Goal: Information Seeking & Learning: Compare options

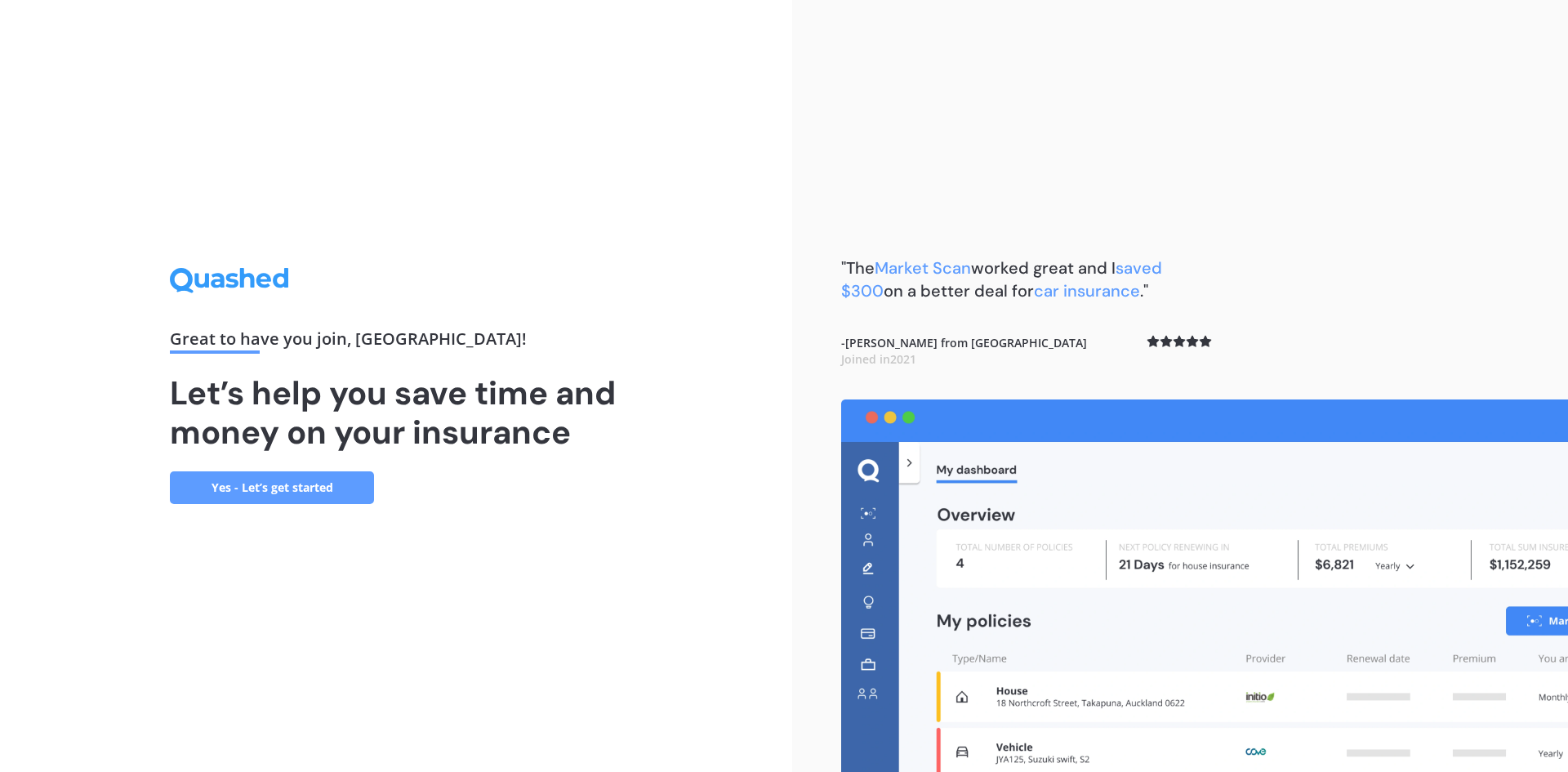
click at [263, 499] on link "Yes - Let’s get started" at bounding box center [272, 487] width 204 height 32
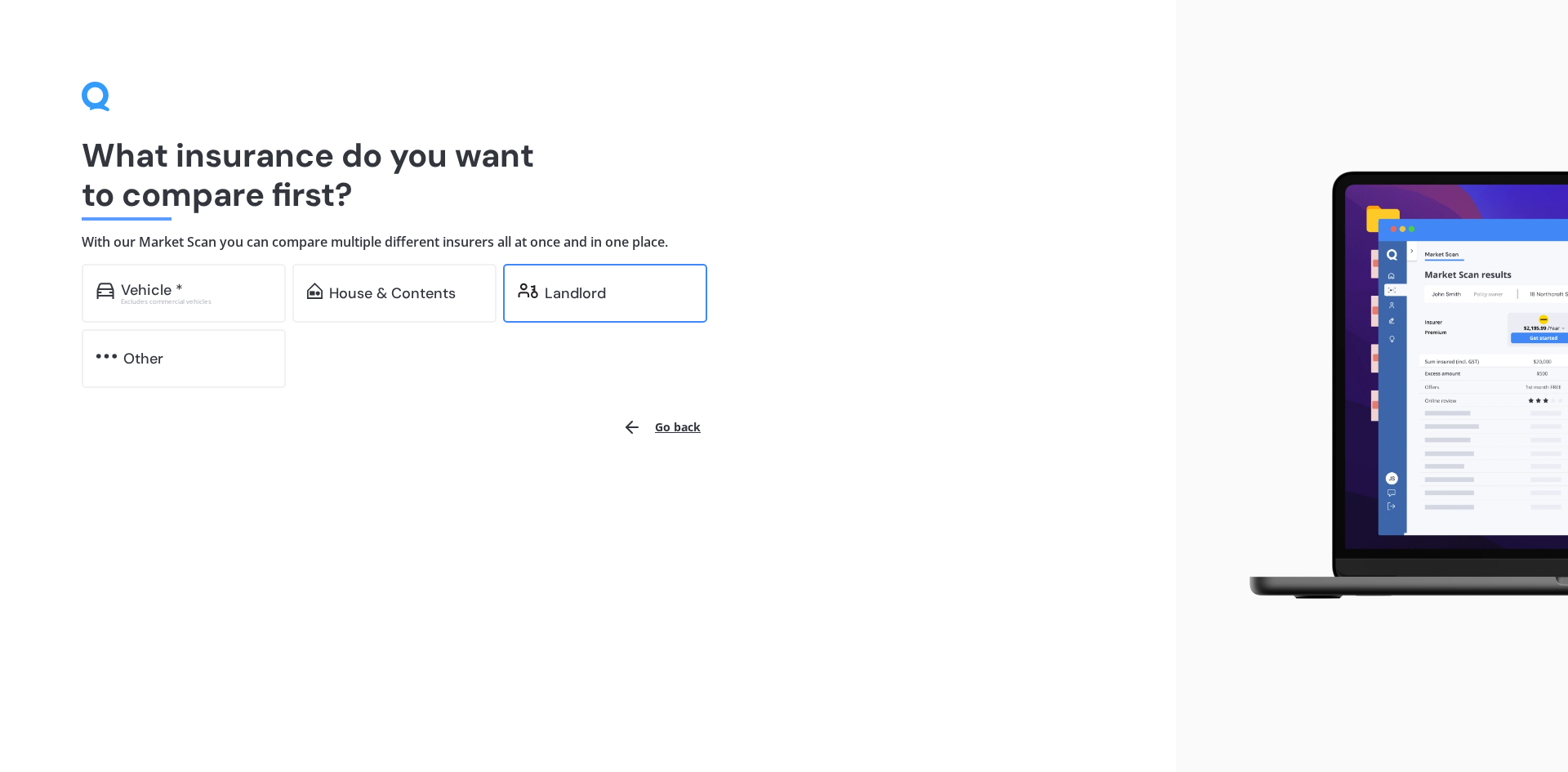
click at [556, 288] on div "Landlord" at bounding box center [575, 293] width 61 height 17
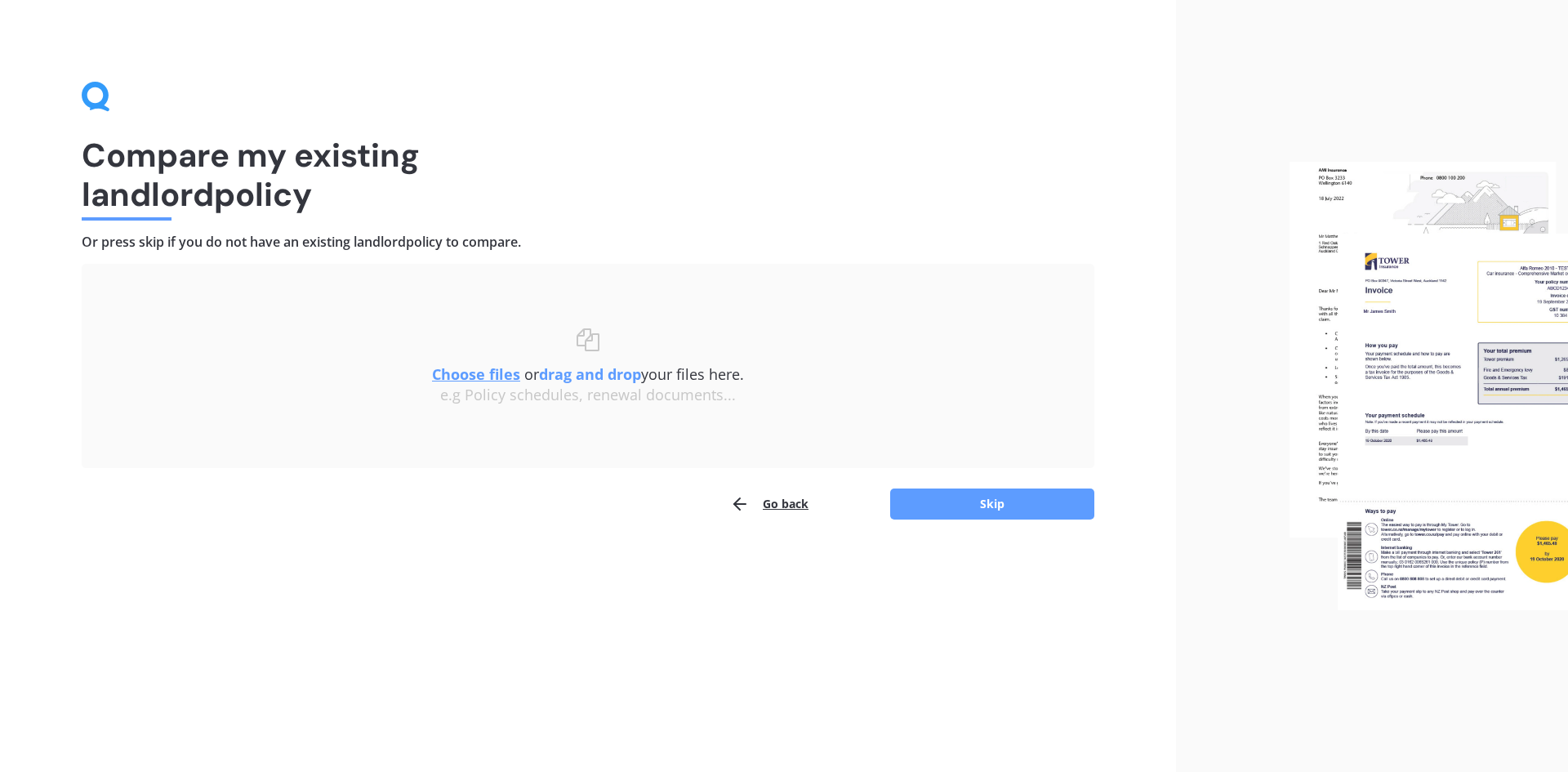
click at [502, 365] on u "Choose files" at bounding box center [476, 374] width 88 height 20
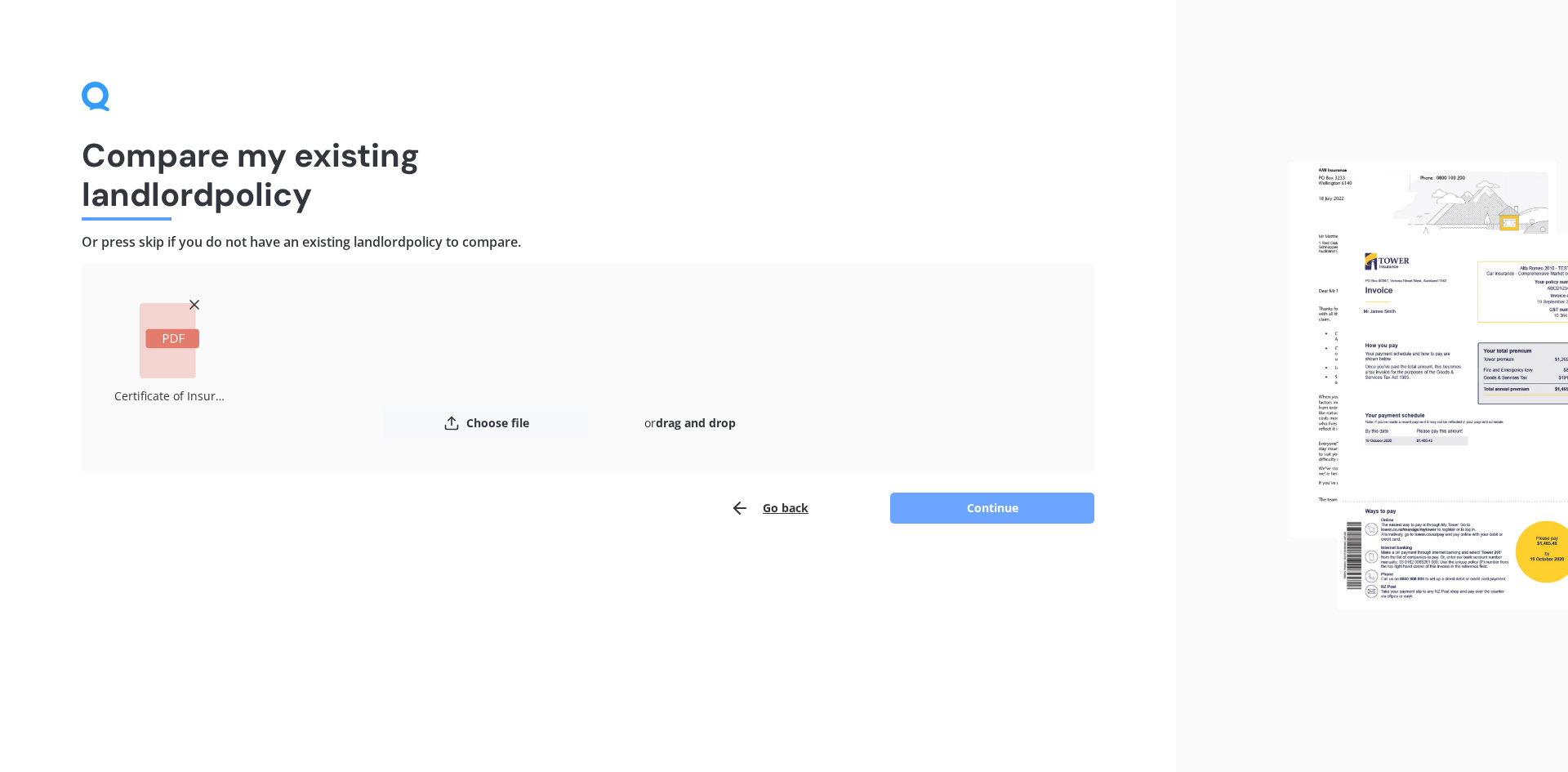
click at [1023, 506] on button "Continue" at bounding box center [992, 508] width 204 height 31
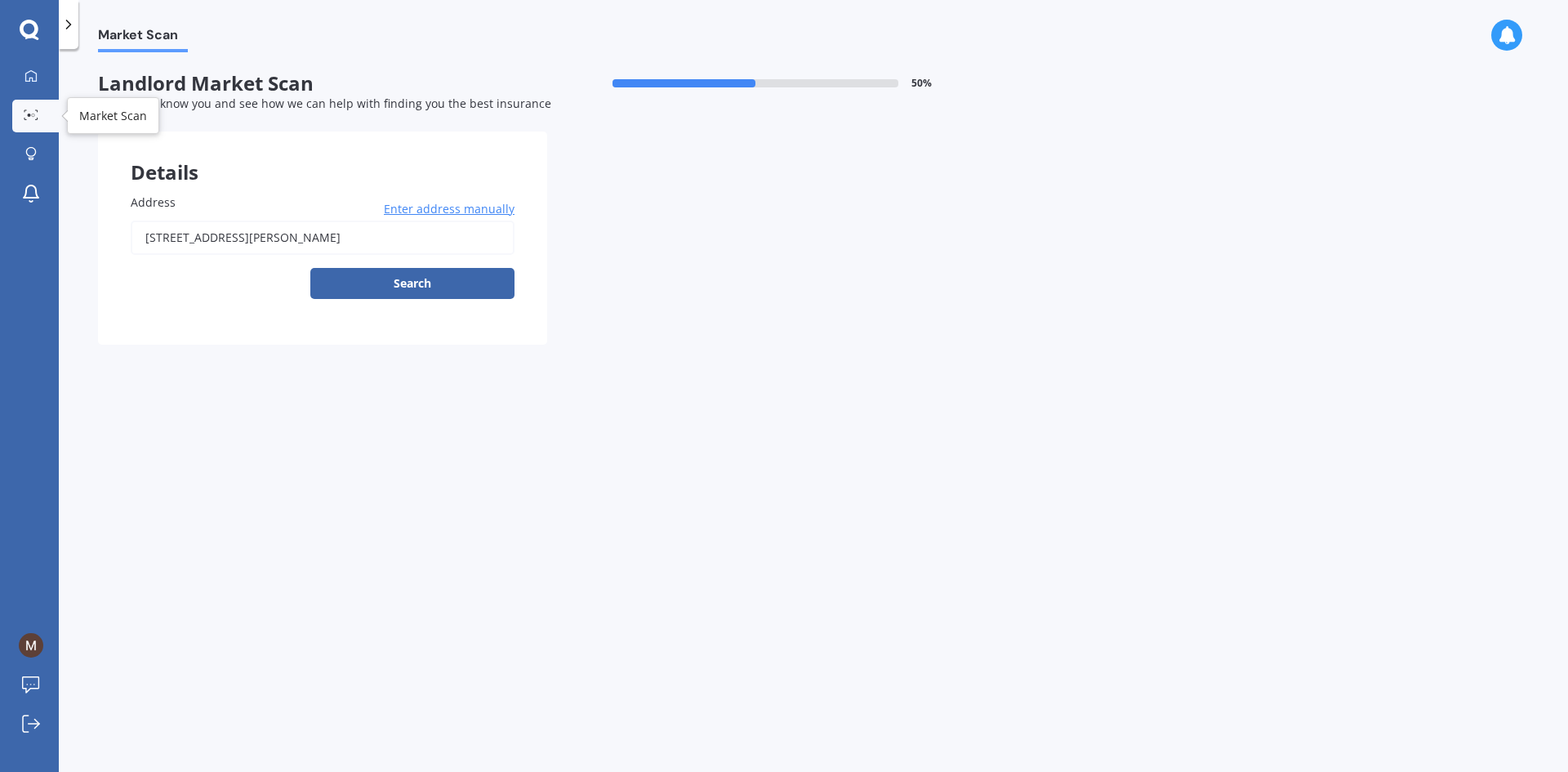
click at [27, 99] on link "Market Scan" at bounding box center [34, 115] width 46 height 32
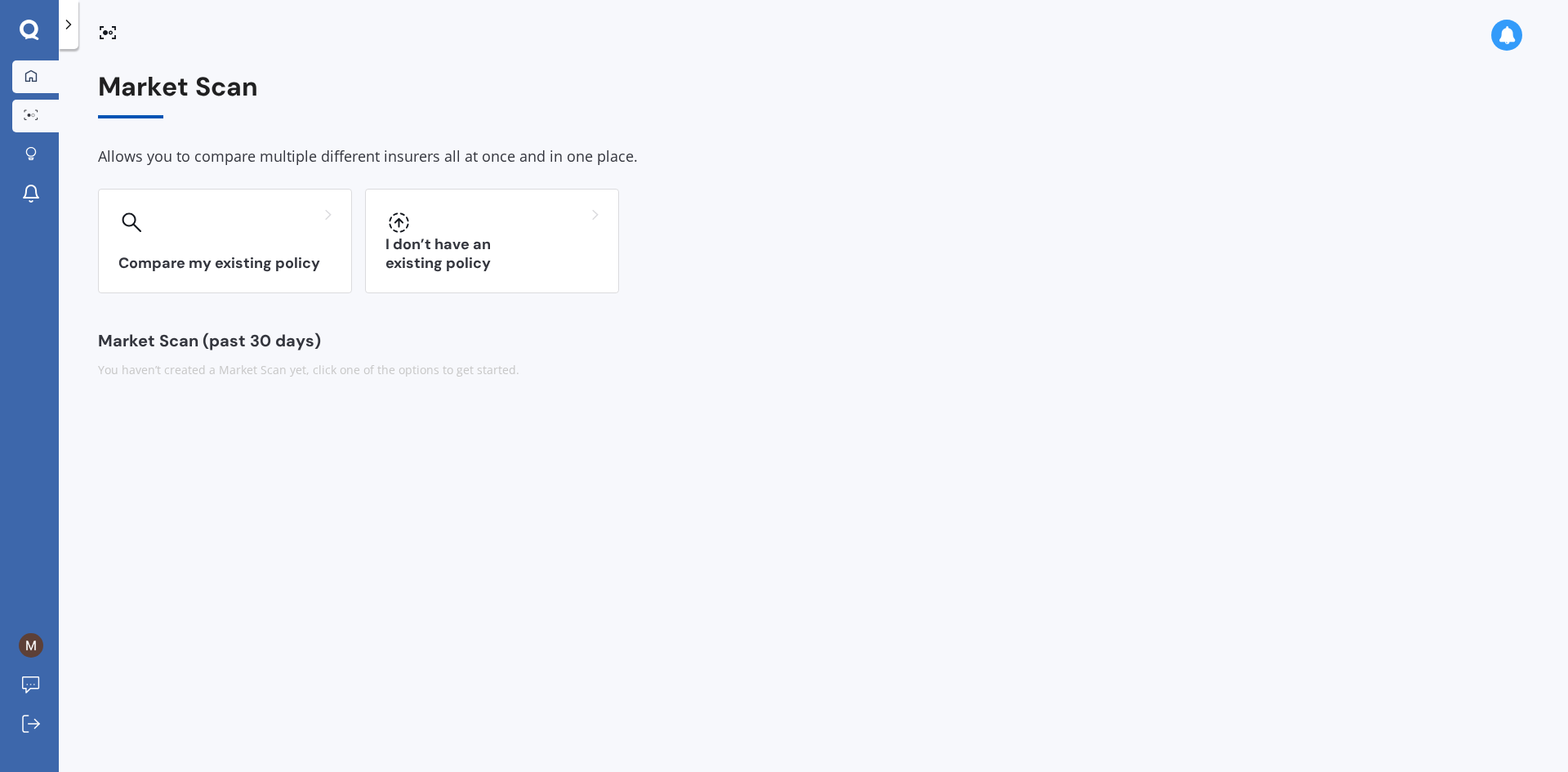
click at [37, 72] on div at bounding box center [30, 77] width 25 height 15
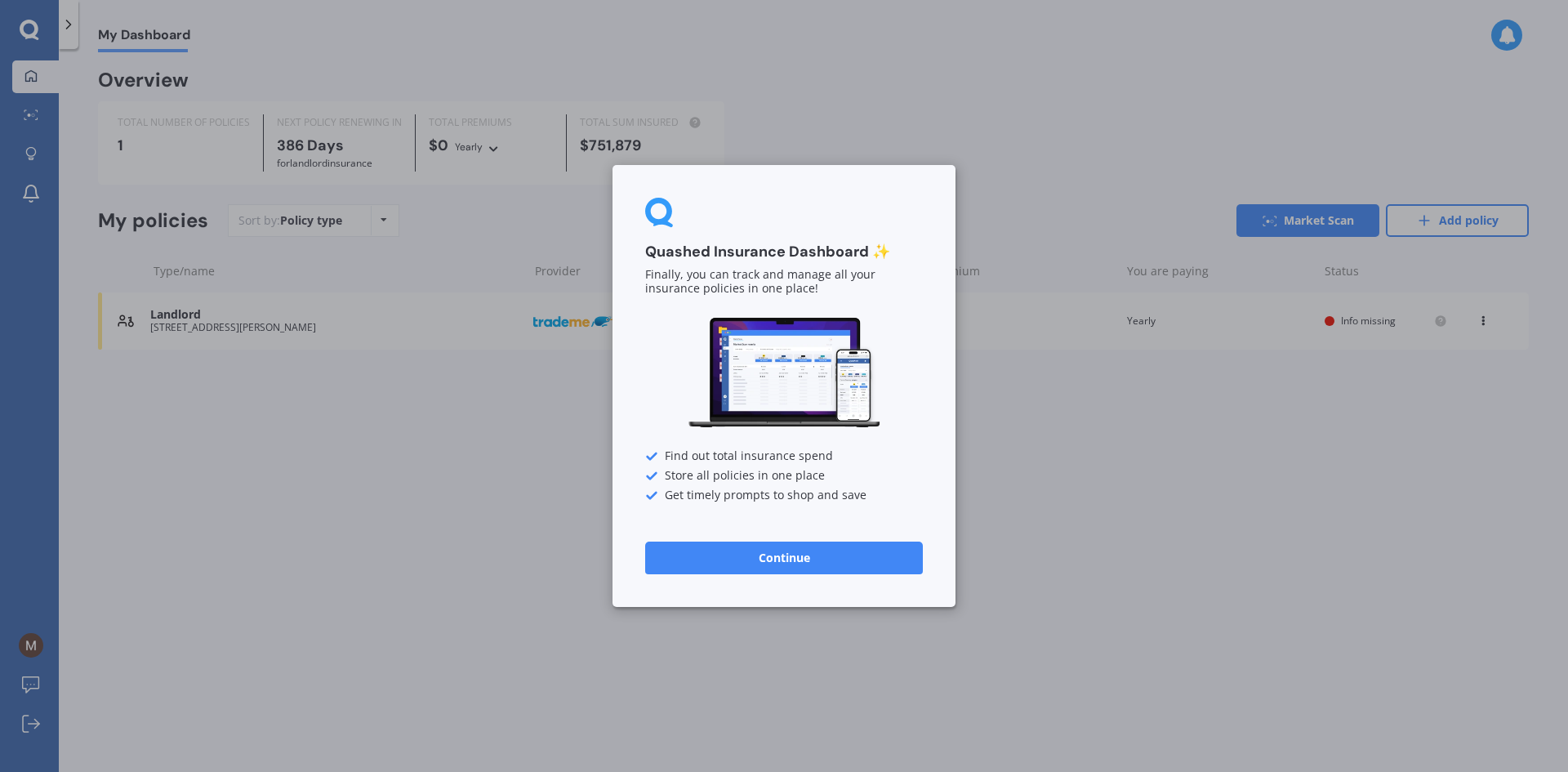
click at [842, 561] on button "Continue" at bounding box center [784, 558] width 277 height 32
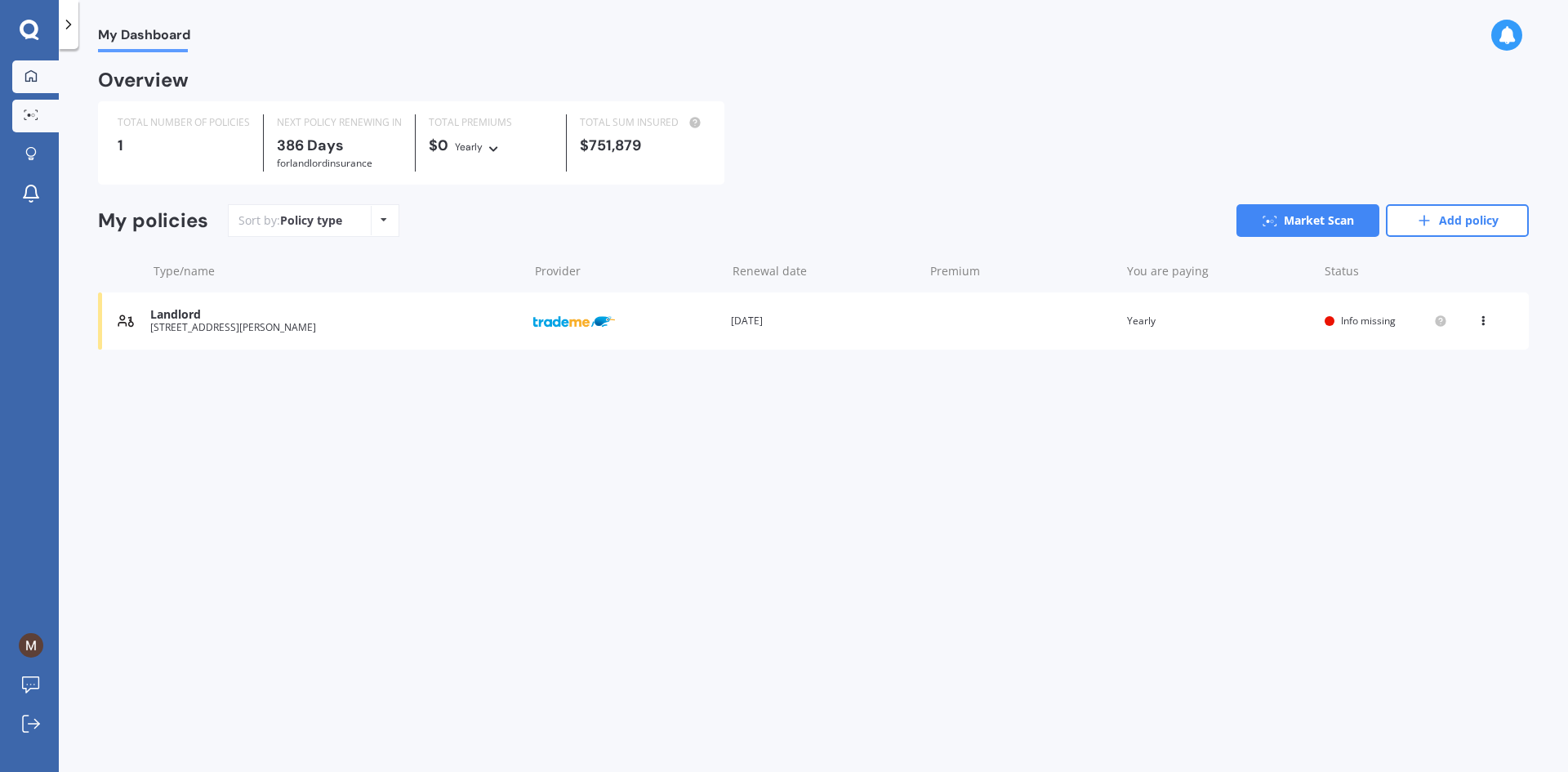
click at [36, 121] on div at bounding box center [30, 115] width 25 height 12
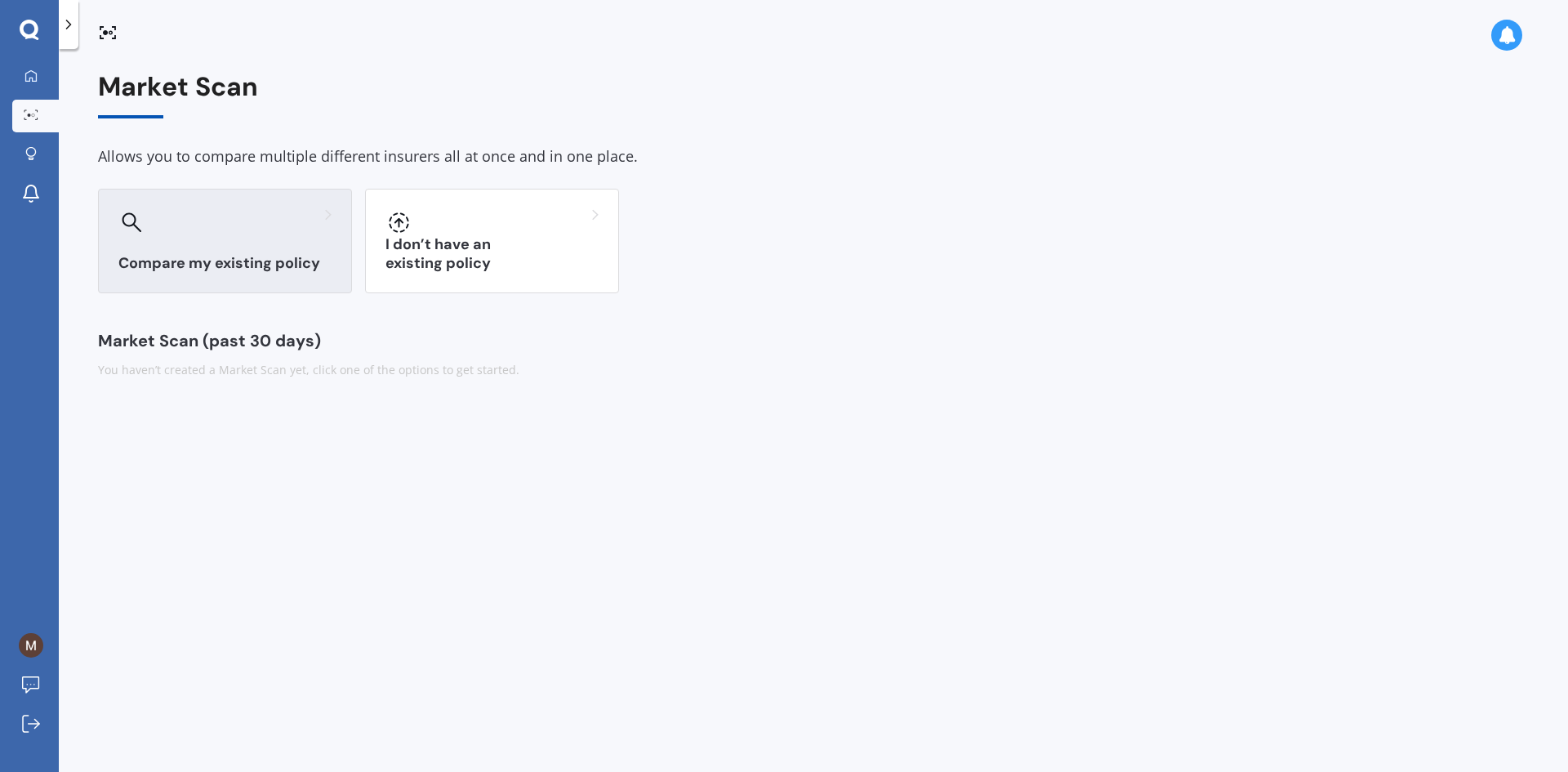
click at [235, 225] on div at bounding box center [224, 222] width 213 height 27
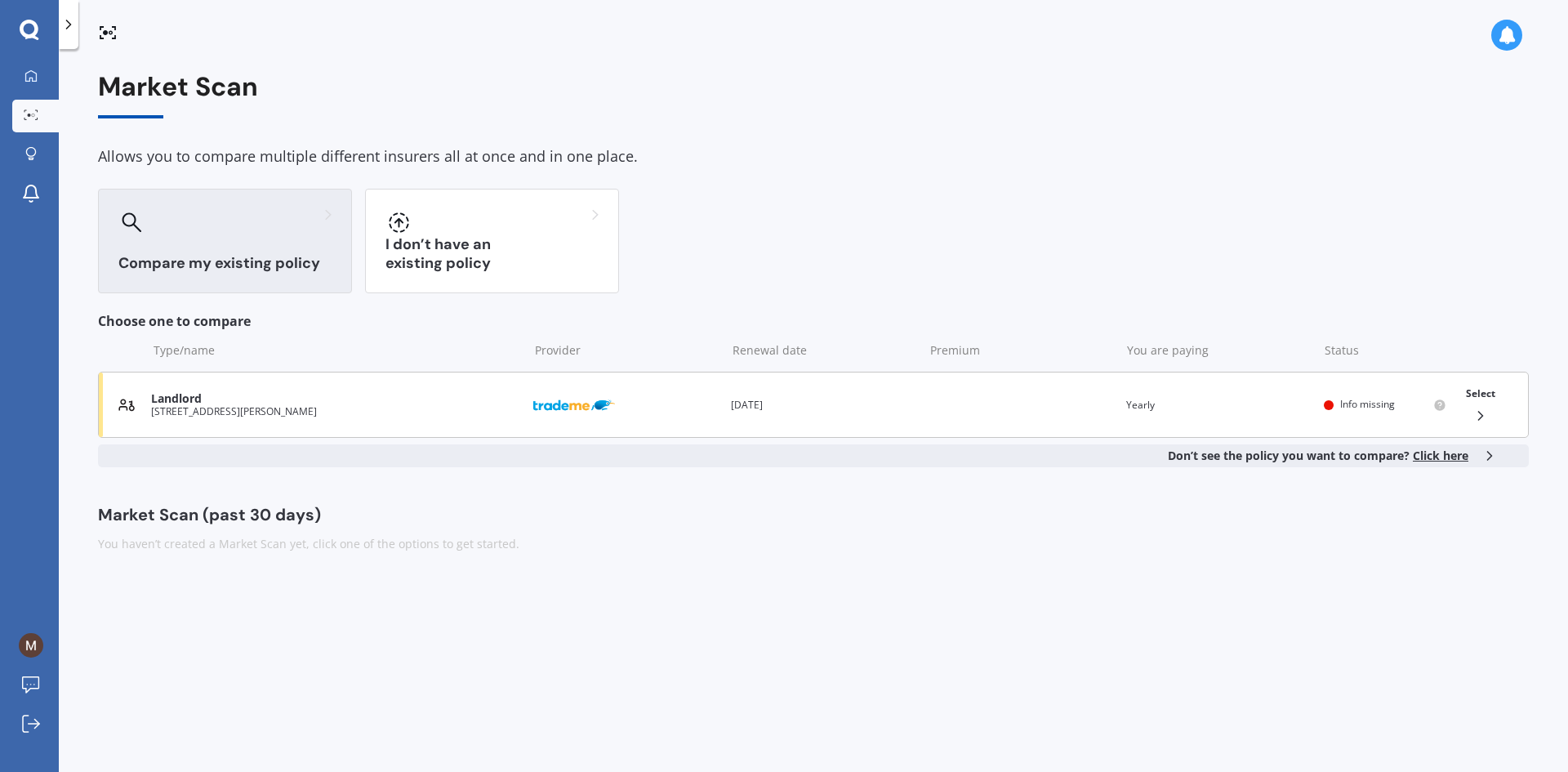
click at [1267, 408] on div "You are paying Yearly" at bounding box center [1218, 405] width 185 height 17
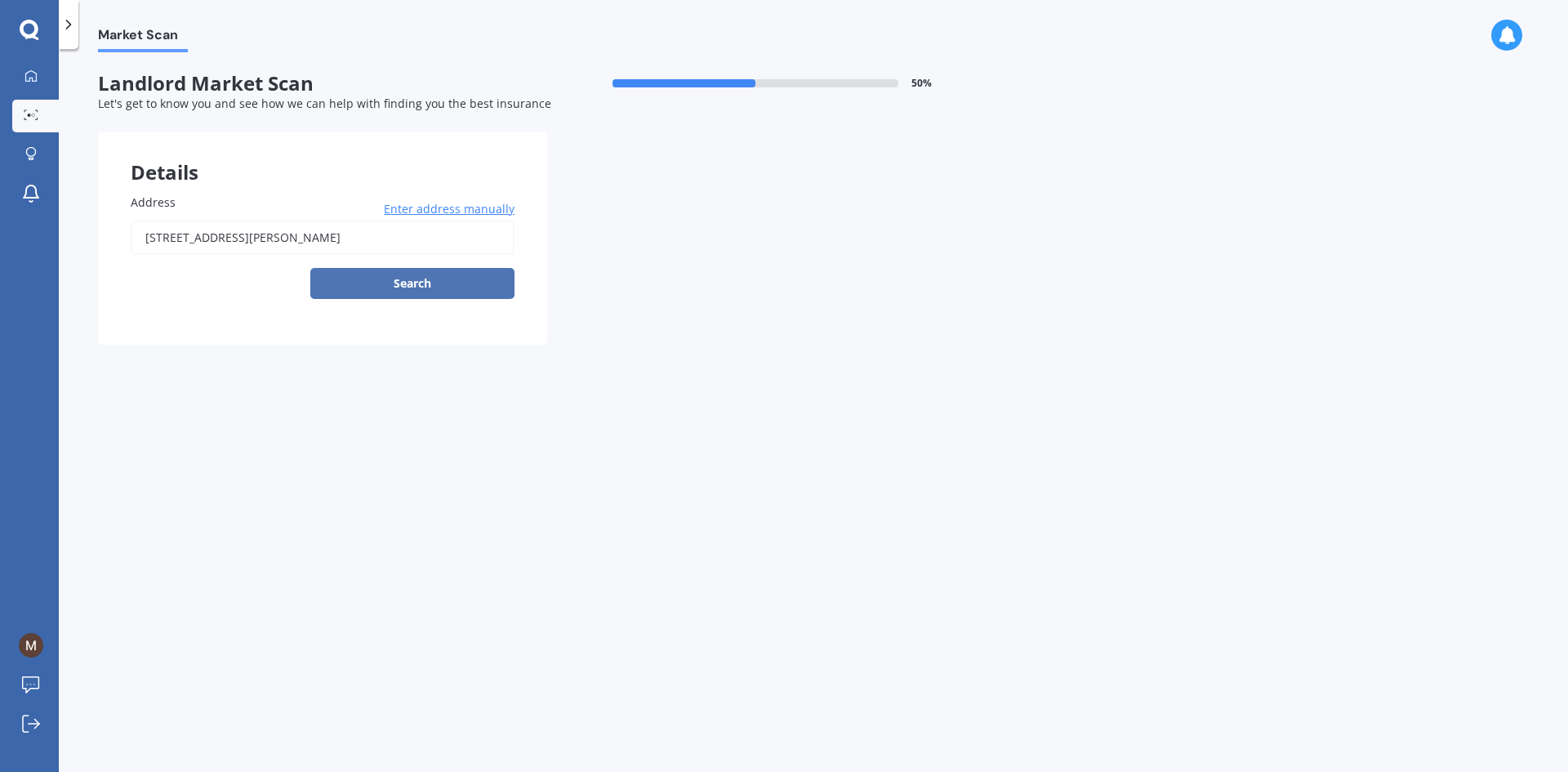
click at [477, 286] on button "Search" at bounding box center [413, 283] width 204 height 31
type input "8 Te Rau Pl, Hobsonville, Tāmaki Makaurau 0616"
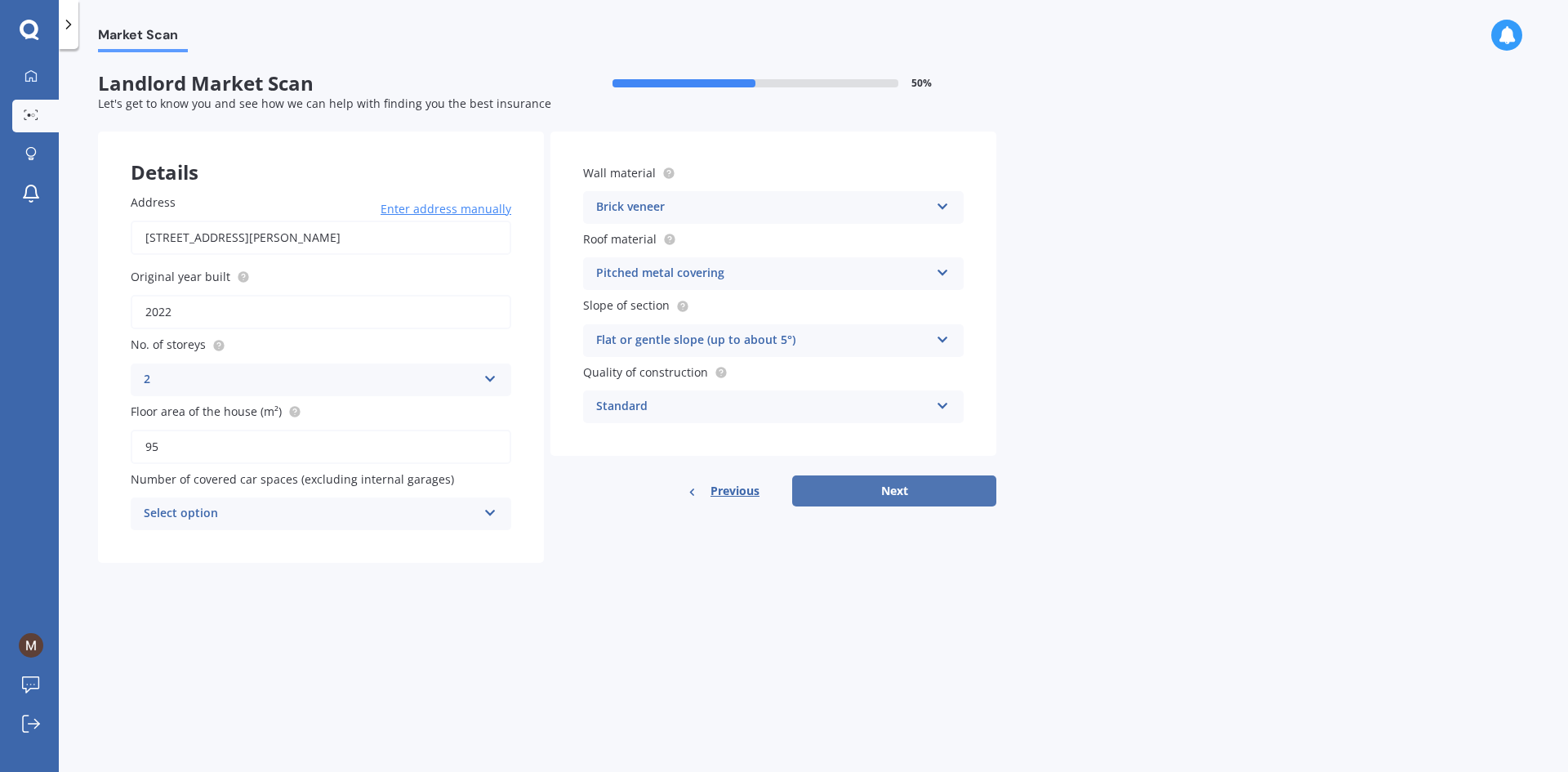
click at [911, 485] on button "Next" at bounding box center [895, 491] width 204 height 31
drag, startPoint x: 384, startPoint y: 480, endPoint x: 412, endPoint y: 514, distance: 44.0
click at [384, 483] on span "Number of covered car spaces (excluding internal garages)" at bounding box center [292, 479] width 323 height 16
click at [412, 514] on div "Select option" at bounding box center [314, 513] width 325 height 18
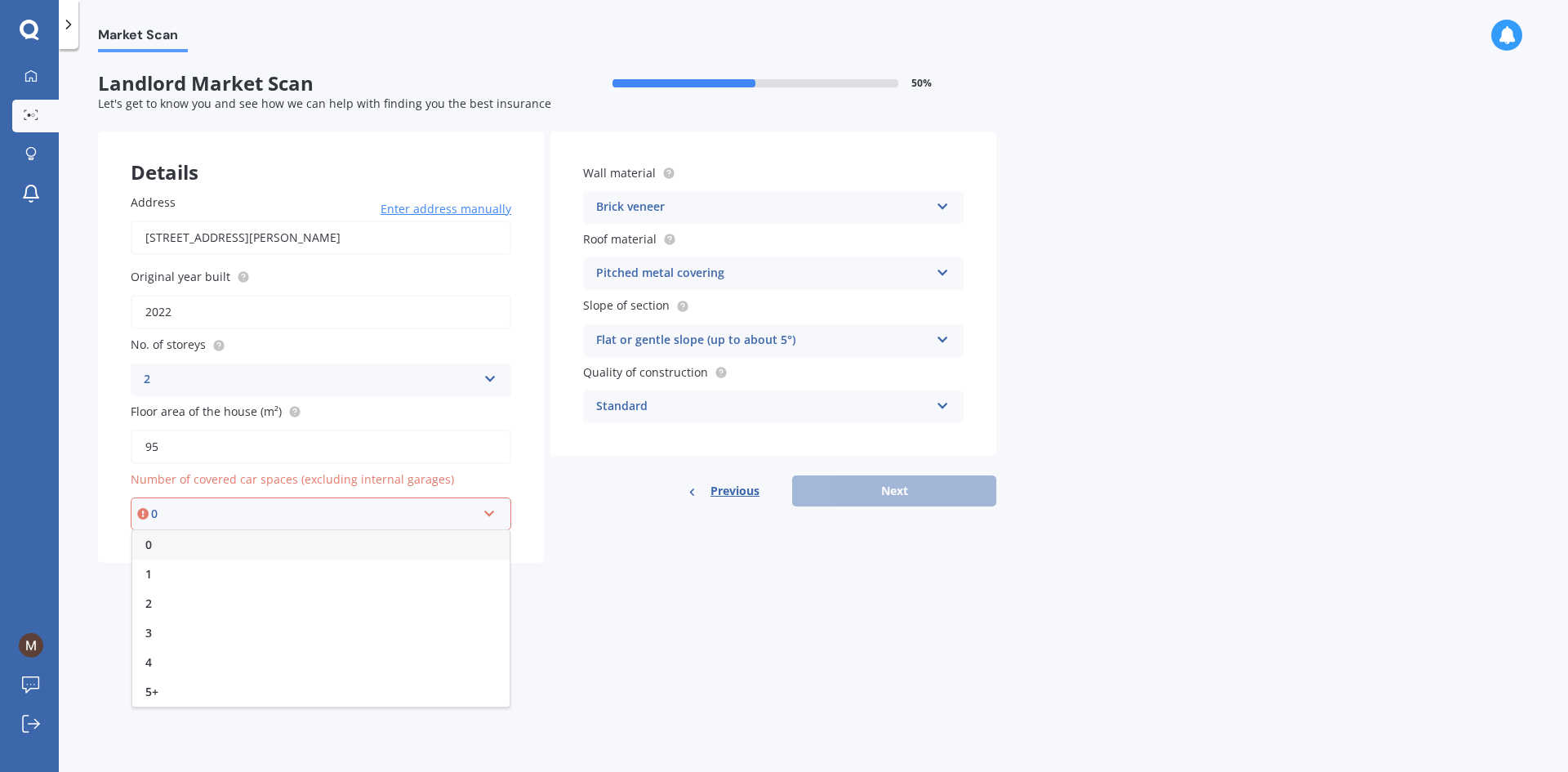
click at [407, 539] on div "0" at bounding box center [321, 545] width 377 height 30
click at [858, 494] on button "Next" at bounding box center [895, 491] width 204 height 31
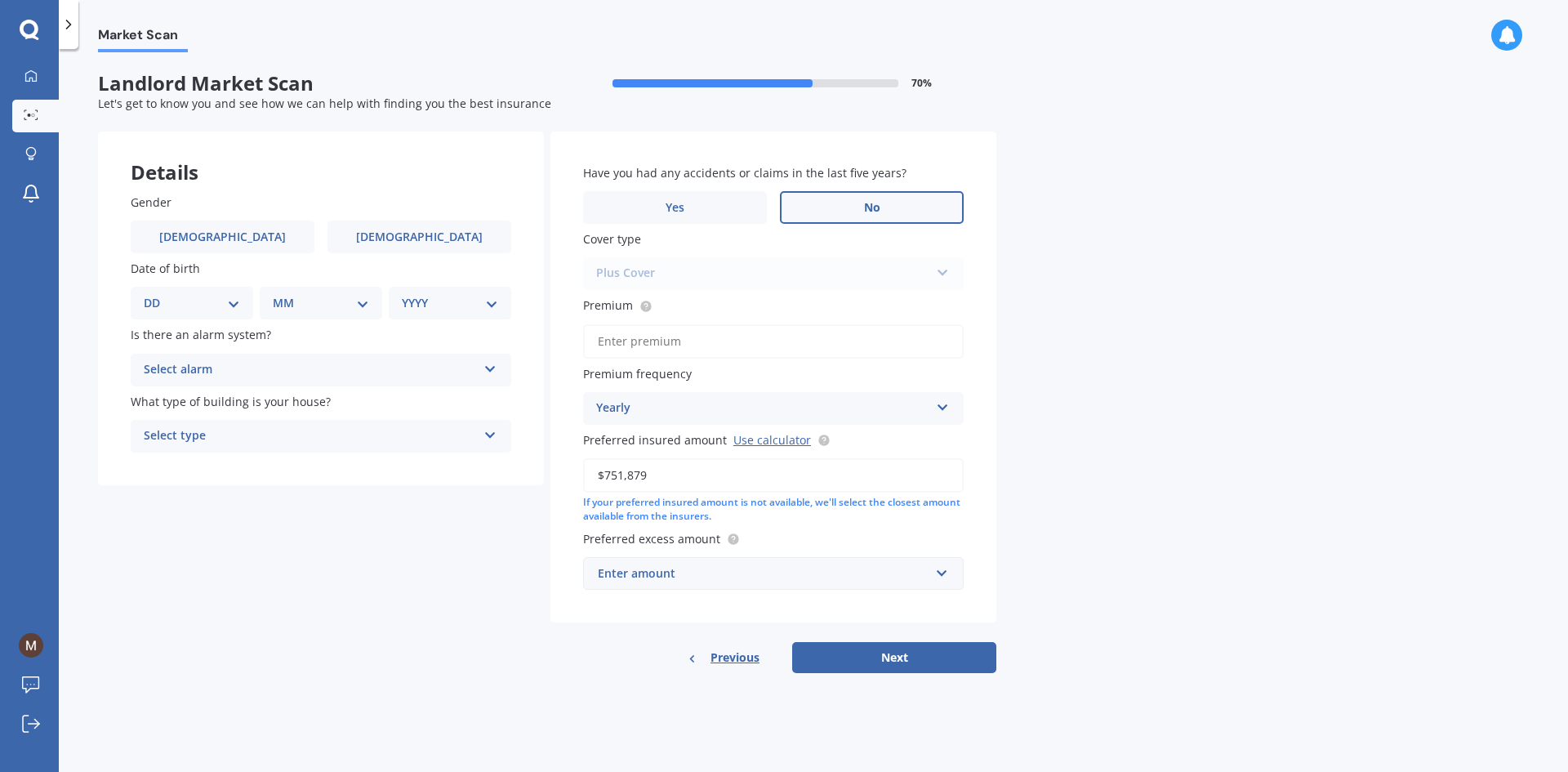
click at [854, 211] on label "No" at bounding box center [871, 207] width 184 height 32
click at [0, 0] on input "No" at bounding box center [0, 0] width 0 height 0
click at [277, 240] on label "Male" at bounding box center [222, 236] width 184 height 32
click at [0, 0] on input "Male" at bounding box center [0, 0] width 0 height 0
click at [190, 289] on div "DD 01 02 03 04 05 06 07 08 09 10 11 12 13 14 15 16 17 18 19 20 21 22 23 24 25 2…" at bounding box center [192, 303] width 123 height 32
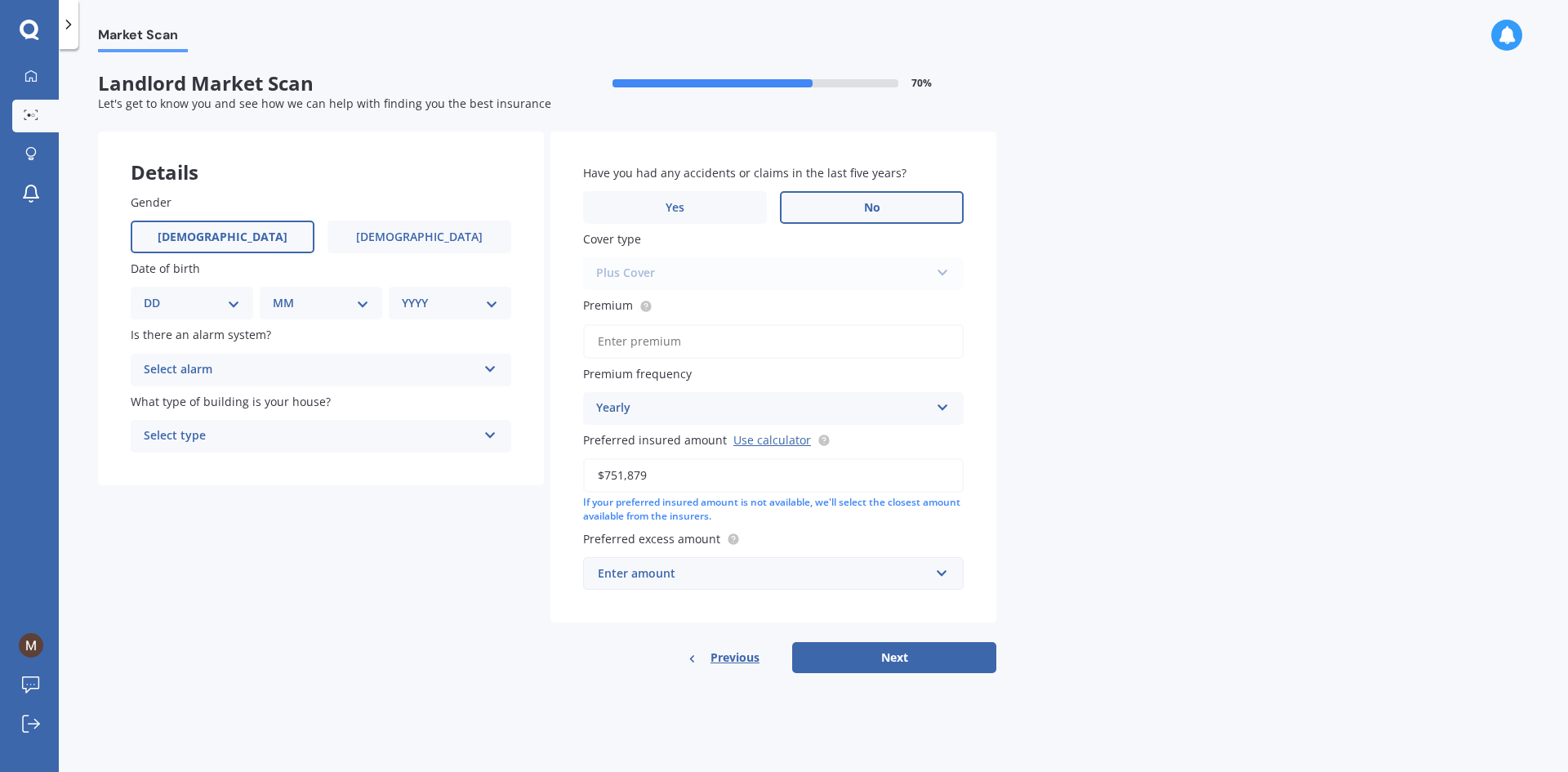
click at [225, 301] on select "DD 01 02 03 04 05 06 07 08 09 10 11 12 13 14 15 16 17 18 19 20 21 22 23 24 25 2…" at bounding box center [192, 303] width 96 height 18
select select "30"
click at [156, 294] on select "DD 01 02 03 04 05 06 07 08 09 10 11 12 13 14 15 16 17 18 19 20 21 22 23 24 25 2…" at bounding box center [192, 303] width 96 height 18
click at [323, 302] on select "MM 01 02 03 04 05 06 07 08 09 10 11 12" at bounding box center [323, 303] width 89 height 18
select select "09"
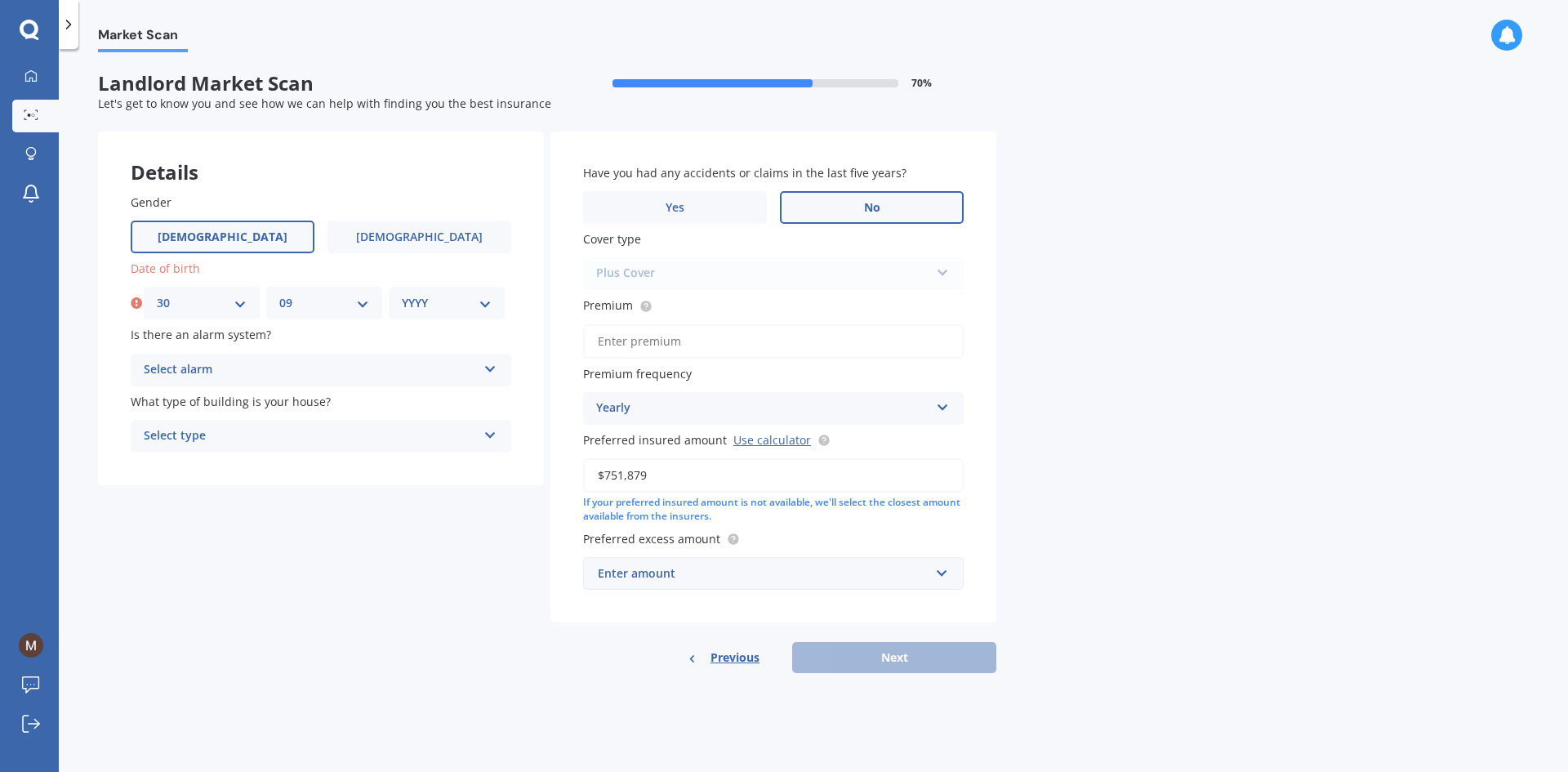
click at [279, 294] on select "MM 01 02 03 04 05 06 07 08 09 10 11 12" at bounding box center [323, 303] width 89 height 18
click at [449, 296] on select "YYYY 2009 2008 2007 2006 2005 2004 2003 2002 2001 2000 1999 1998 1997 1996 1995…" at bounding box center [446, 303] width 89 height 18
select select "1999"
click at [402, 294] on select "YYYY 2009 2008 2007 2006 2005 2004 2003 2002 2001 2000 1999 1998 1997 1996 1995…" at bounding box center [446, 303] width 89 height 18
click at [312, 369] on div "Select alarm" at bounding box center [310, 370] width 333 height 20
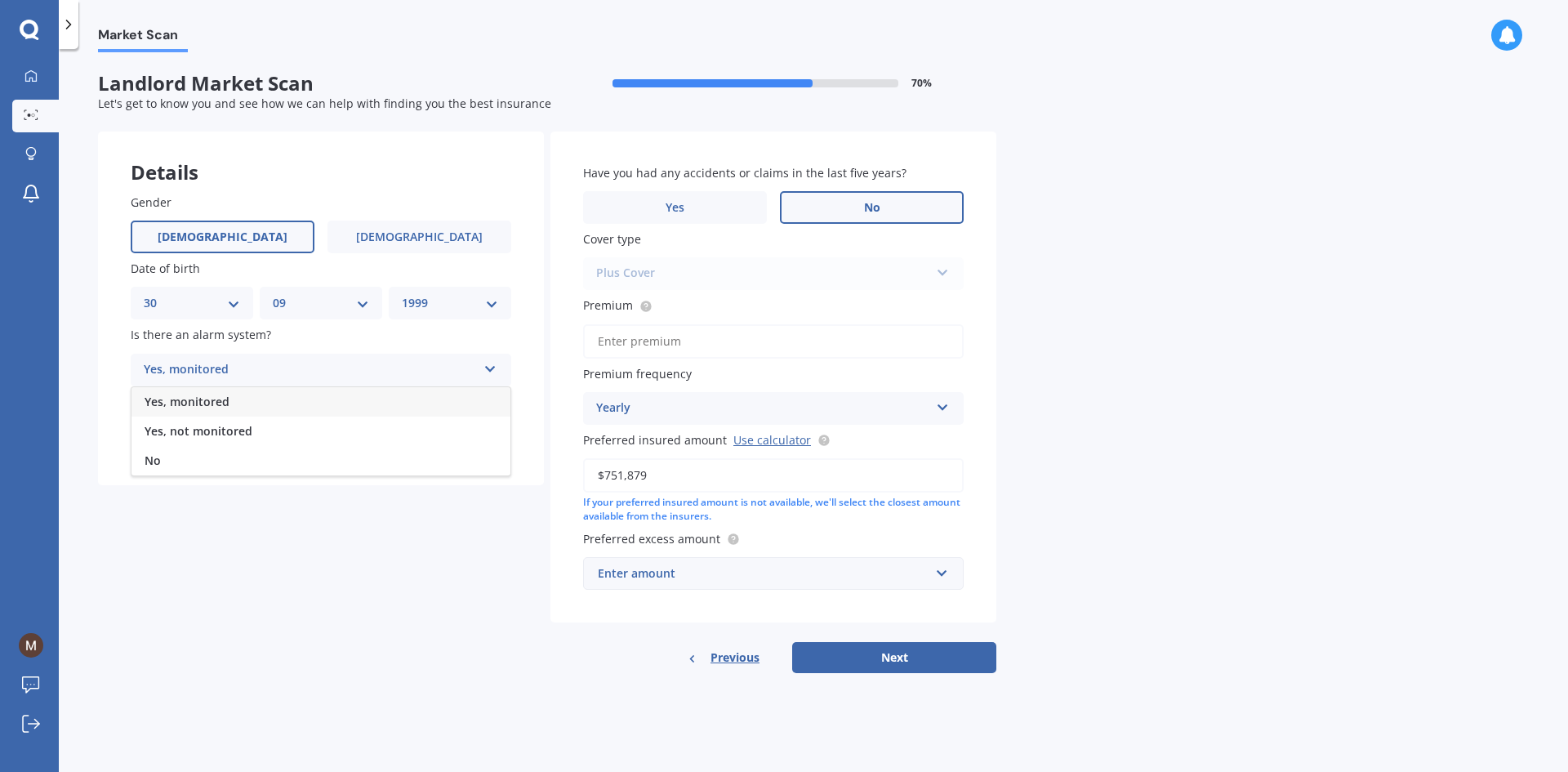
click at [287, 402] on div "Yes, monitored" at bounding box center [320, 402] width 378 height 30
click at [285, 433] on div "Select type" at bounding box center [310, 437] width 333 height 20
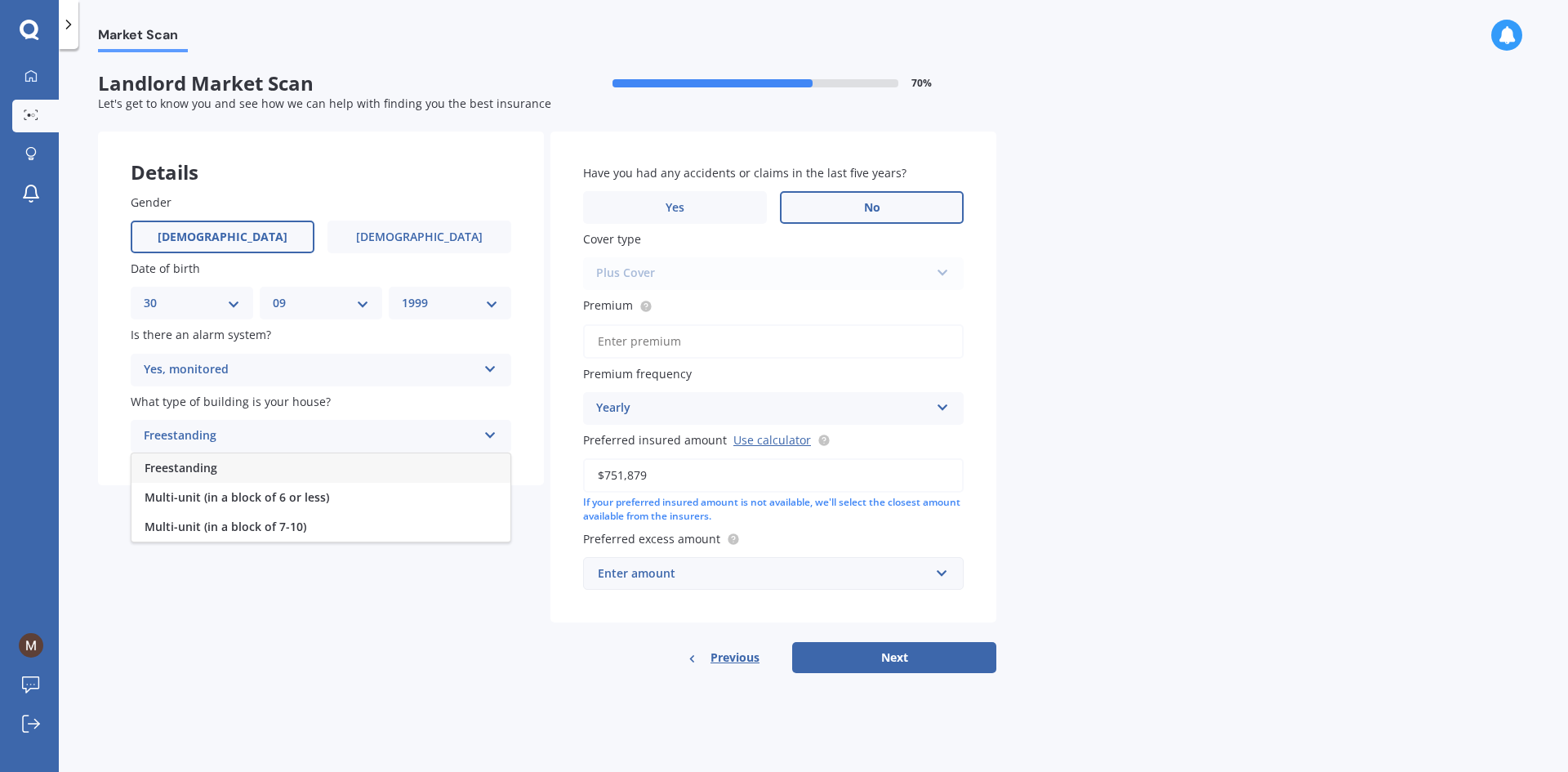
click at [292, 470] on div "Freestanding" at bounding box center [320, 468] width 378 height 30
click at [301, 441] on div "Freestanding" at bounding box center [310, 437] width 333 height 20
click at [345, 485] on div "Multi-unit (in a block of 6 or less)" at bounding box center [320, 498] width 378 height 30
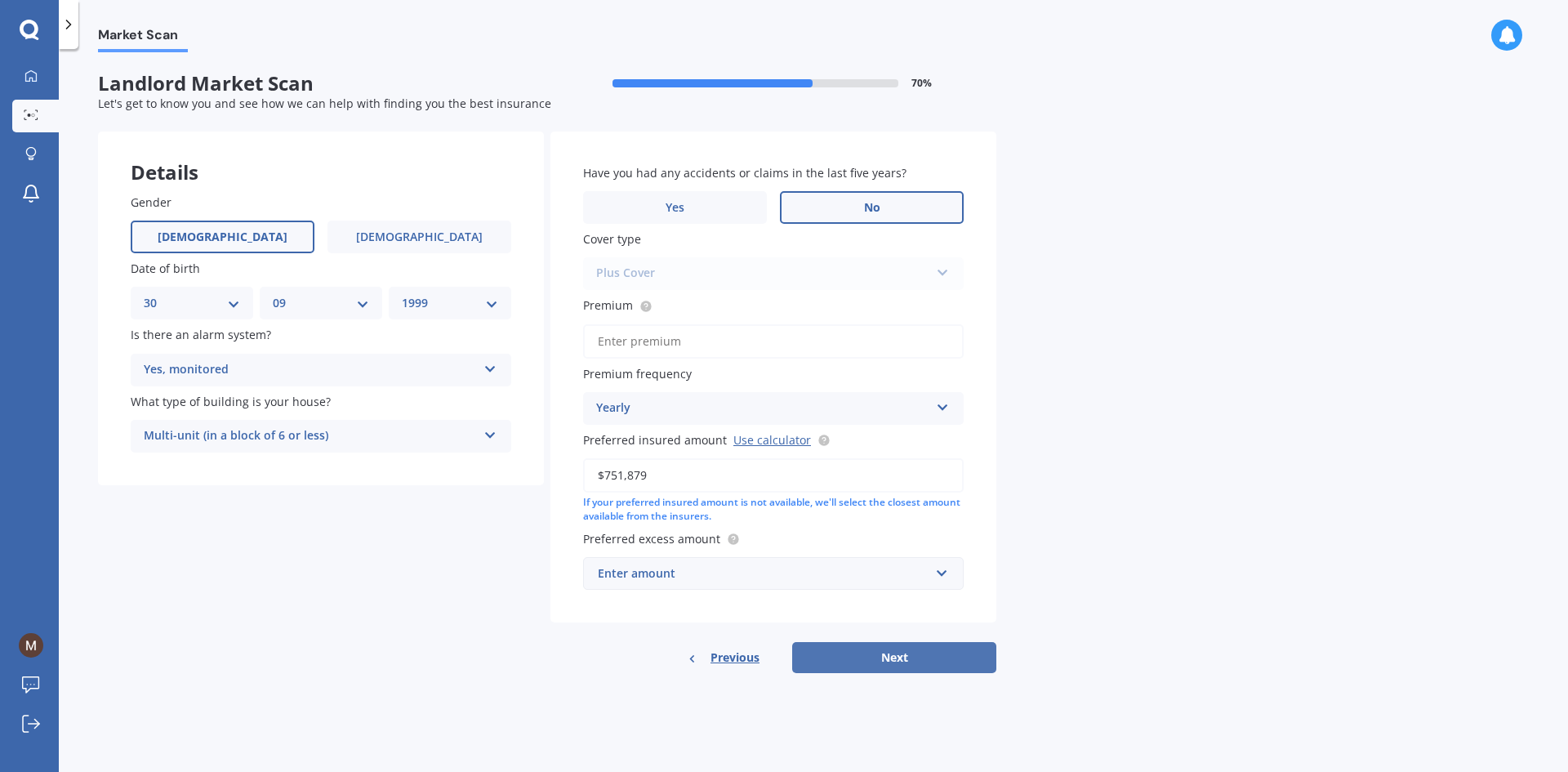
click at [872, 645] on button "Next" at bounding box center [895, 658] width 204 height 31
click at [716, 346] on input "Premium" at bounding box center [773, 341] width 380 height 34
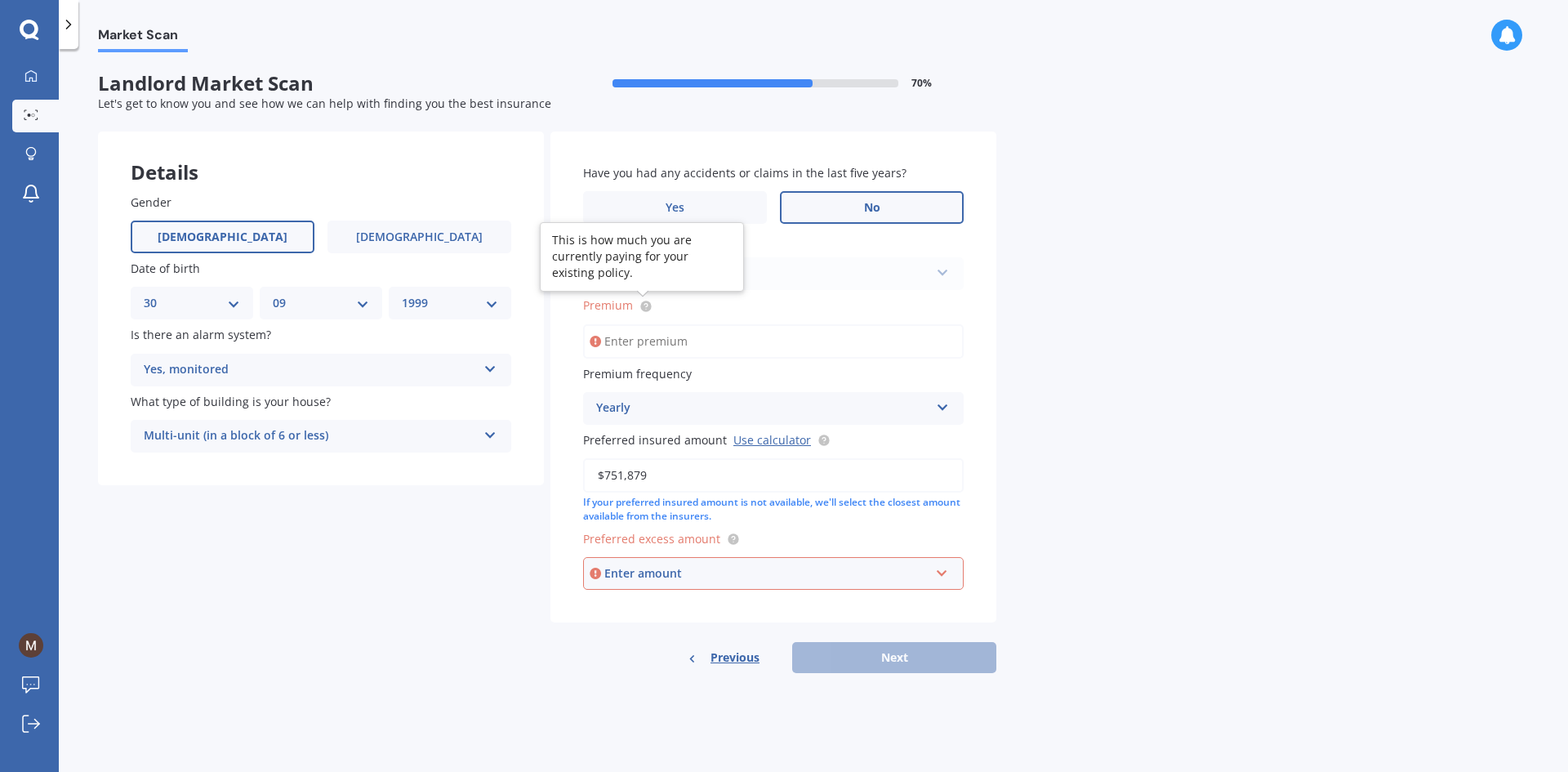
click at [643, 310] on circle at bounding box center [645, 306] width 11 height 11
click at [669, 359] on div "Have you had any accidents or claims in the last five years? Yes No Cover type …" at bounding box center [773, 377] width 445 height 491
click at [668, 338] on input "Premium" at bounding box center [773, 341] width 380 height 34
click at [652, 310] on icon at bounding box center [645, 306] width 13 height 13
click at [42, 83] on div at bounding box center [30, 77] width 25 height 15
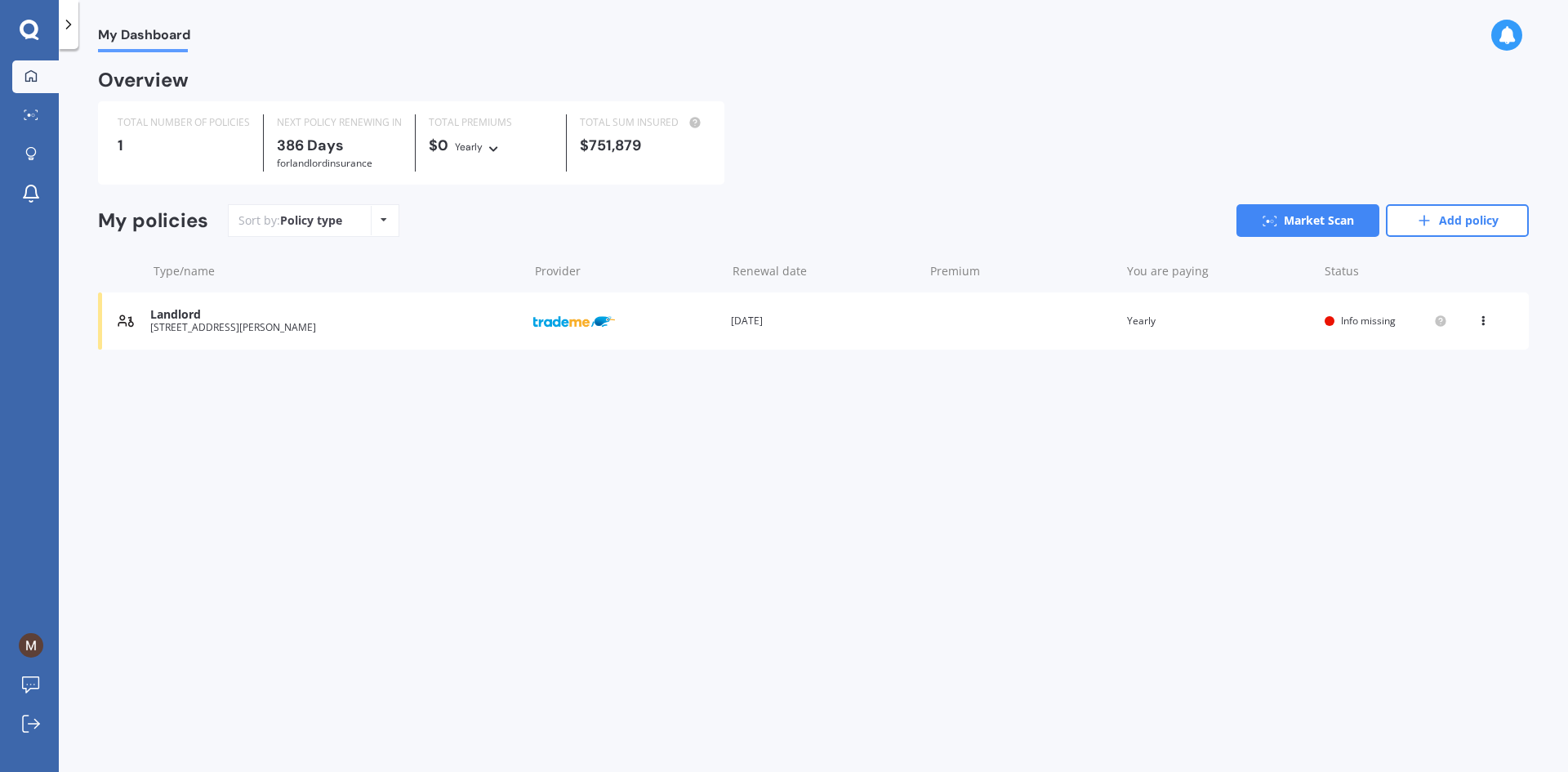
click at [1480, 322] on icon at bounding box center [1482, 318] width 12 height 10
click at [1453, 392] on div "Delete" at bounding box center [1446, 385] width 161 height 32
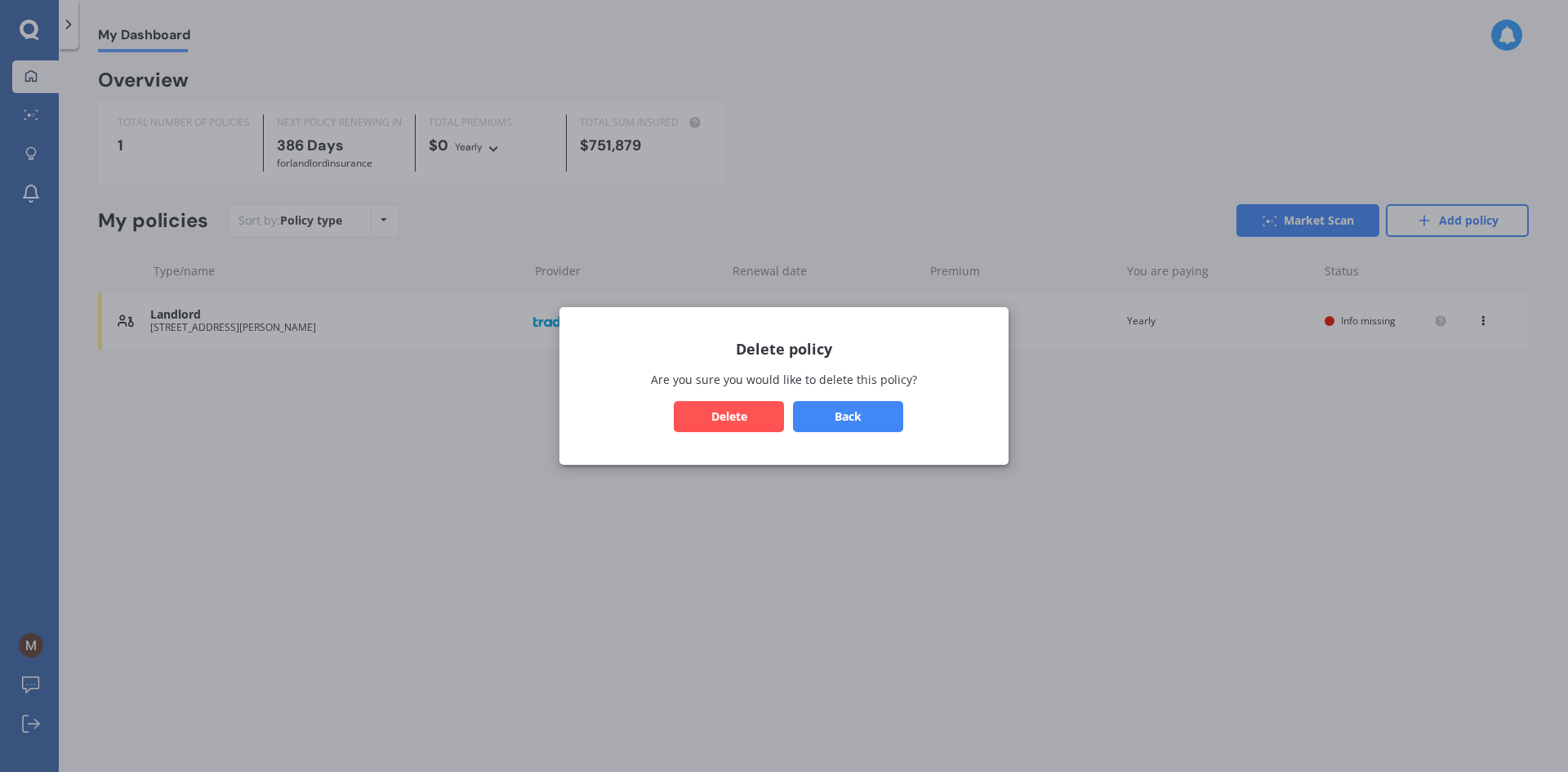
click at [749, 425] on button "Delete" at bounding box center [728, 417] width 110 height 31
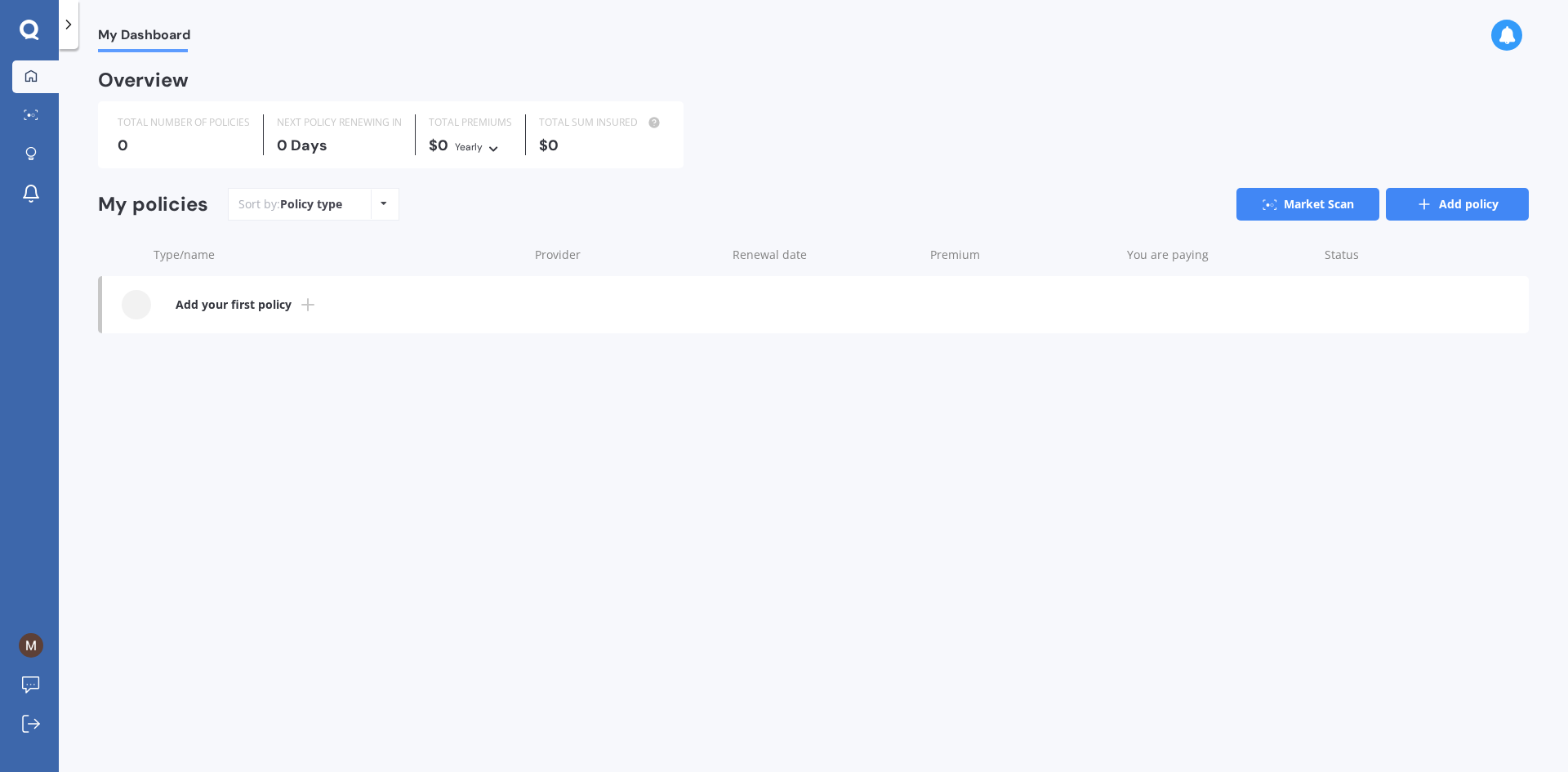
click at [1435, 219] on link "Add policy" at bounding box center [1456, 204] width 143 height 32
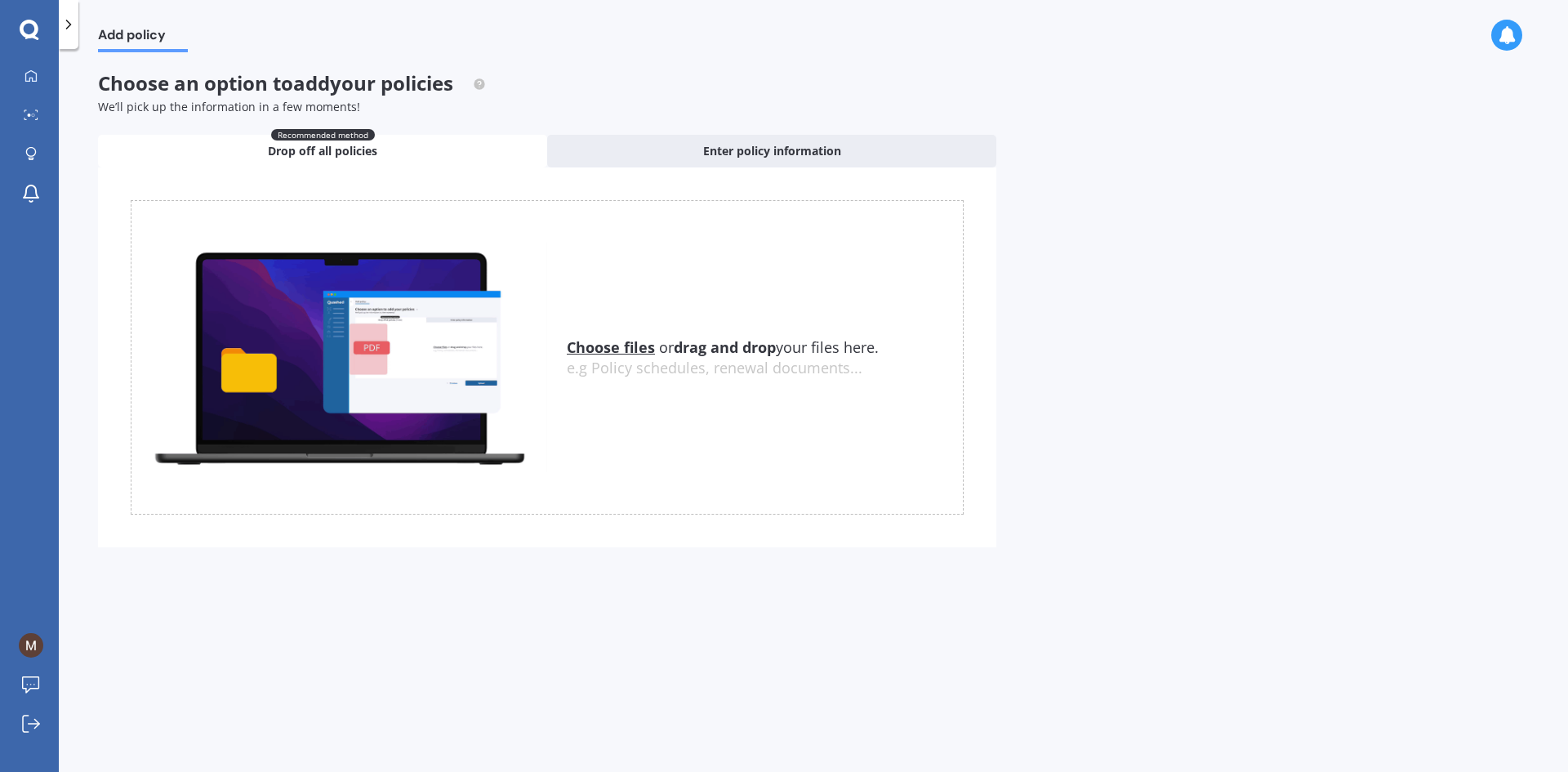
click at [628, 336] on div "Choose files or drag and drop your files here. Choose files or photos e.g Polic…" at bounding box center [547, 357] width 833 height 315
click at [629, 340] on u "Choose files" at bounding box center [610, 347] width 88 height 20
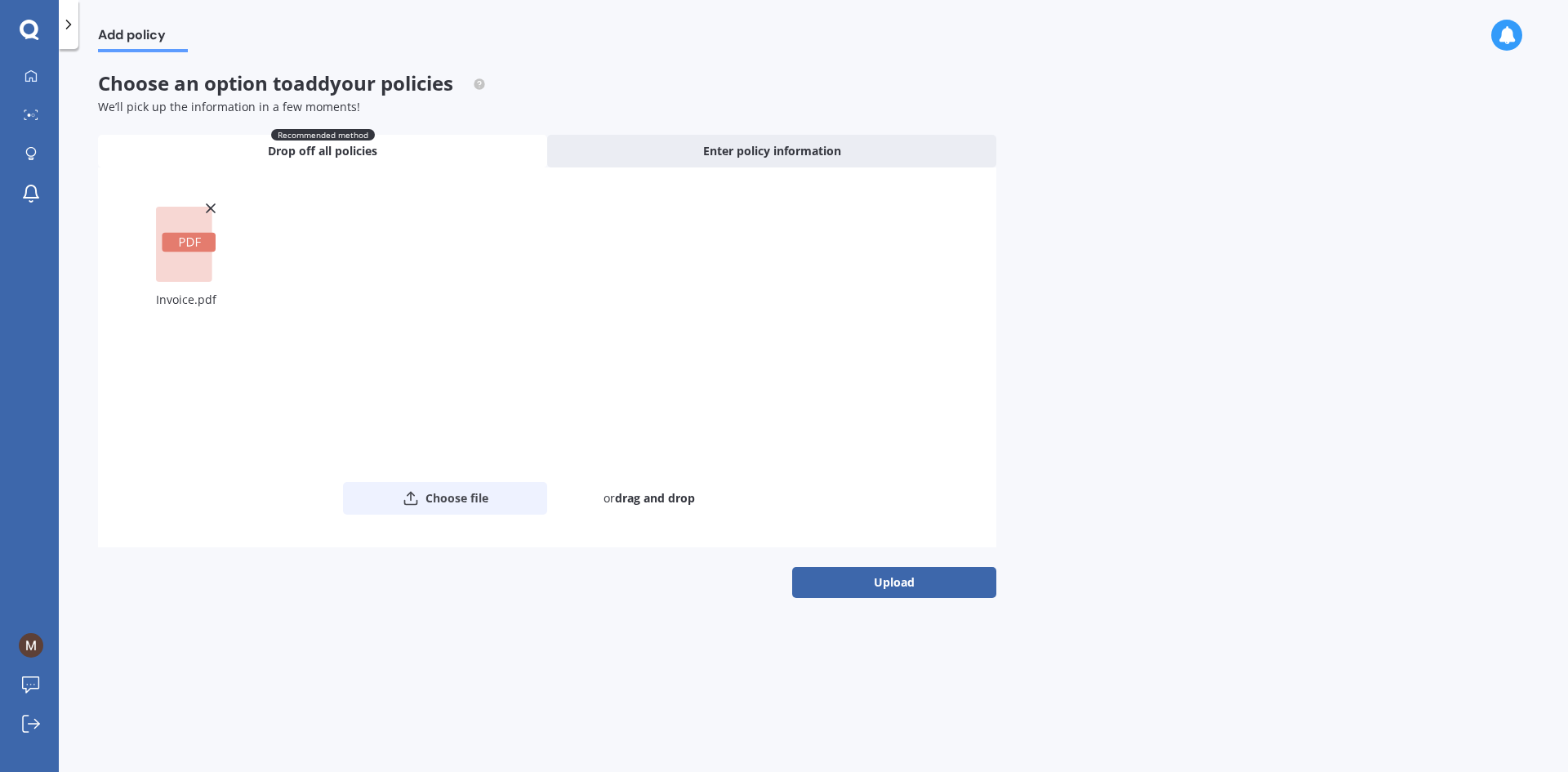
click at [477, 501] on button "Choose file" at bounding box center [445, 498] width 204 height 32
click at [898, 579] on button "Upload" at bounding box center [895, 582] width 204 height 31
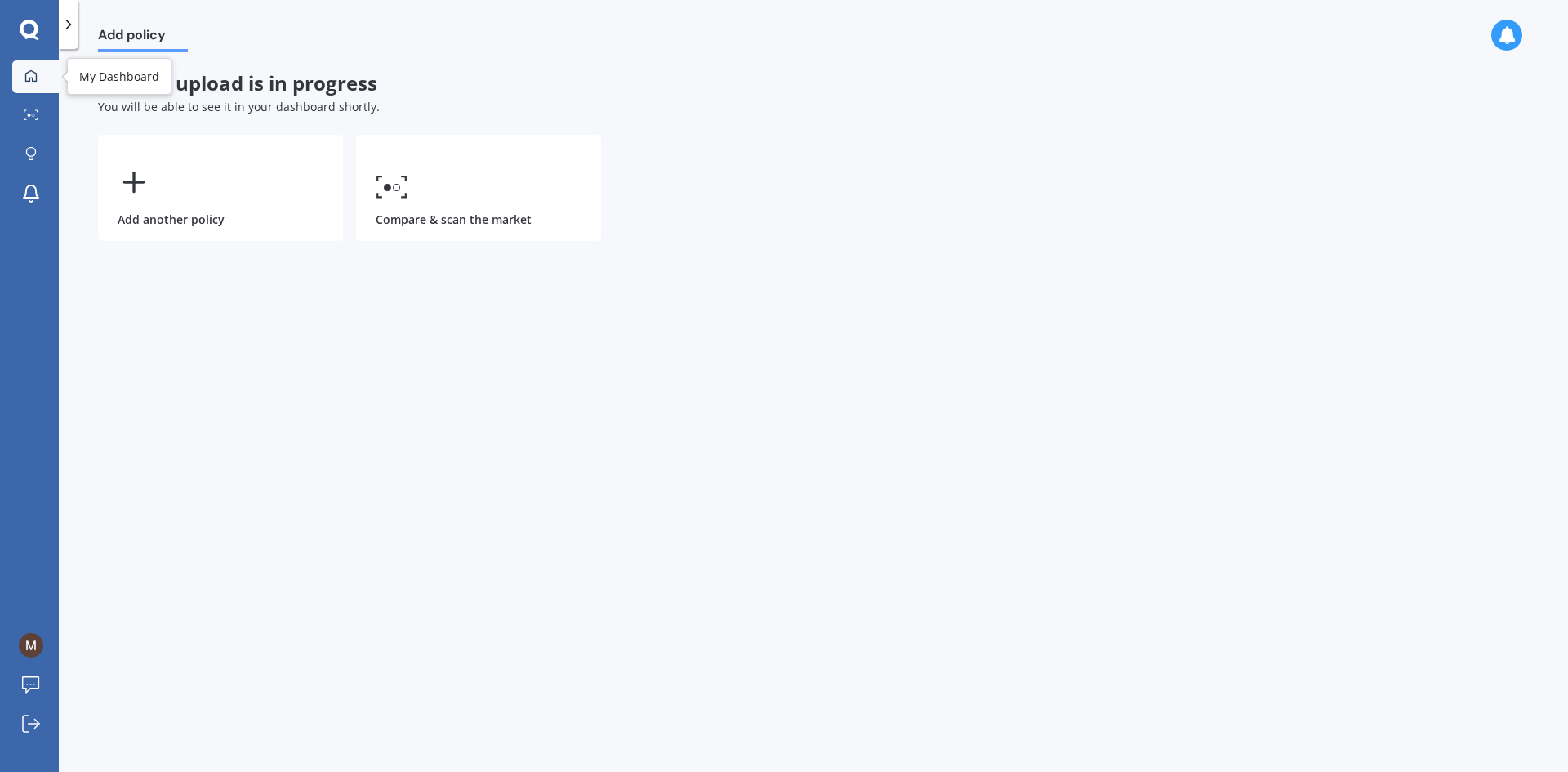
click at [38, 82] on div at bounding box center [30, 77] width 25 height 15
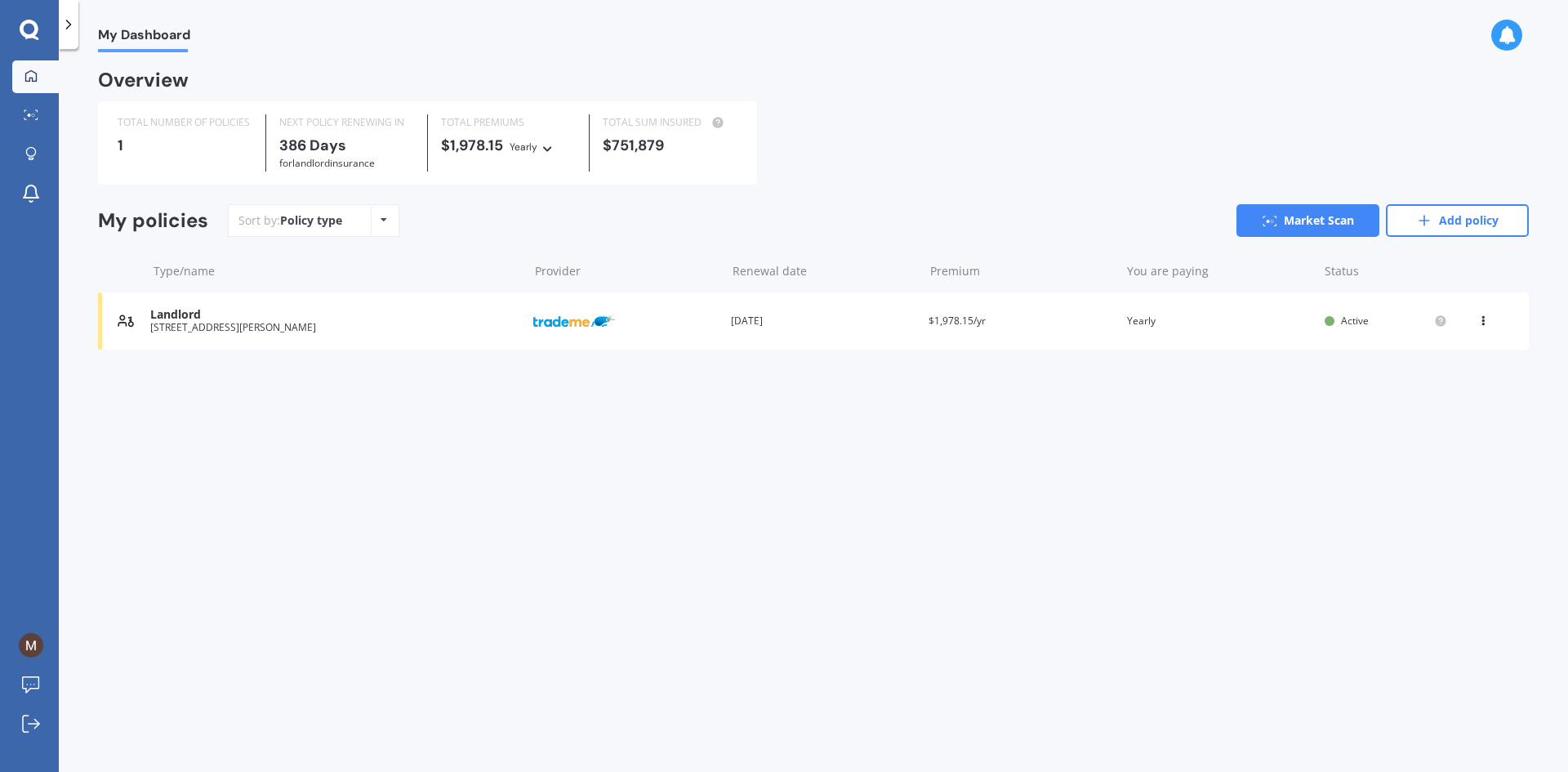
click at [334, 319] on div "Landlord" at bounding box center [335, 315] width 370 height 14
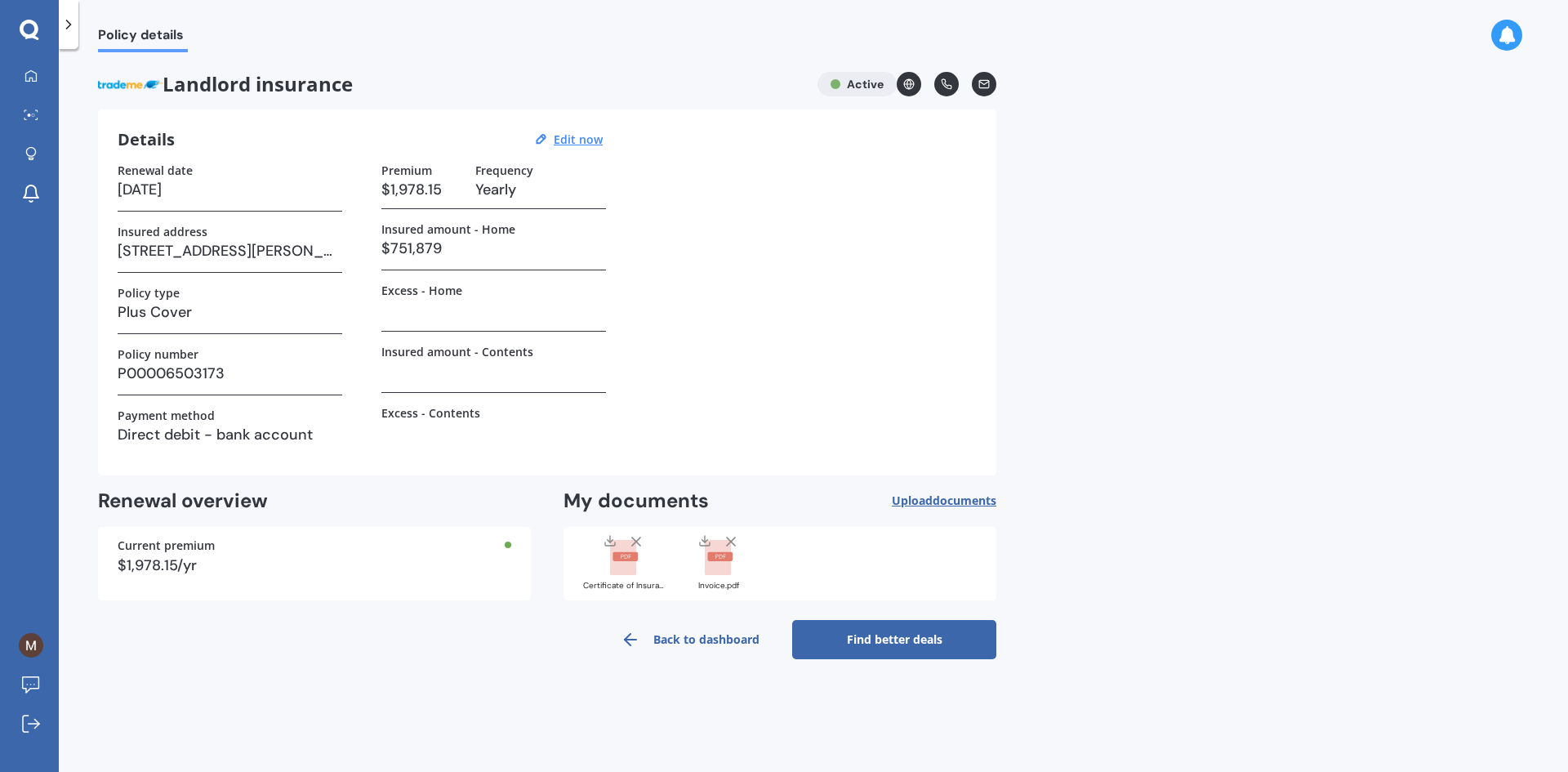
click at [885, 636] on link "Find better deals" at bounding box center [895, 639] width 204 height 39
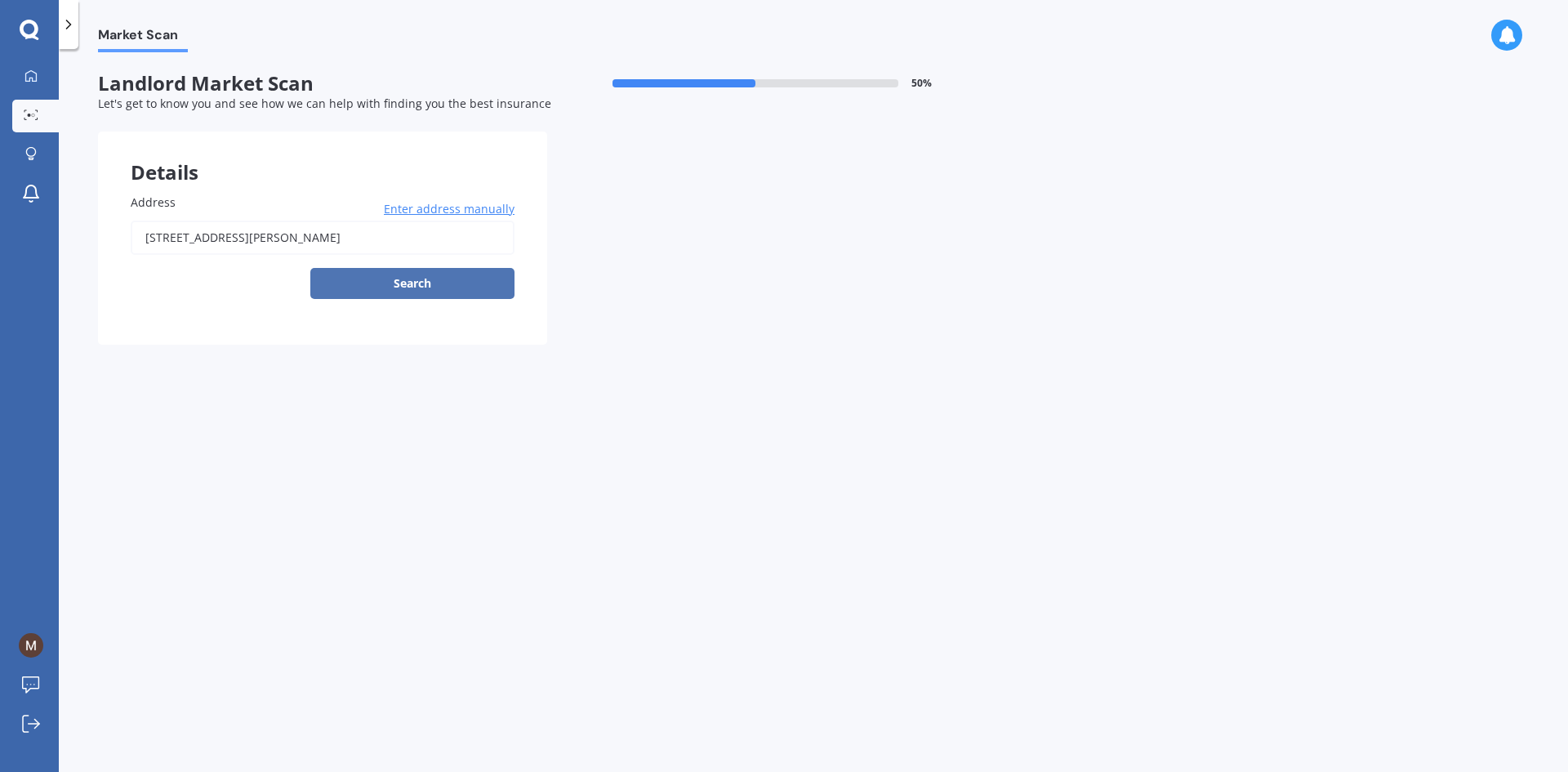
click at [476, 288] on button "Search" at bounding box center [413, 283] width 204 height 31
click at [413, 283] on body "My Dashboard Market Scan Explore insurance Notifications Milan Law Submit feedb…" at bounding box center [784, 386] width 1568 height 772
click at [414, 259] on div "8 Te Rau Place, Hobsonville, Auckland 0616 Enter address manually Search" at bounding box center [322, 260] width 383 height 79
click at [422, 240] on input "8 Te Rau Place, Hobsonville, Auckland 0616" at bounding box center [322, 237] width 383 height 34
type input "8 Te Rau Pl, Hobsonville, Tāmaki Makaurau 0616"
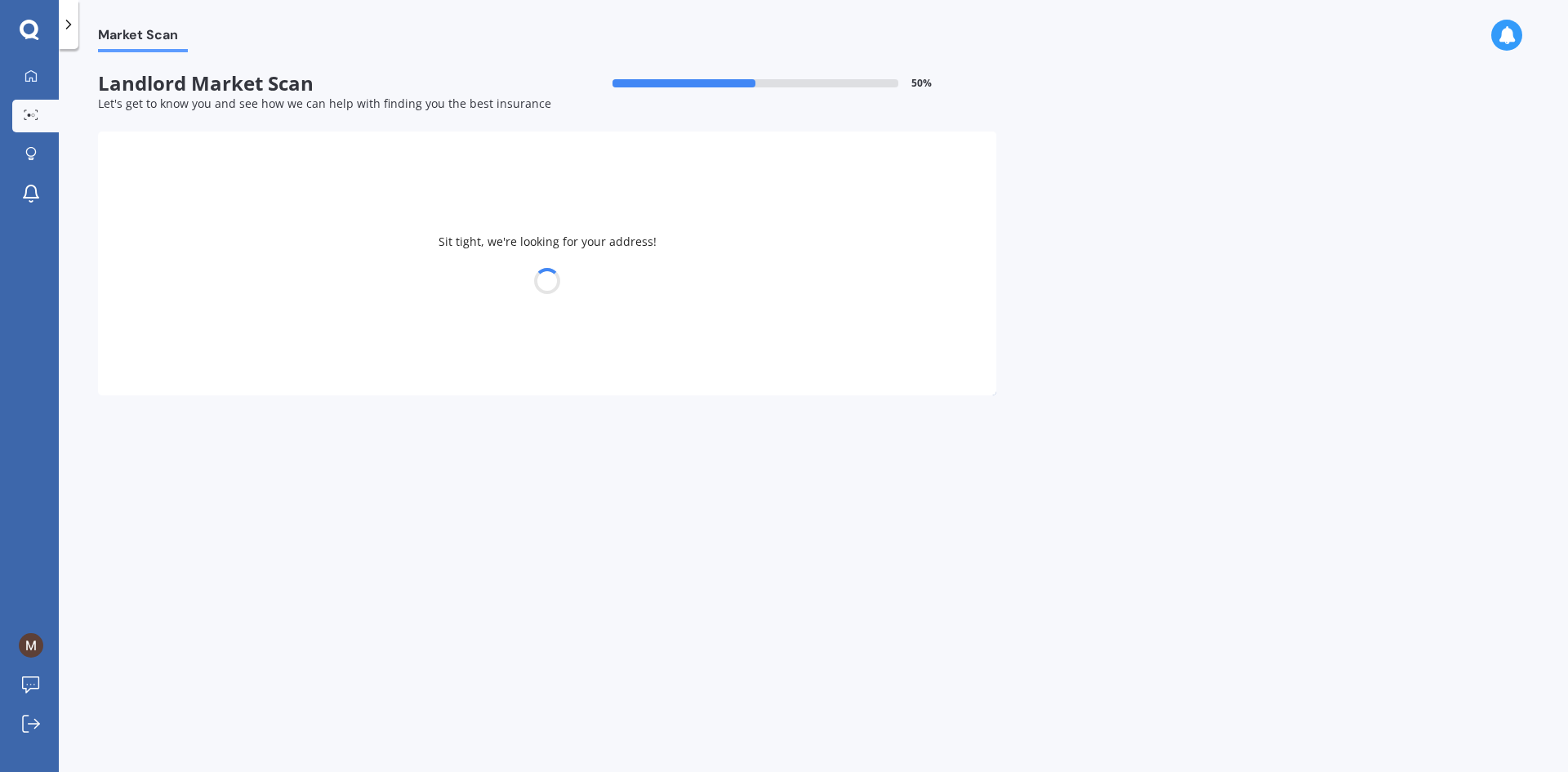
click at [421, 280] on div at bounding box center [548, 280] width 899 height 23
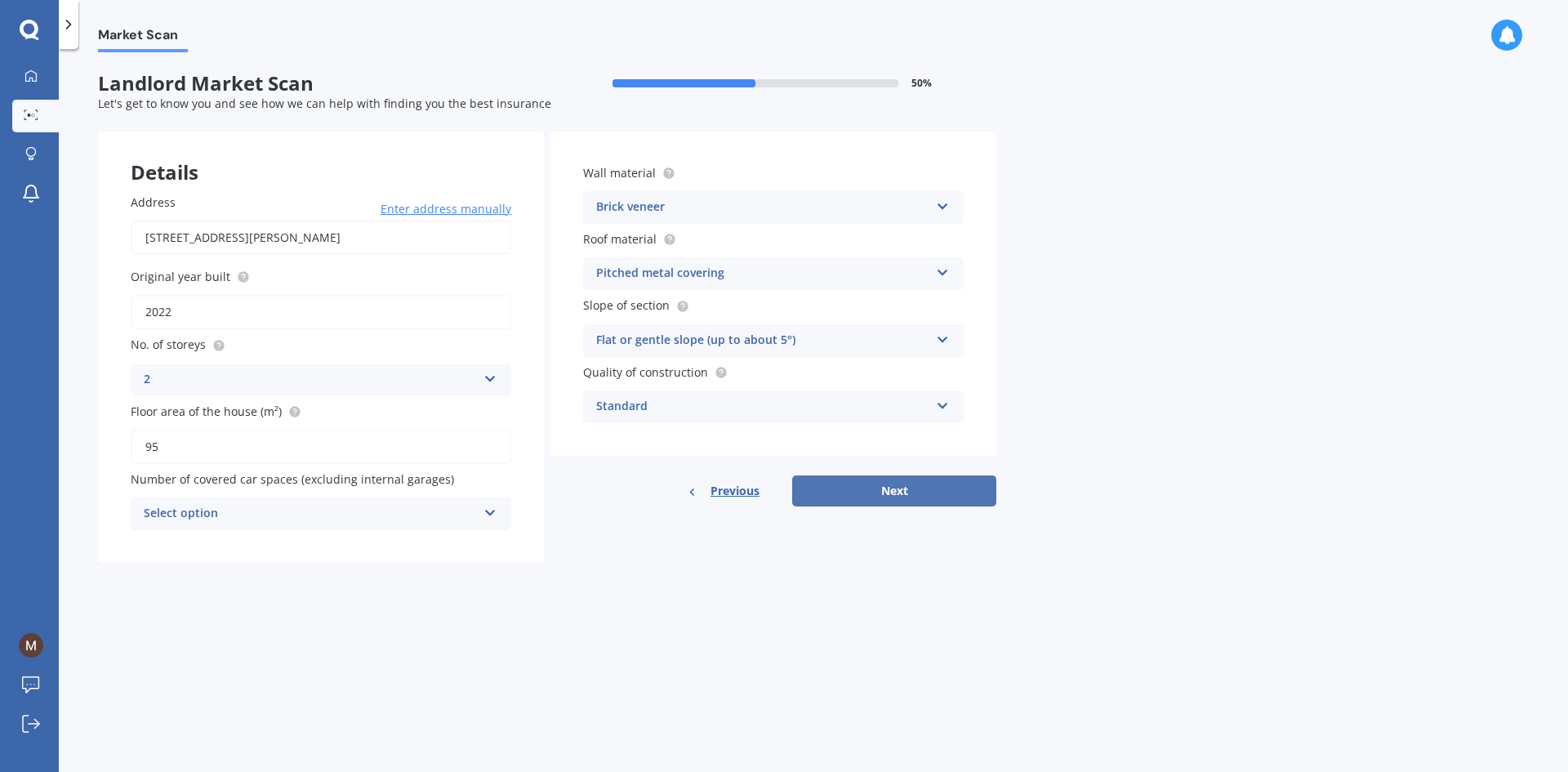
click at [840, 480] on button "Next" at bounding box center [895, 491] width 204 height 31
click at [377, 512] on div "Select option" at bounding box center [314, 513] width 325 height 18
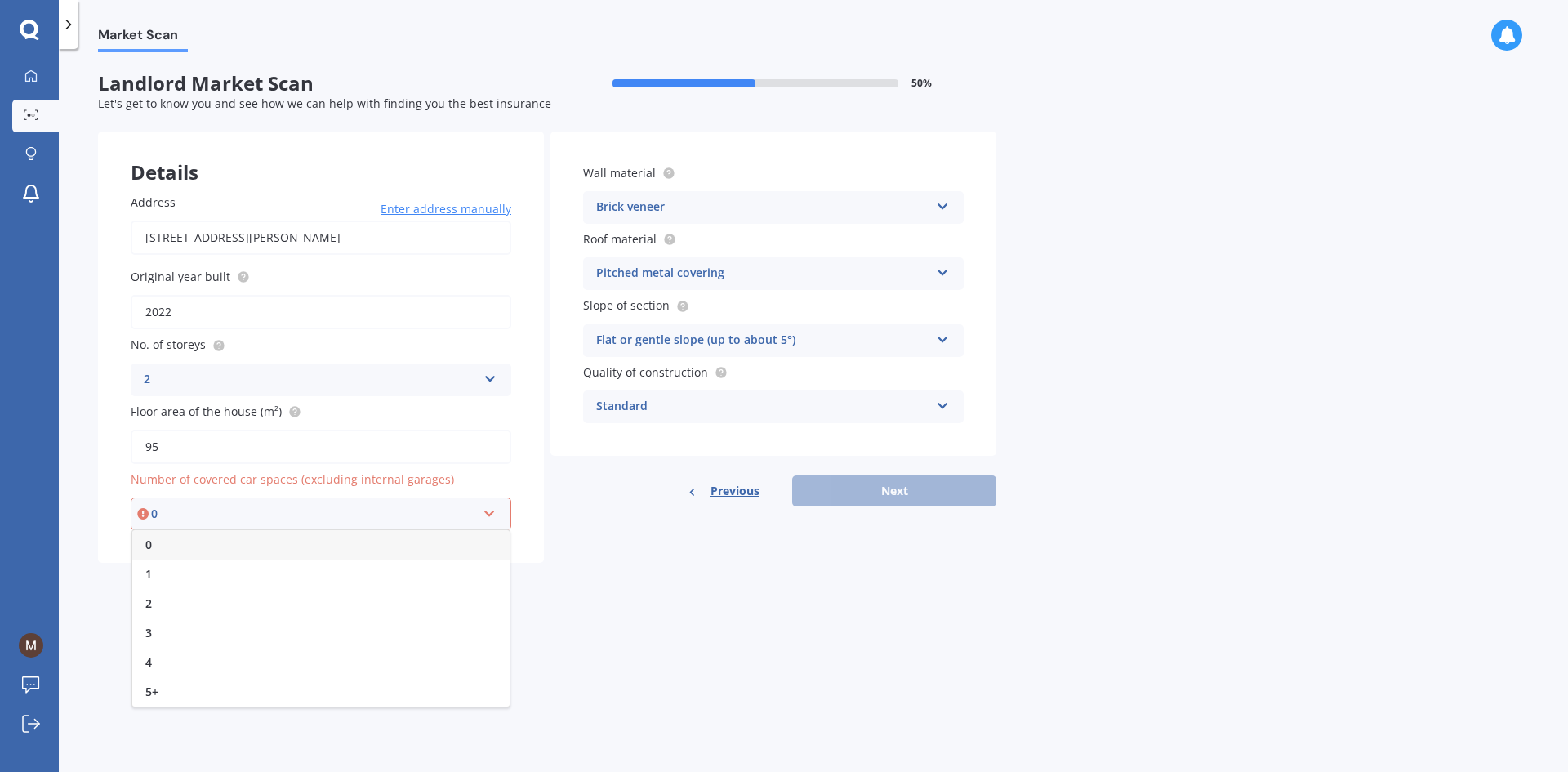
click at [364, 541] on div "0" at bounding box center [321, 545] width 377 height 30
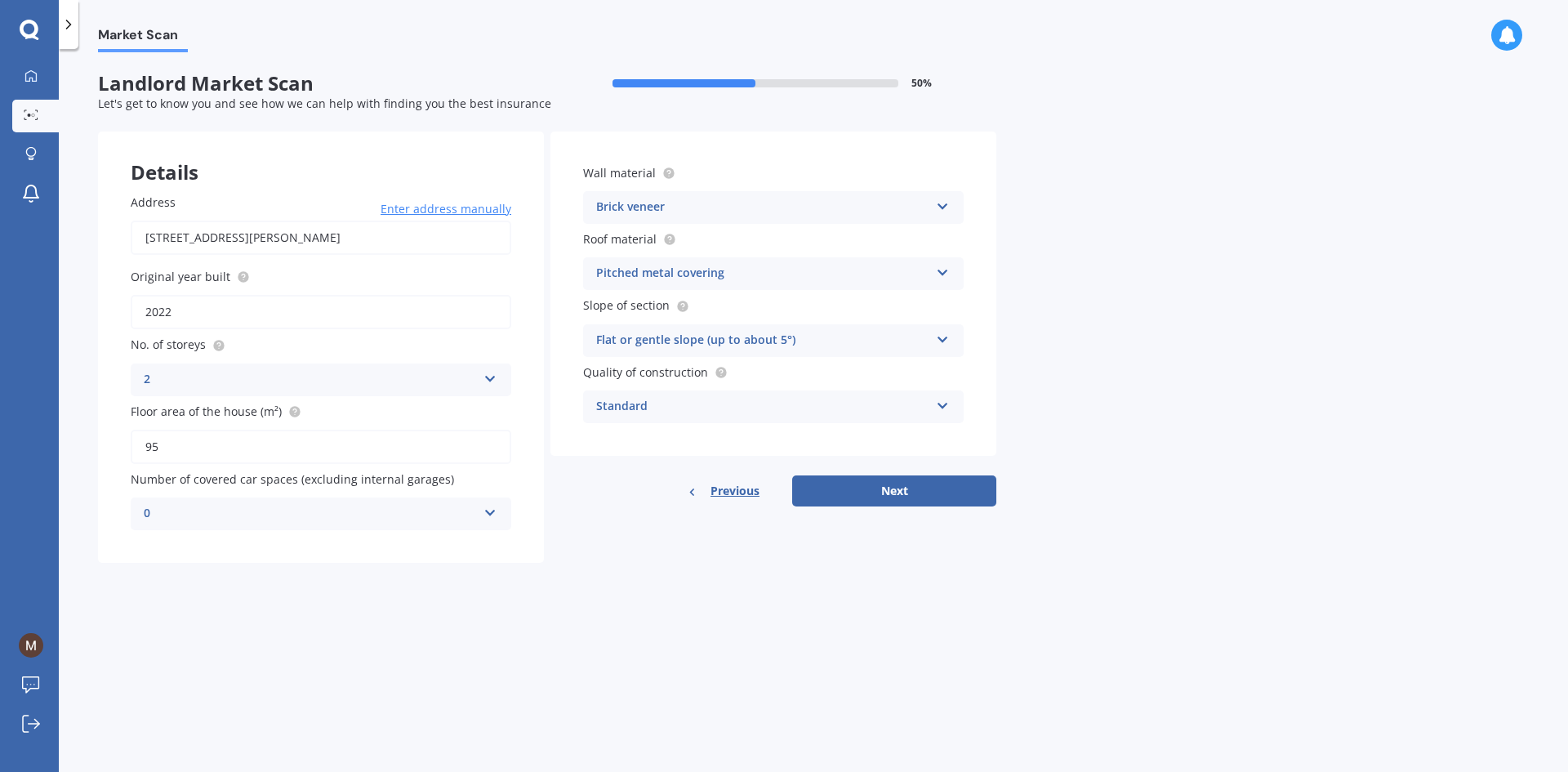
click at [969, 446] on div "Wall material Brick veneer Artificial weatherboard/plank cladding Blockwork Bri…" at bounding box center [773, 294] width 445 height 325
click at [927, 497] on button "Next" at bounding box center [895, 491] width 204 height 31
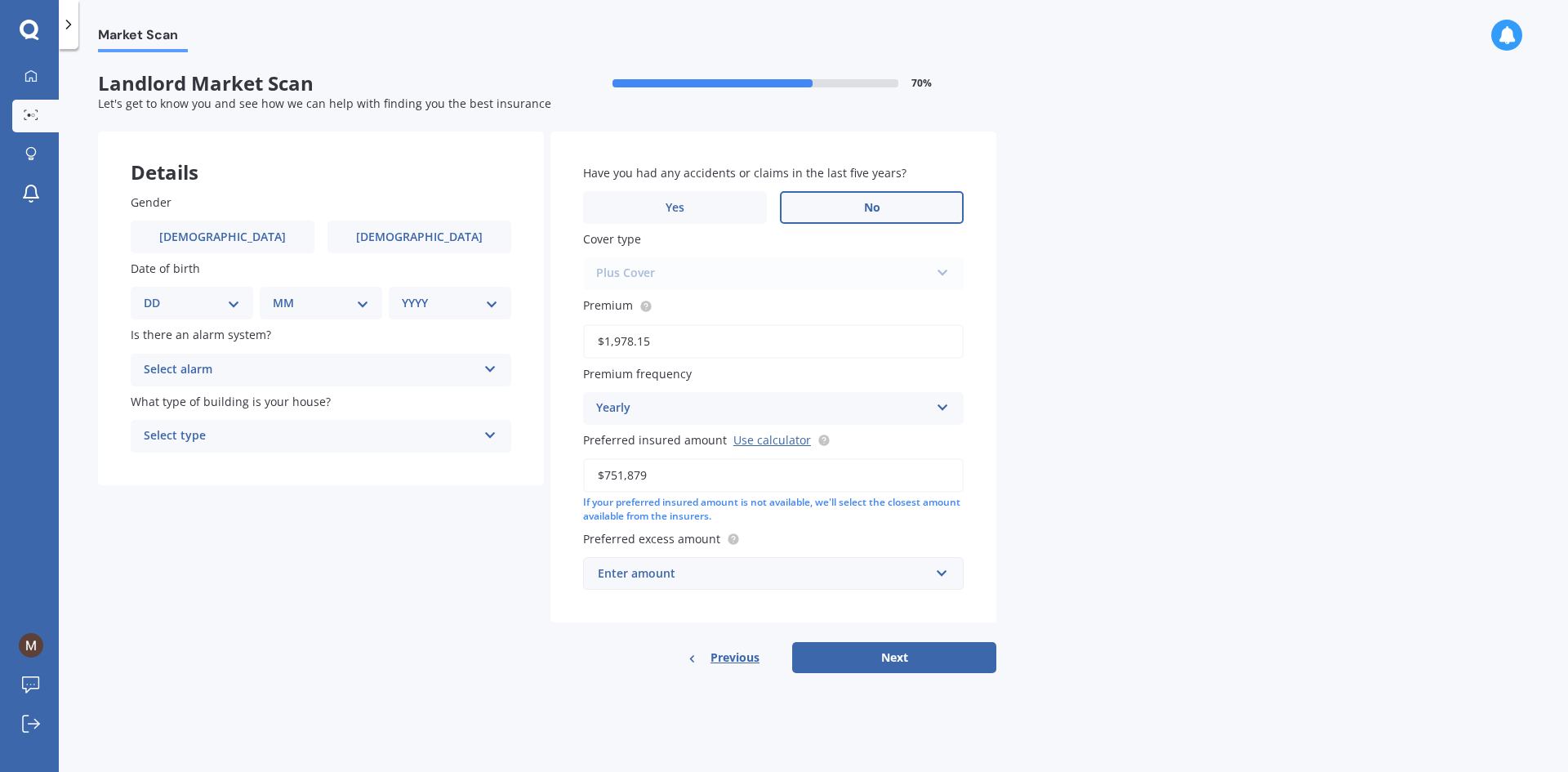
click at [875, 208] on span "No" at bounding box center [872, 208] width 17 height 14
click at [0, 0] on input "No" at bounding box center [0, 0] width 0 height 0
click at [899, 566] on div "Enter amount" at bounding box center [763, 573] width 331 height 18
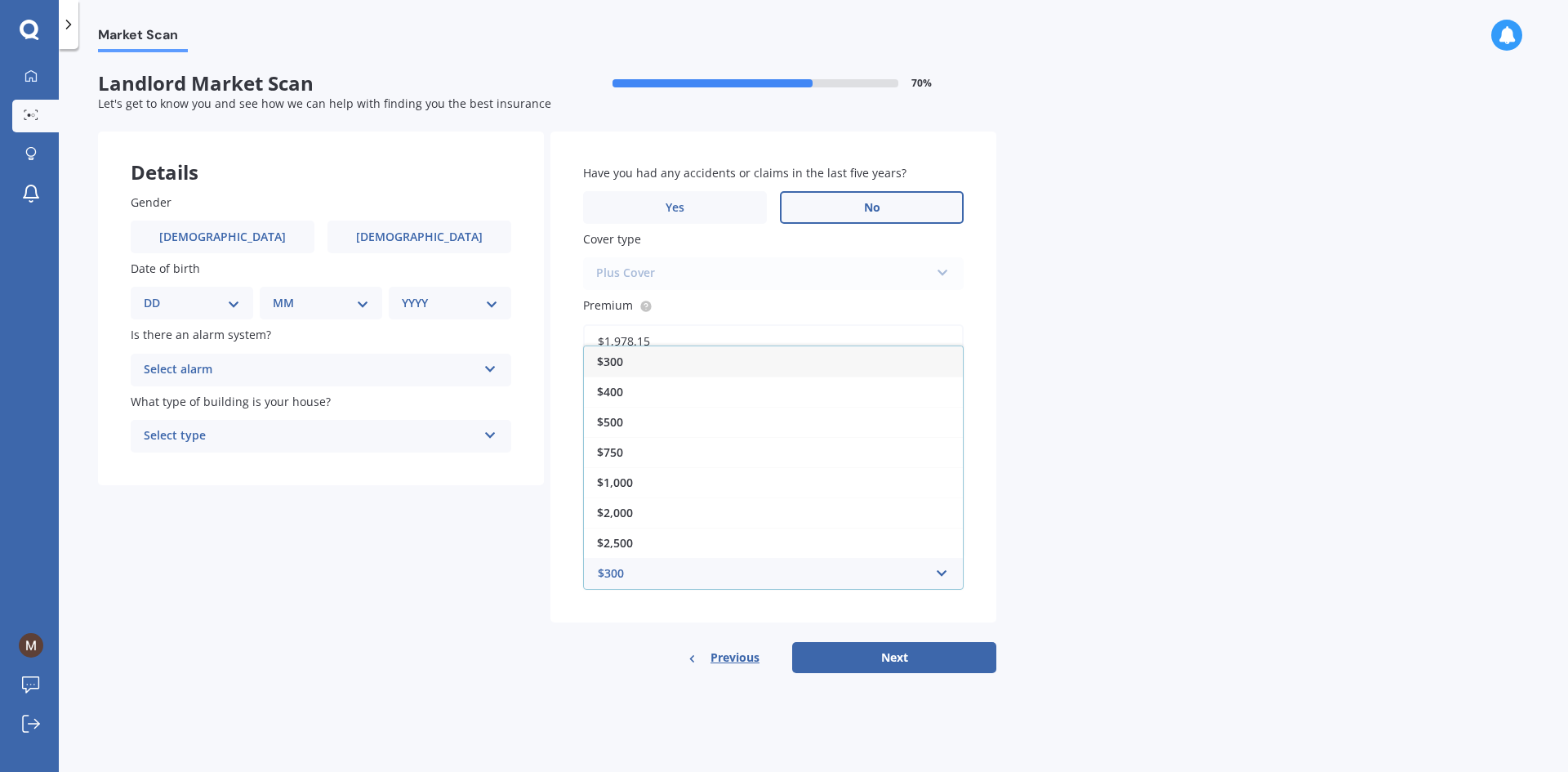
click at [1149, 580] on div "Market Scan Landlord Market Scan 70 % Let's get to know you and see how we can …" at bounding box center [813, 413] width 1509 height 723
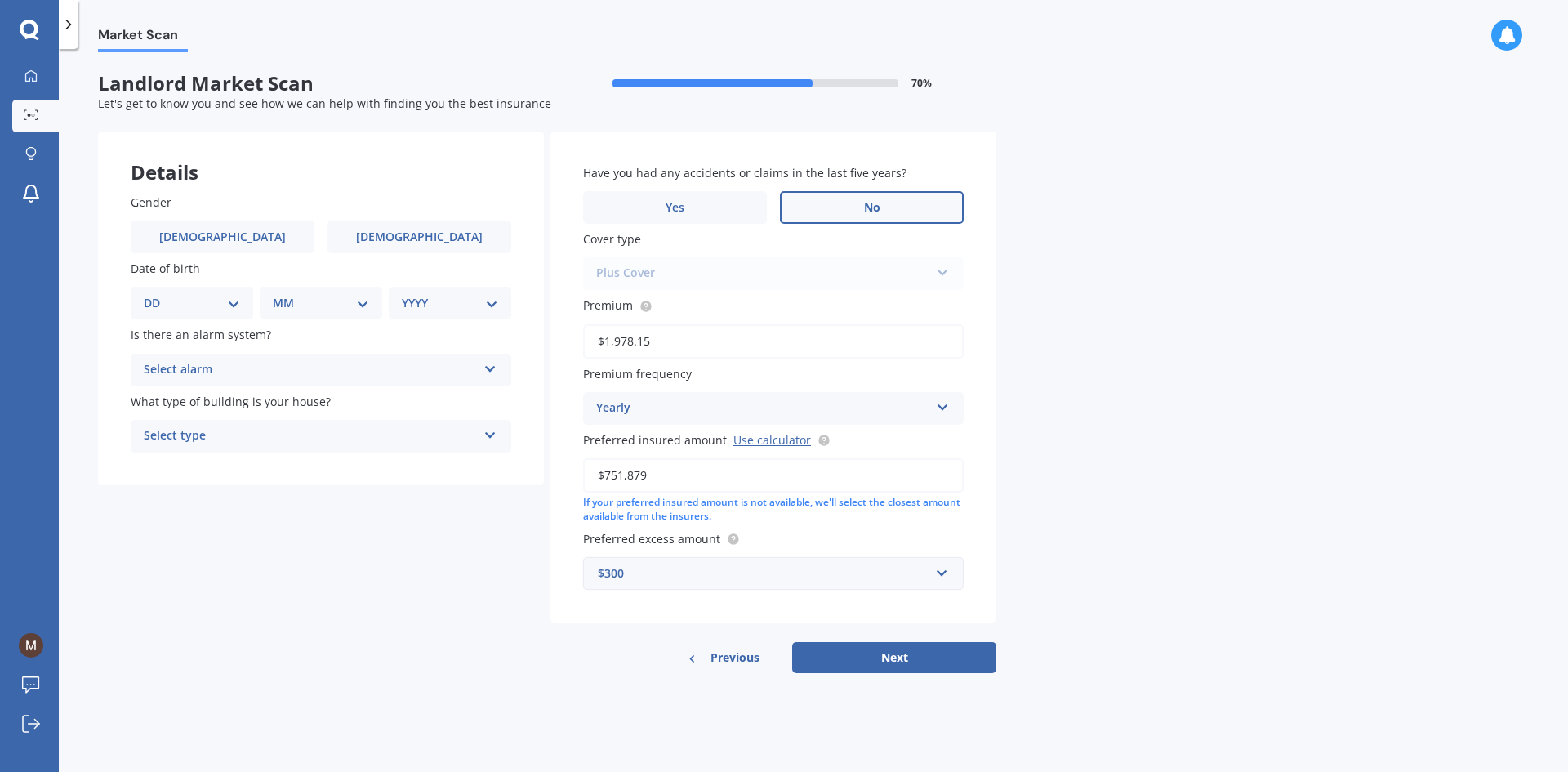
click at [927, 572] on div "$300" at bounding box center [763, 573] width 331 height 18
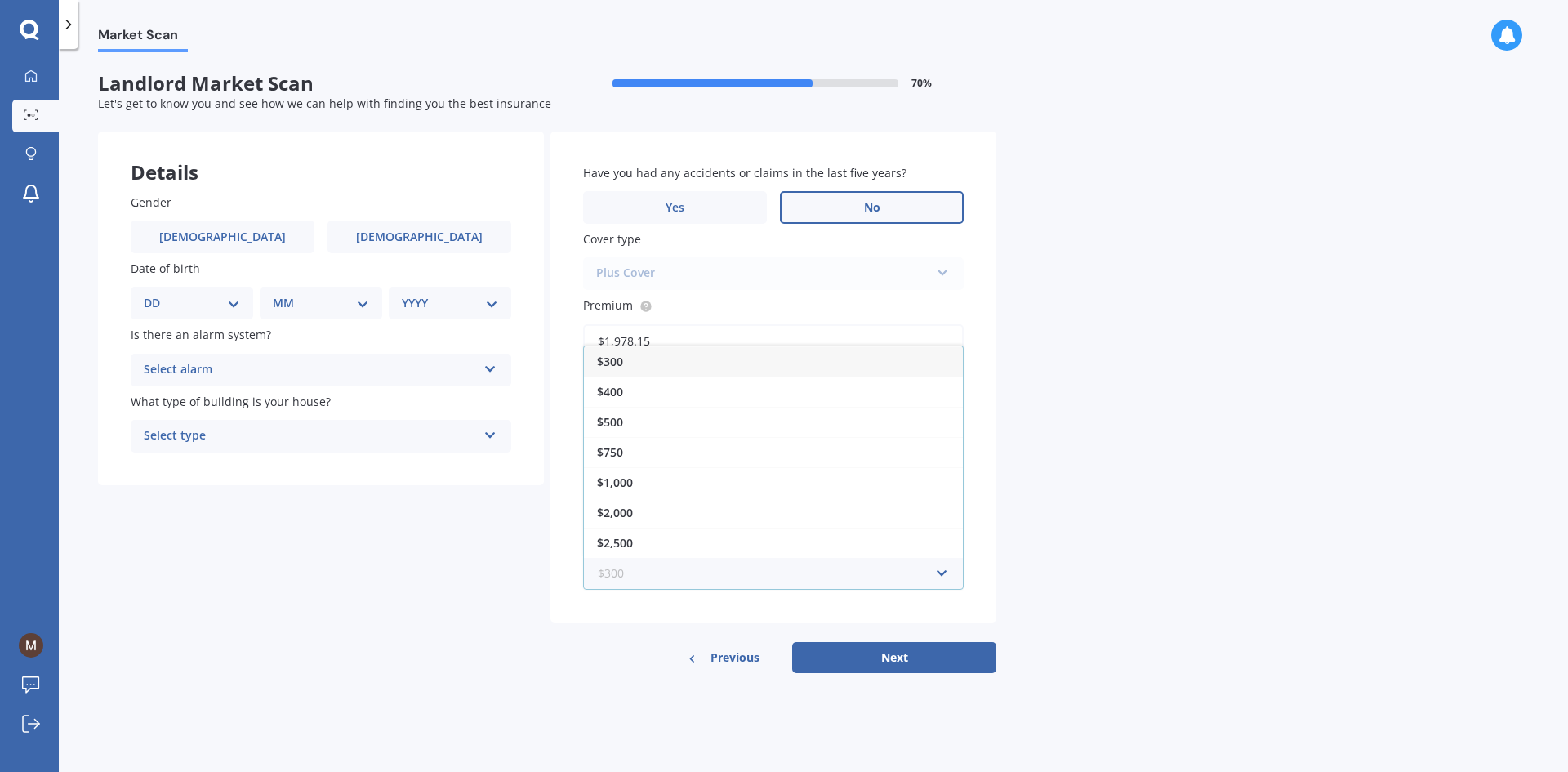
click at [927, 572] on input "text" at bounding box center [768, 573] width 366 height 31
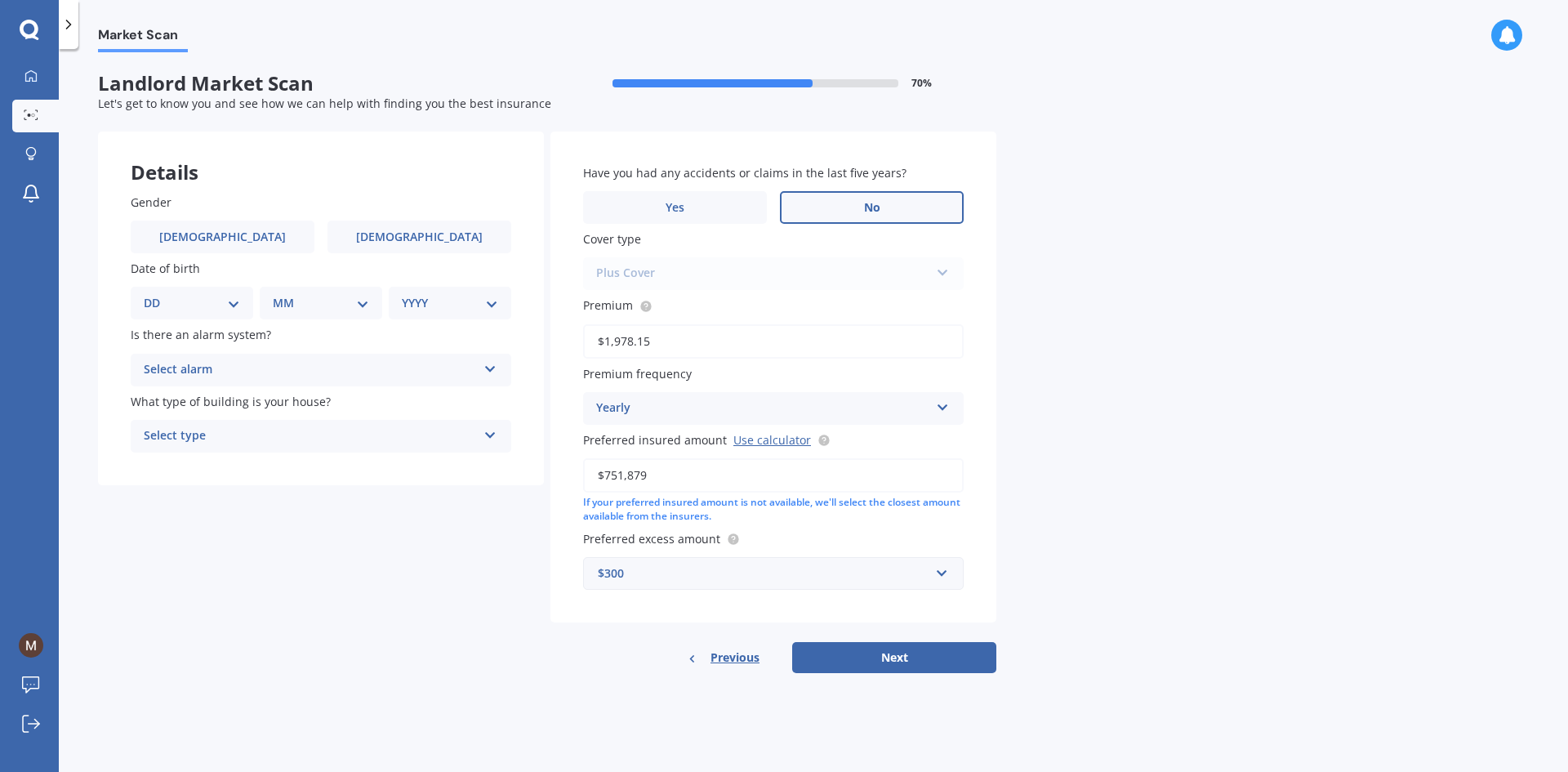
click at [997, 568] on div "Market Scan Landlord Market Scan 70 % Let's get to know you and see how we can …" at bounding box center [813, 413] width 1509 height 723
click at [897, 574] on div "$300" at bounding box center [763, 573] width 331 height 18
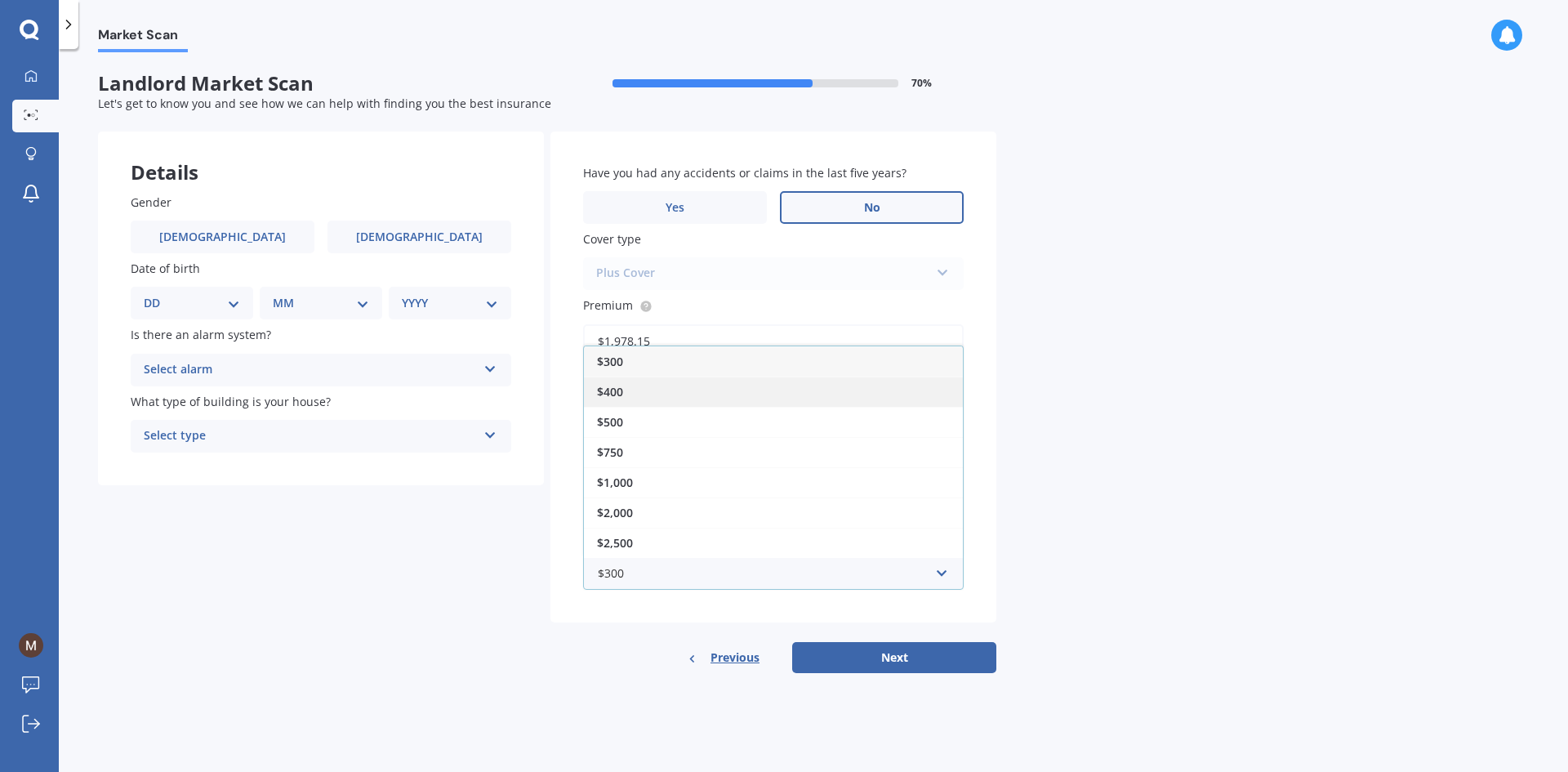
click at [784, 397] on div "$400" at bounding box center [773, 391] width 378 height 30
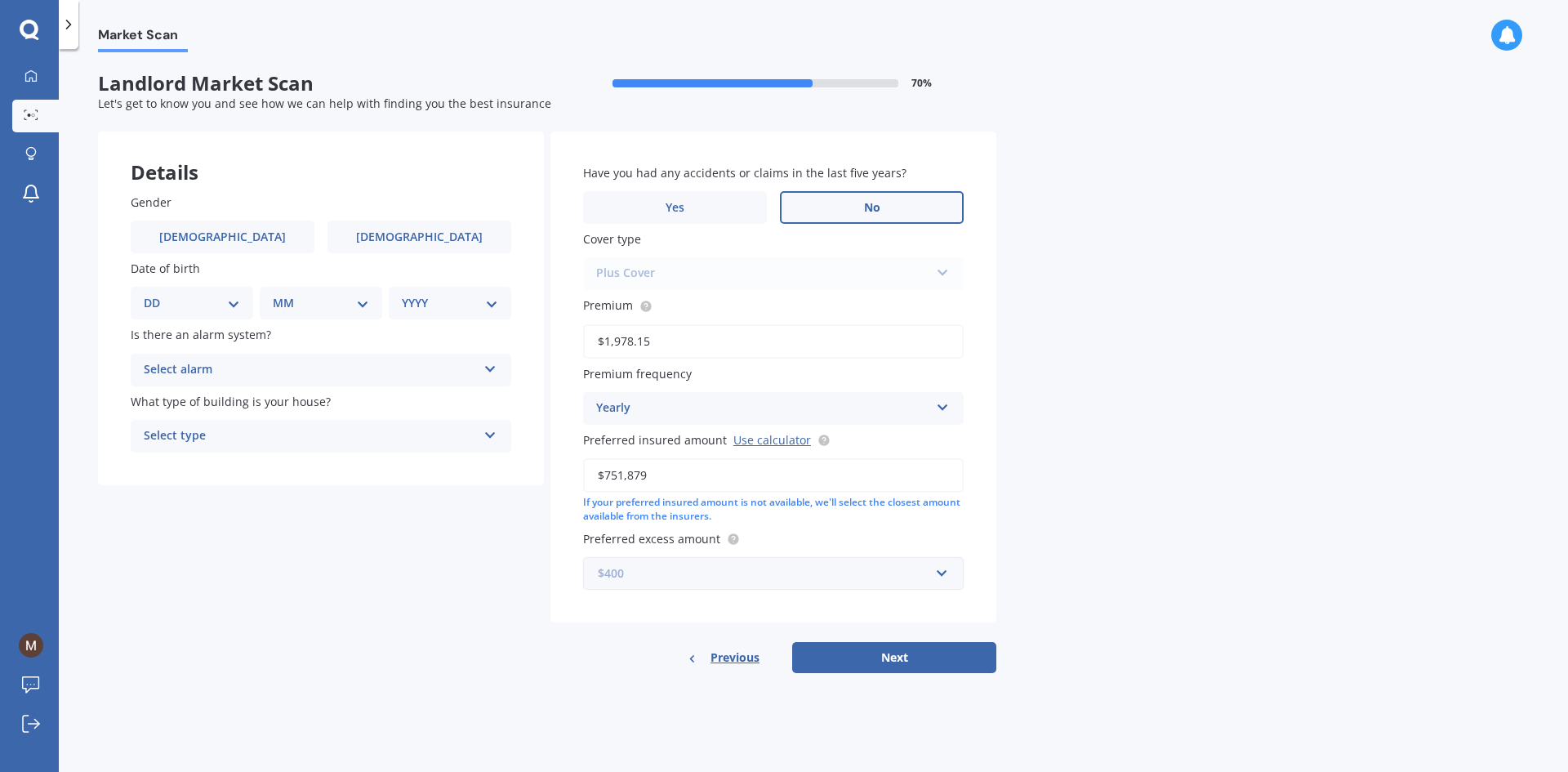
click at [775, 582] on input "text" at bounding box center [768, 573] width 366 height 31
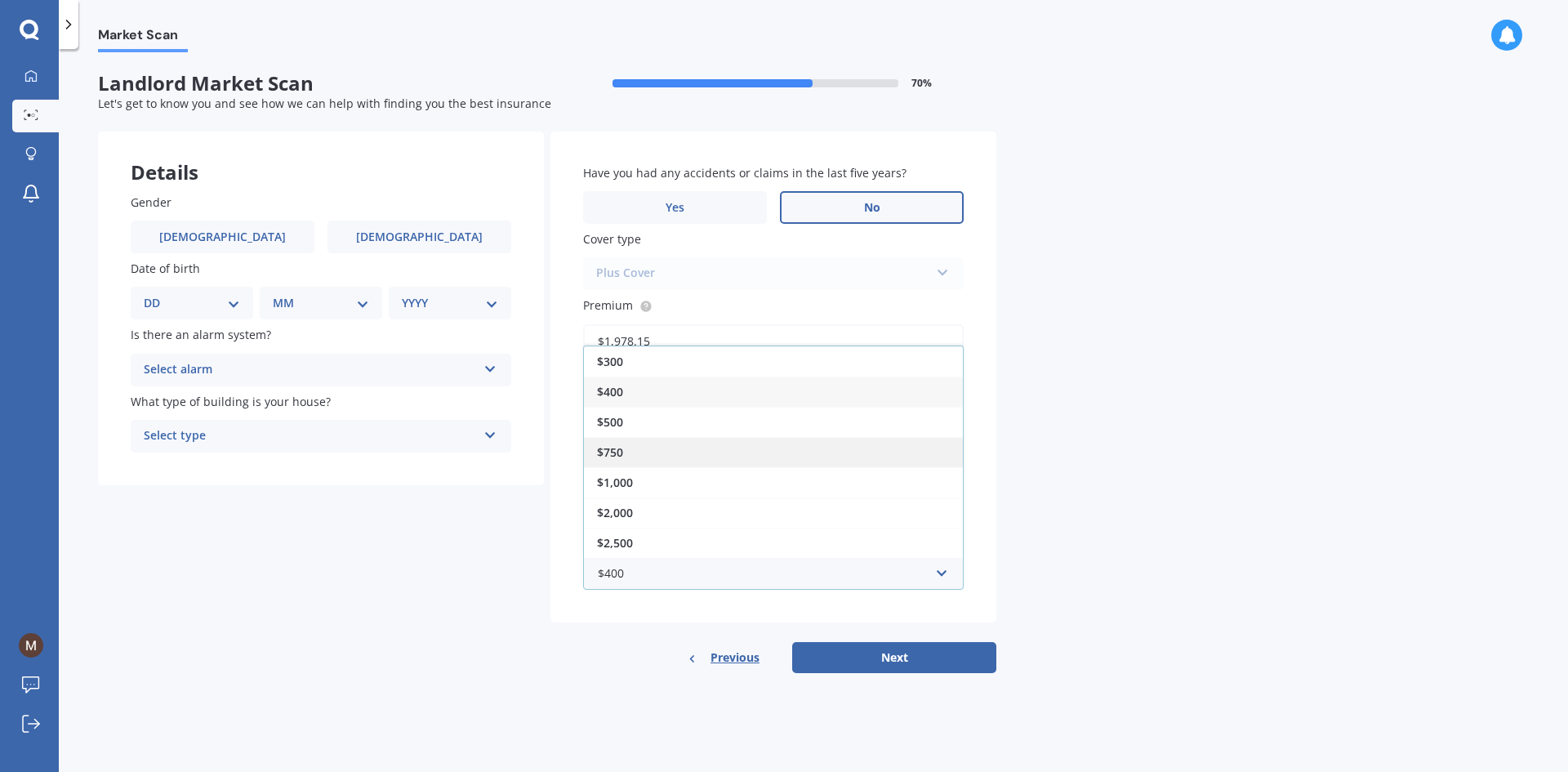
click at [737, 455] on div "$750" at bounding box center [773, 451] width 378 height 30
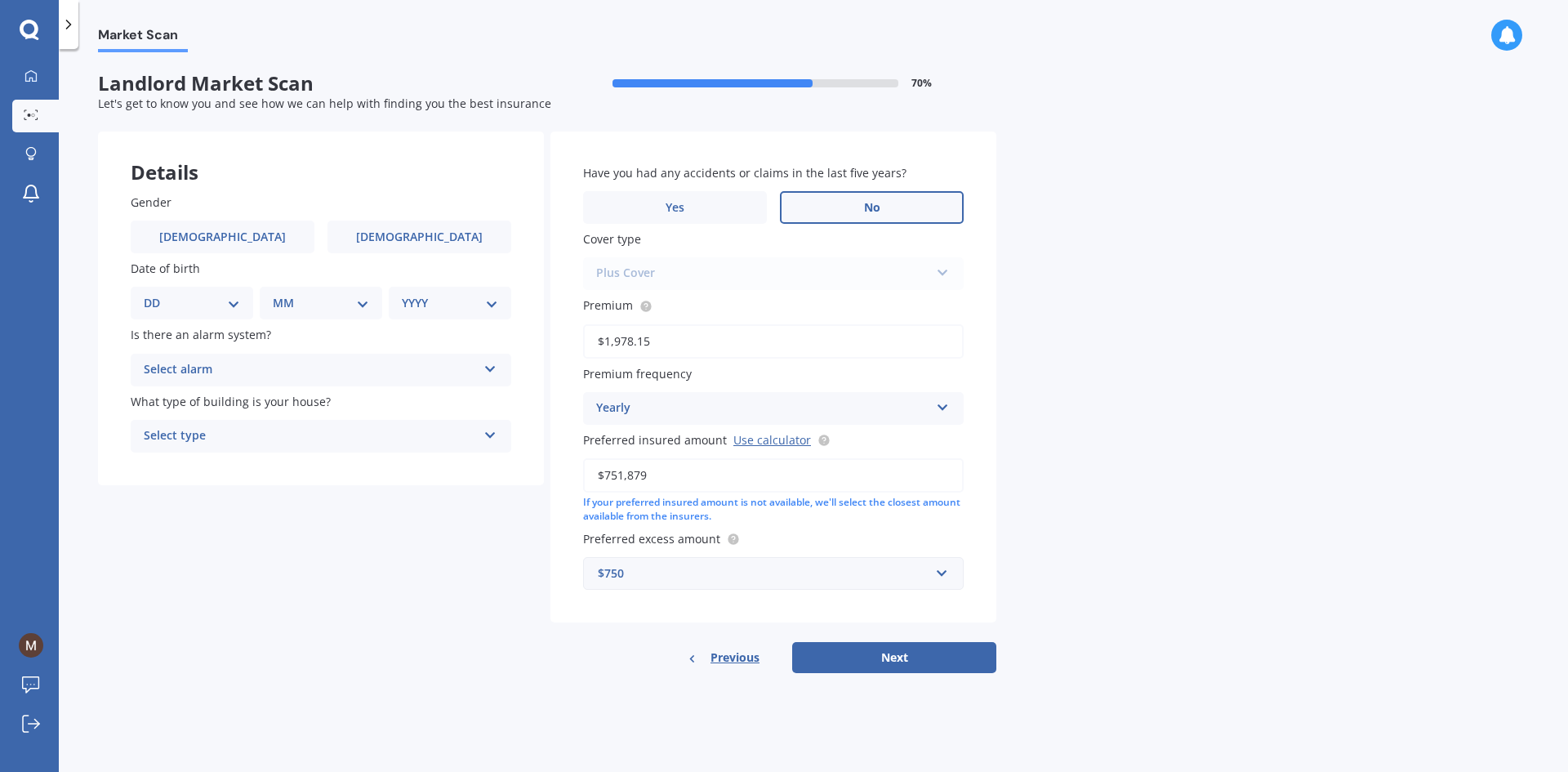
click at [1111, 565] on div "Market Scan Landlord Market Scan 70 % Let's get to know you and see how we can …" at bounding box center [813, 413] width 1509 height 723
click at [926, 658] on button "Next" at bounding box center [895, 658] width 204 height 31
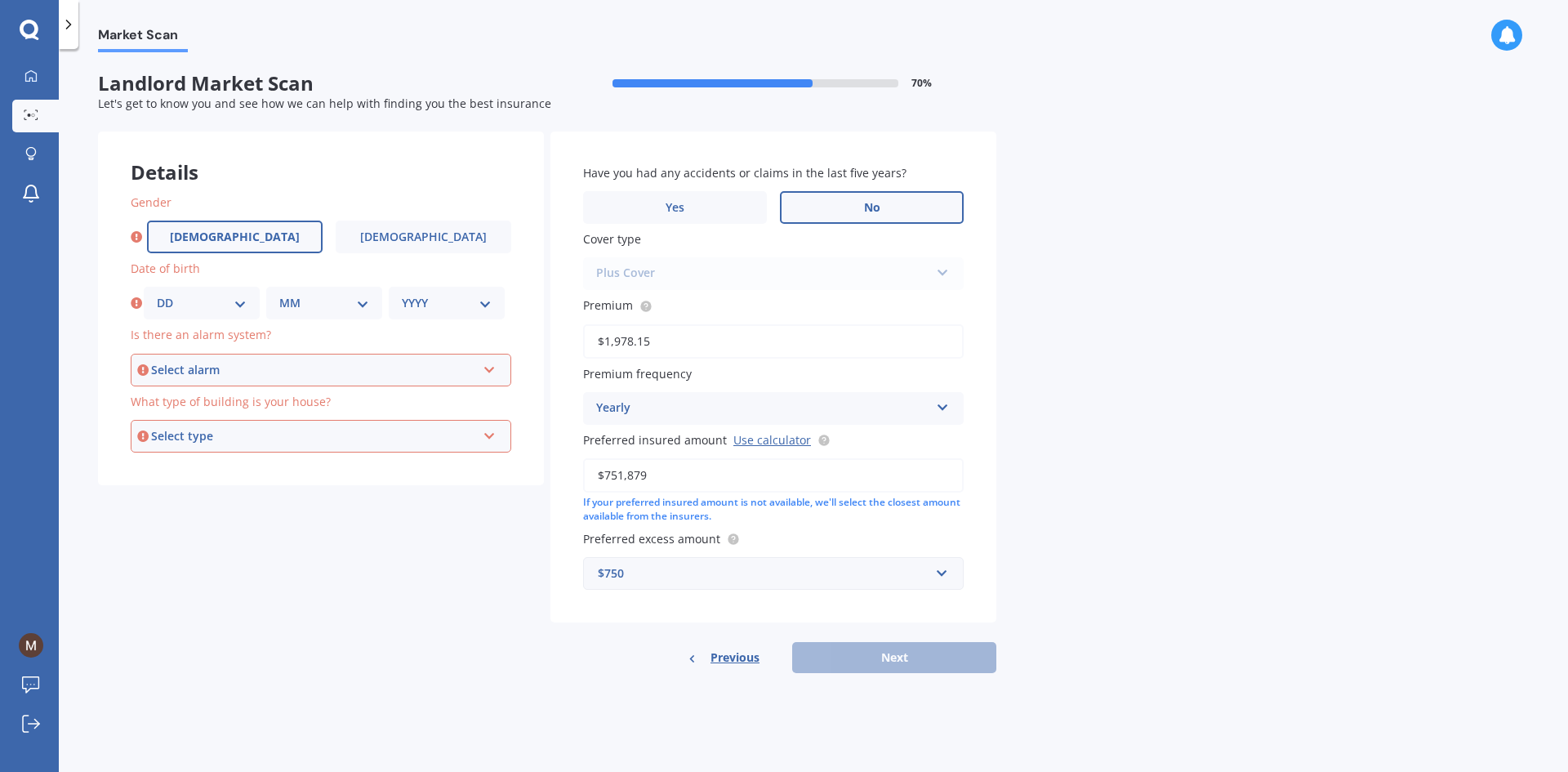
click at [264, 224] on label "Male" at bounding box center [234, 236] width 176 height 32
click at [0, 0] on input "Male" at bounding box center [0, 0] width 0 height 0
click at [237, 295] on select "DD 01 02 03 04 05 06 07 08 09 10 11 12 13 14 15 16 17 18 19 20 21 22 23 24 25 2…" at bounding box center [201, 303] width 89 height 18
select select "30"
click at [156, 294] on select "DD 01 02 03 04 05 06 07 08 09 10 11 12 13 14 15 16 17 18 19 20 21 22 23 24 25 2…" at bounding box center [201, 303] width 89 height 18
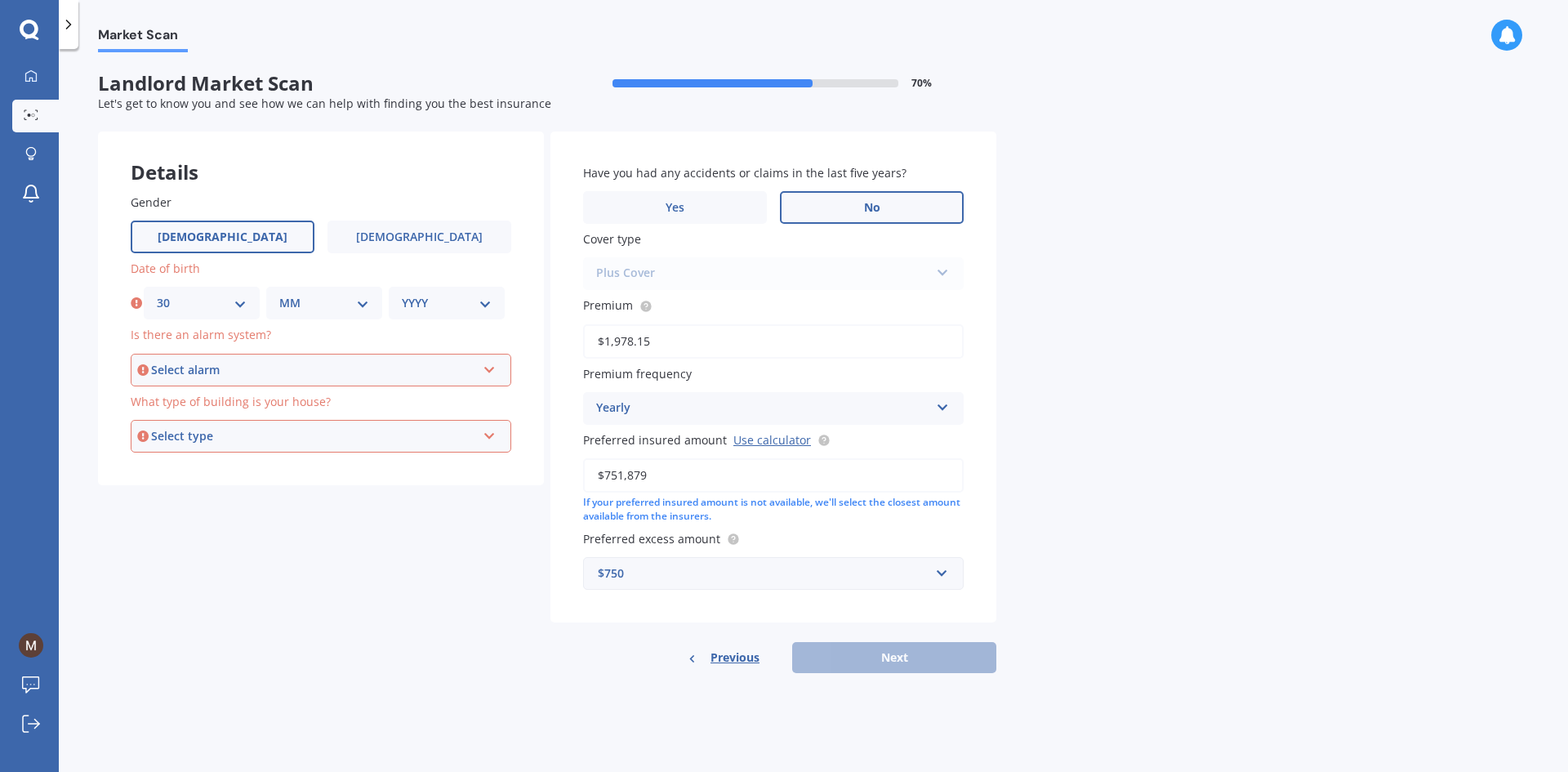
click at [316, 298] on select "MM 01 02 03 04 05 06 07 08 09 10 11 12" at bounding box center [323, 303] width 89 height 18
select select "09"
click at [279, 294] on select "MM 01 02 03 04 05 06 07 08 09 10 11 12" at bounding box center [323, 303] width 89 height 18
click at [409, 298] on select "YYYY 2009 2008 2007 2006 2005 2004 2003 2002 2001 2000 1999 1998 1997 1996 1995…" at bounding box center [446, 303] width 89 height 18
select select "1999"
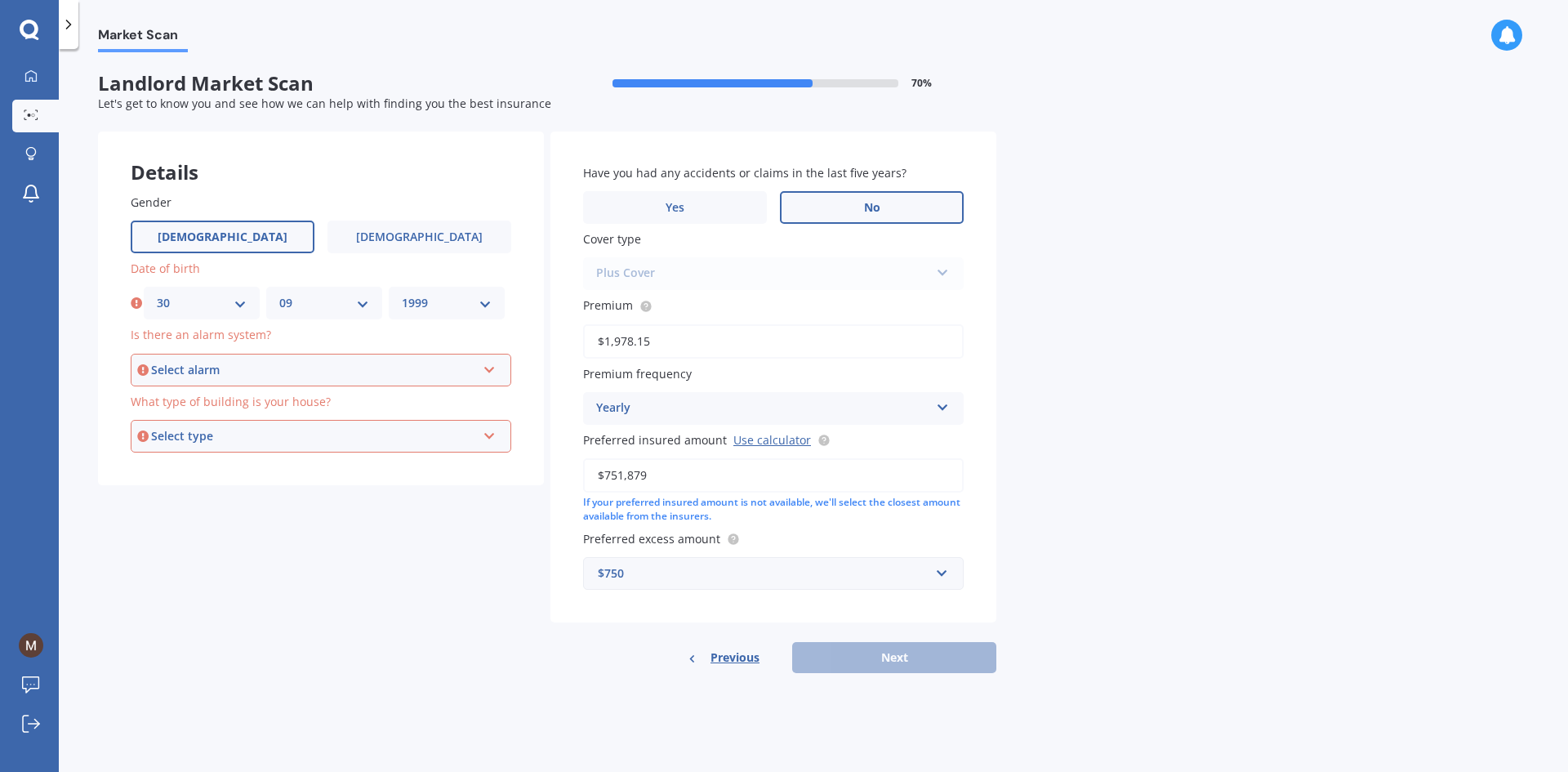
click at [402, 294] on select "YYYY 2009 2008 2007 2006 2005 2004 2003 2002 2001 2000 1999 1998 1997 1996 1995…" at bounding box center [446, 303] width 89 height 18
click at [328, 373] on div "Select alarm" at bounding box center [314, 370] width 325 height 18
click at [306, 400] on div "Yes, monitored" at bounding box center [321, 401] width 377 height 30
click at [302, 420] on div "Select type Freestanding Multi-unit (in a block of 6 or less) Multi-unit (in a …" at bounding box center [320, 436] width 380 height 32
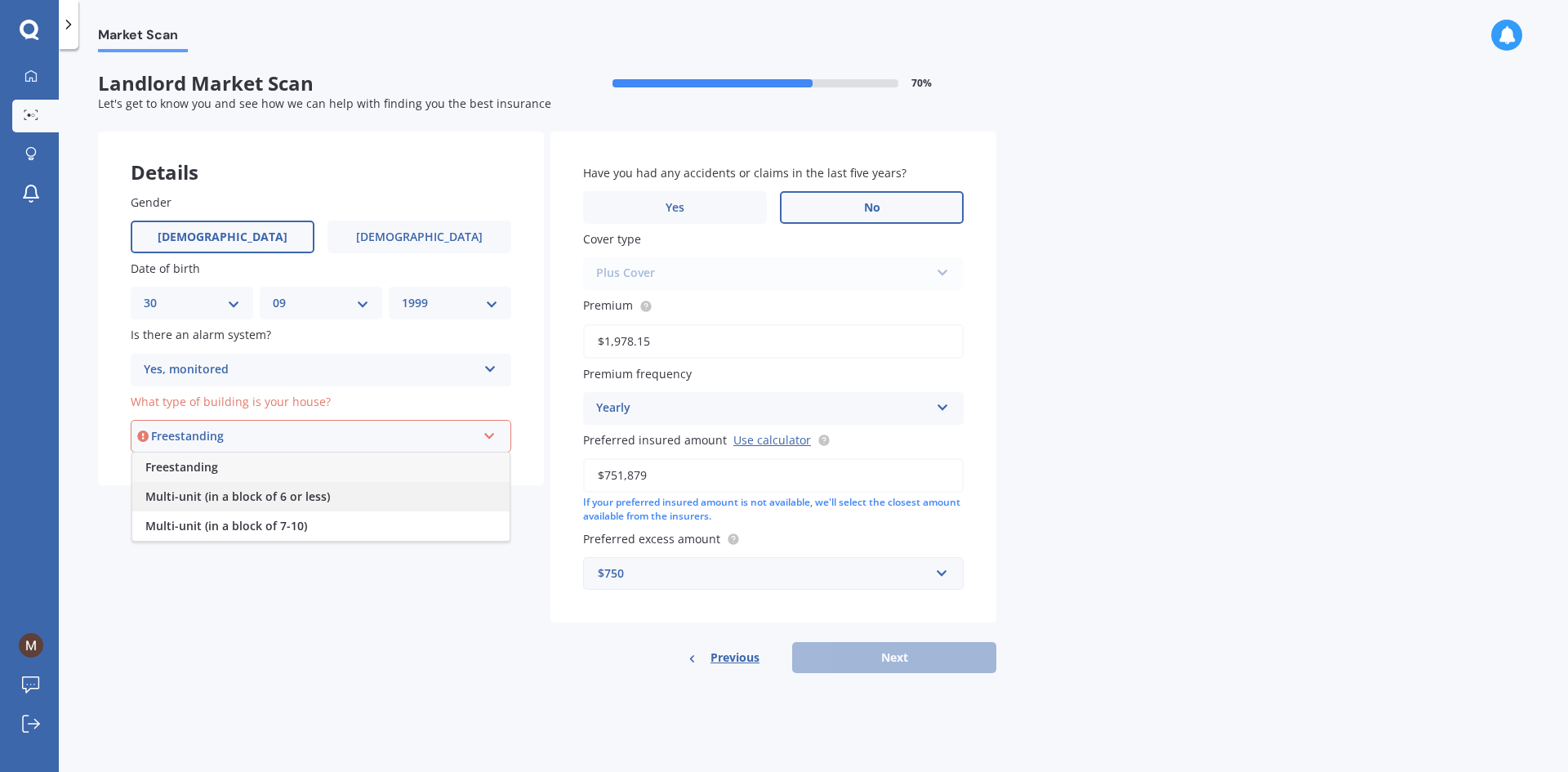
click at [303, 506] on div "Multi-unit (in a block of 6 or less)" at bounding box center [321, 497] width 377 height 30
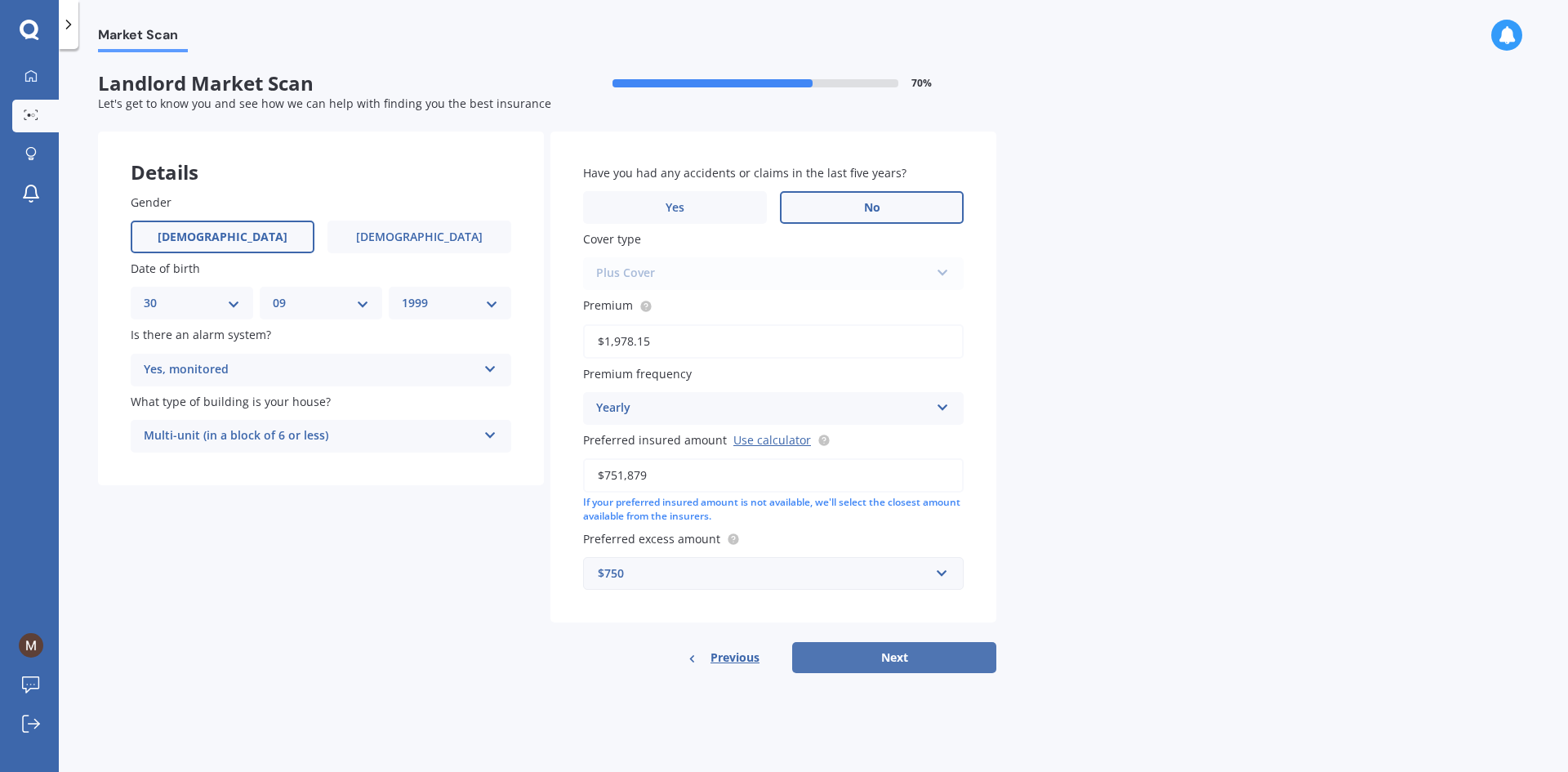
click at [872, 648] on button "Next" at bounding box center [895, 658] width 204 height 31
select select "30"
select select "09"
select select "1999"
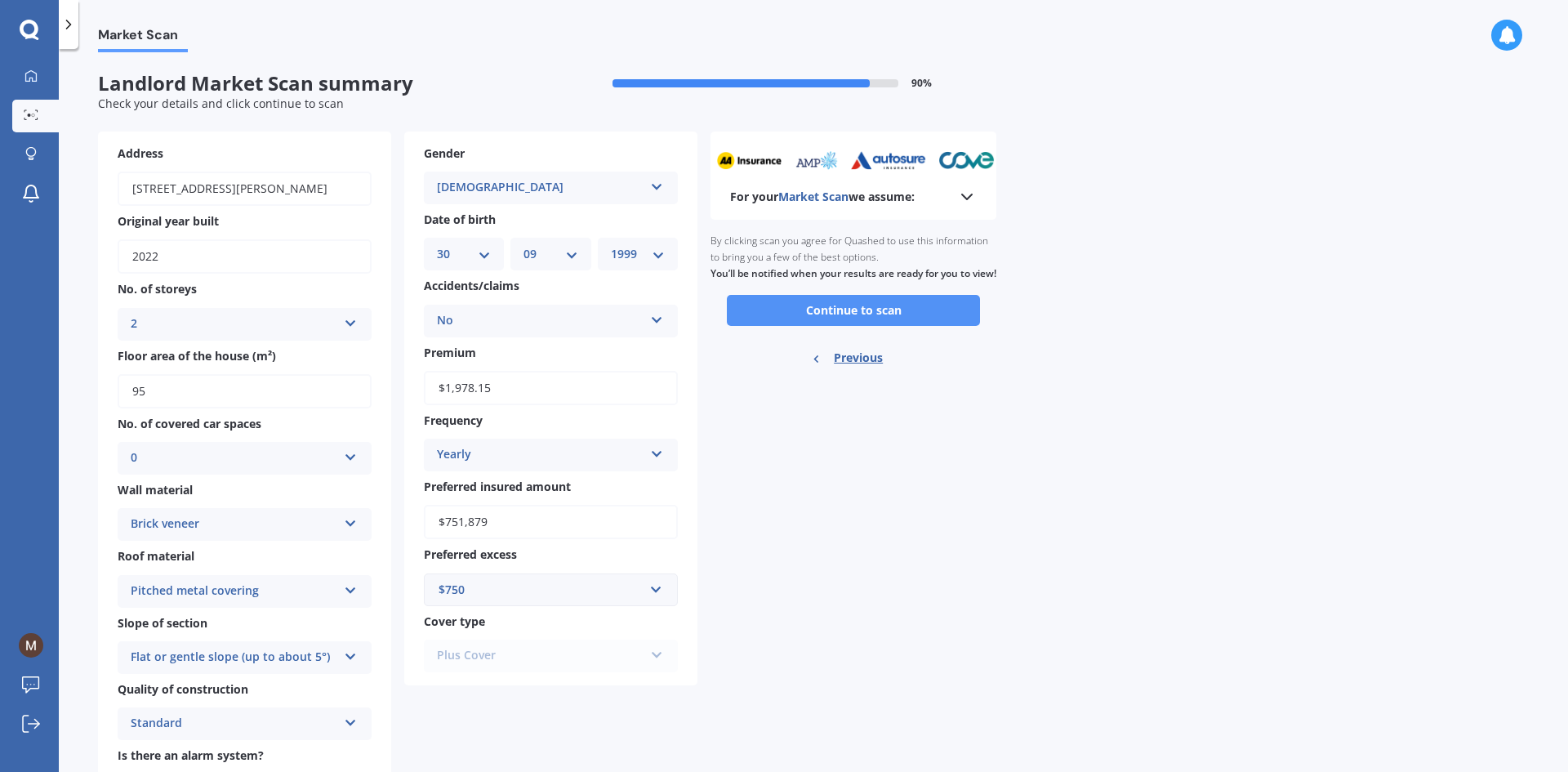
click at [879, 326] on button "Continue to scan" at bounding box center [852, 311] width 253 height 31
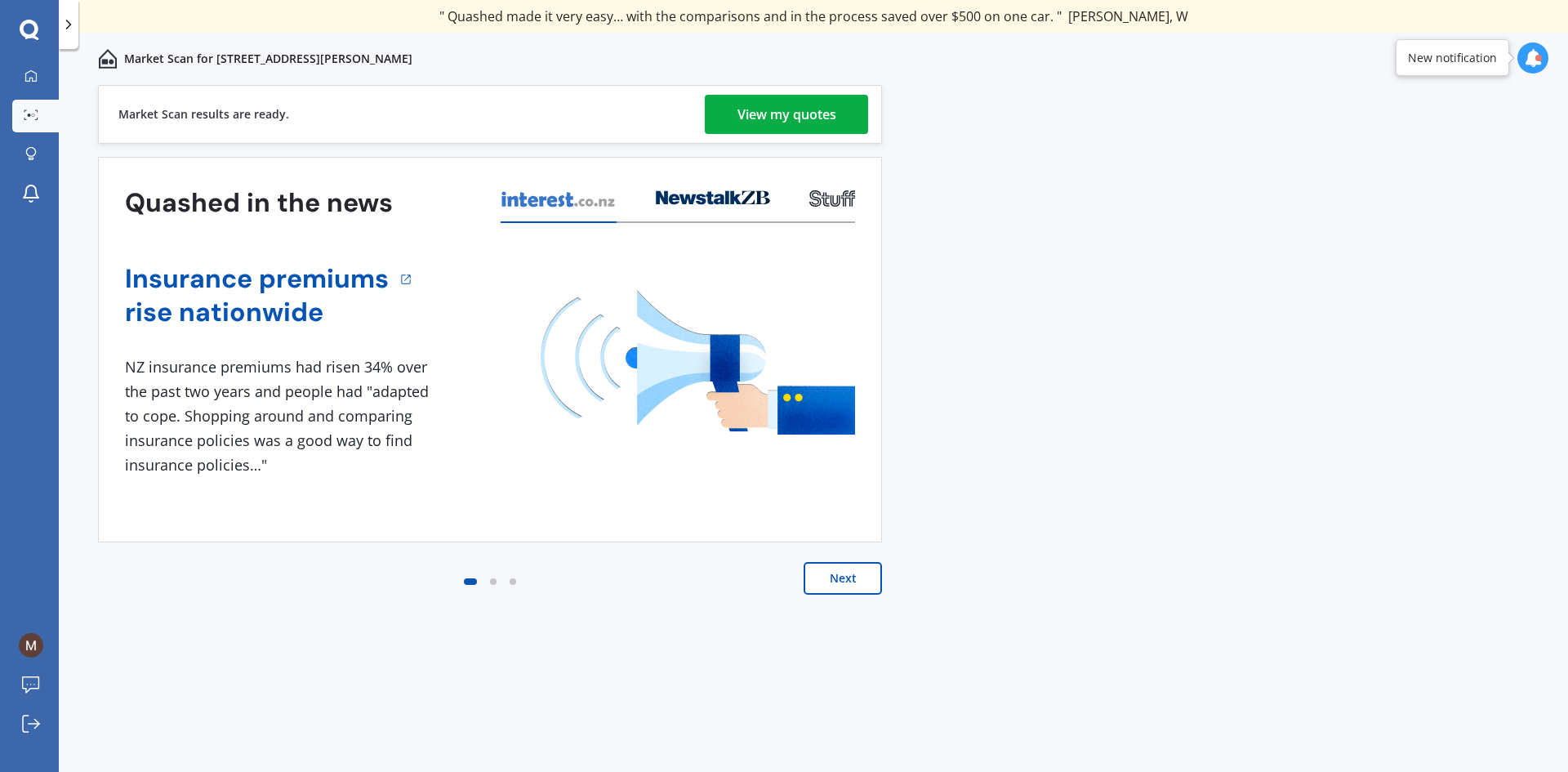
click at [823, 133] on div "View my quotes" at bounding box center [786, 114] width 98 height 39
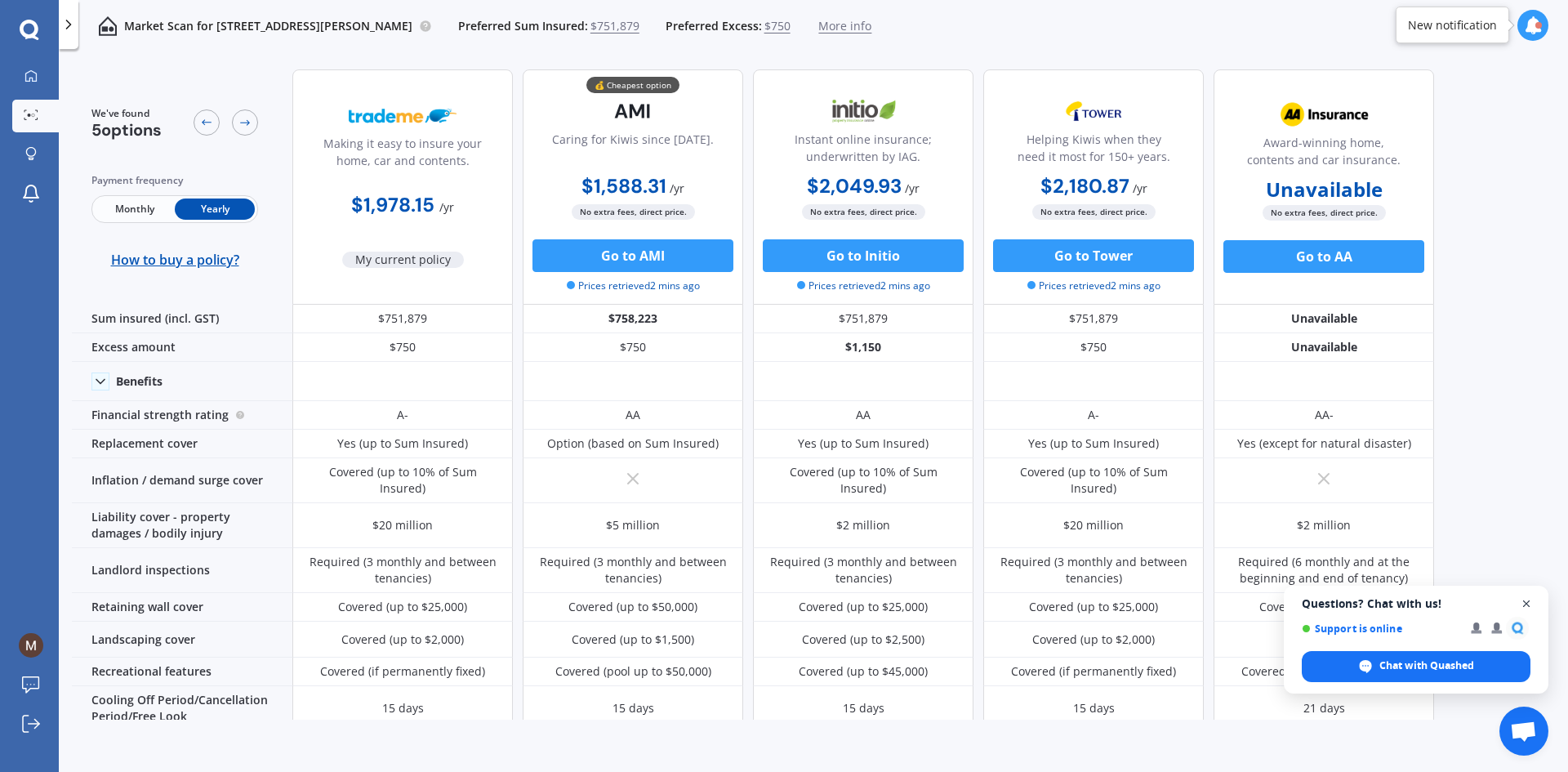
click at [1525, 600] on span "Close chat" at bounding box center [1526, 604] width 21 height 21
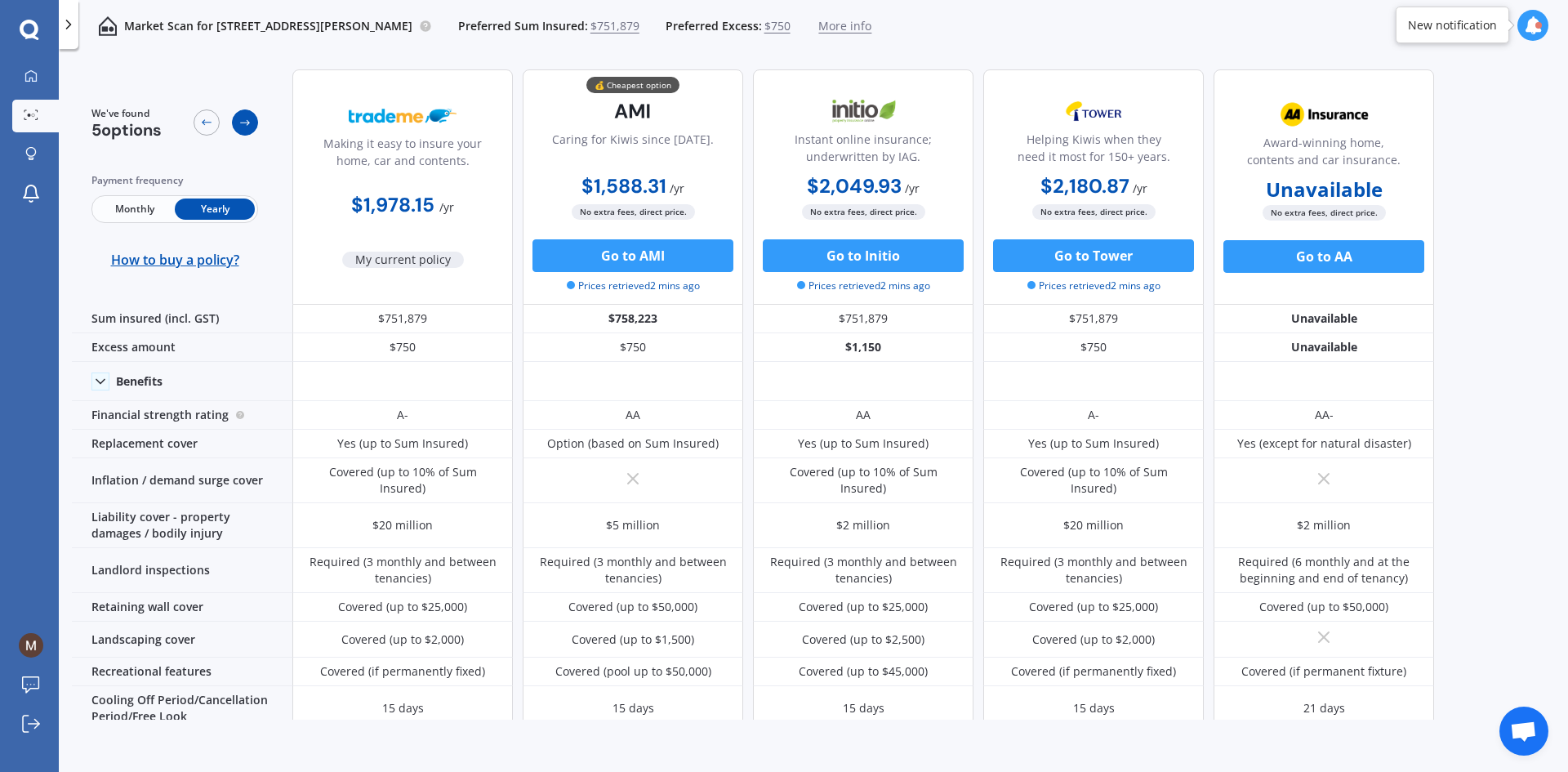
click at [256, 127] on div at bounding box center [245, 122] width 27 height 27
click at [213, 128] on div at bounding box center [206, 122] width 27 height 27
click at [240, 128] on icon at bounding box center [245, 122] width 13 height 13
click at [204, 119] on icon at bounding box center [205, 122] width 13 height 13
click at [673, 257] on button "Go to AMI" at bounding box center [633, 255] width 201 height 32
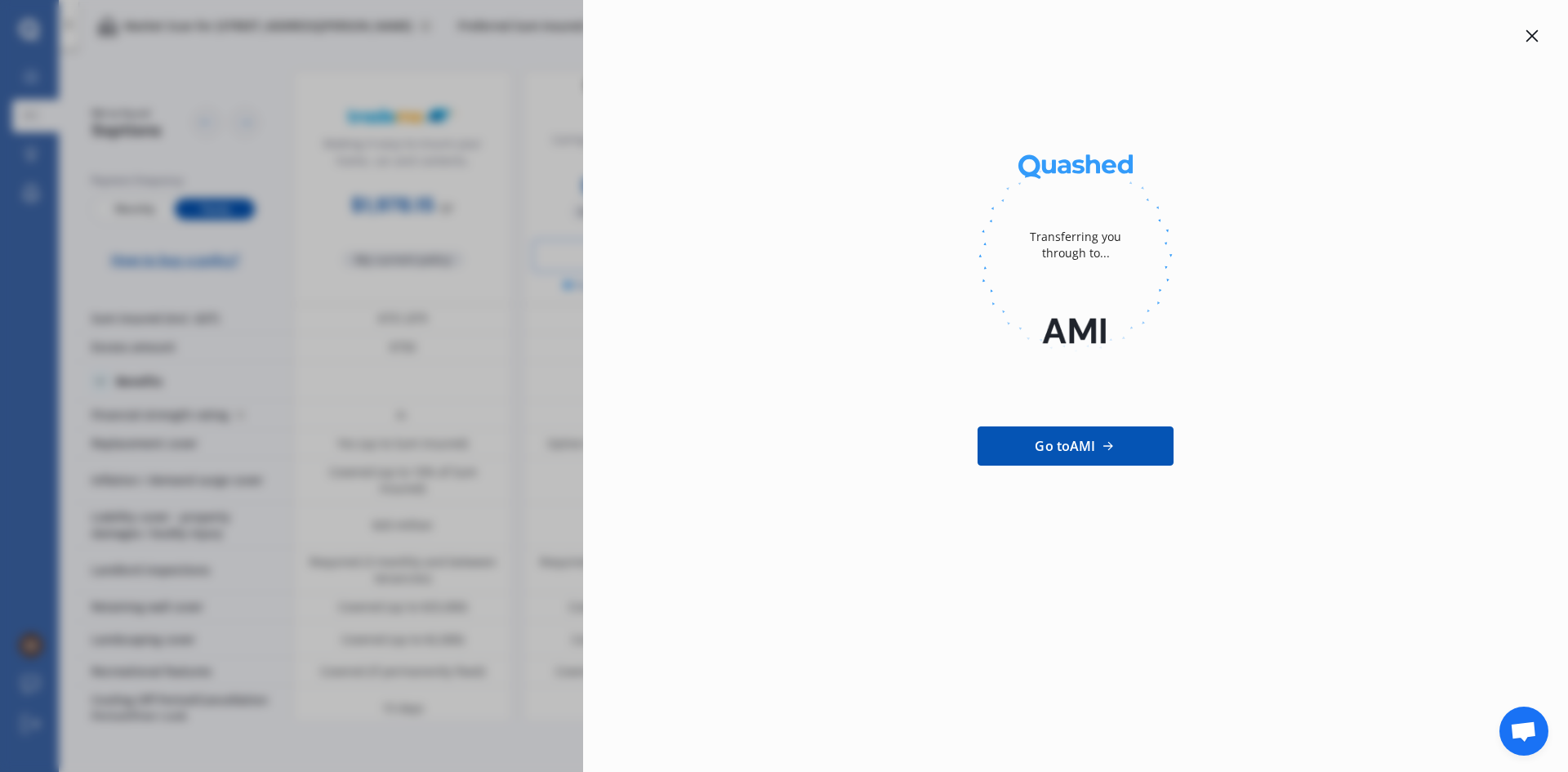
click at [1535, 39] on icon at bounding box center [1532, 36] width 12 height 12
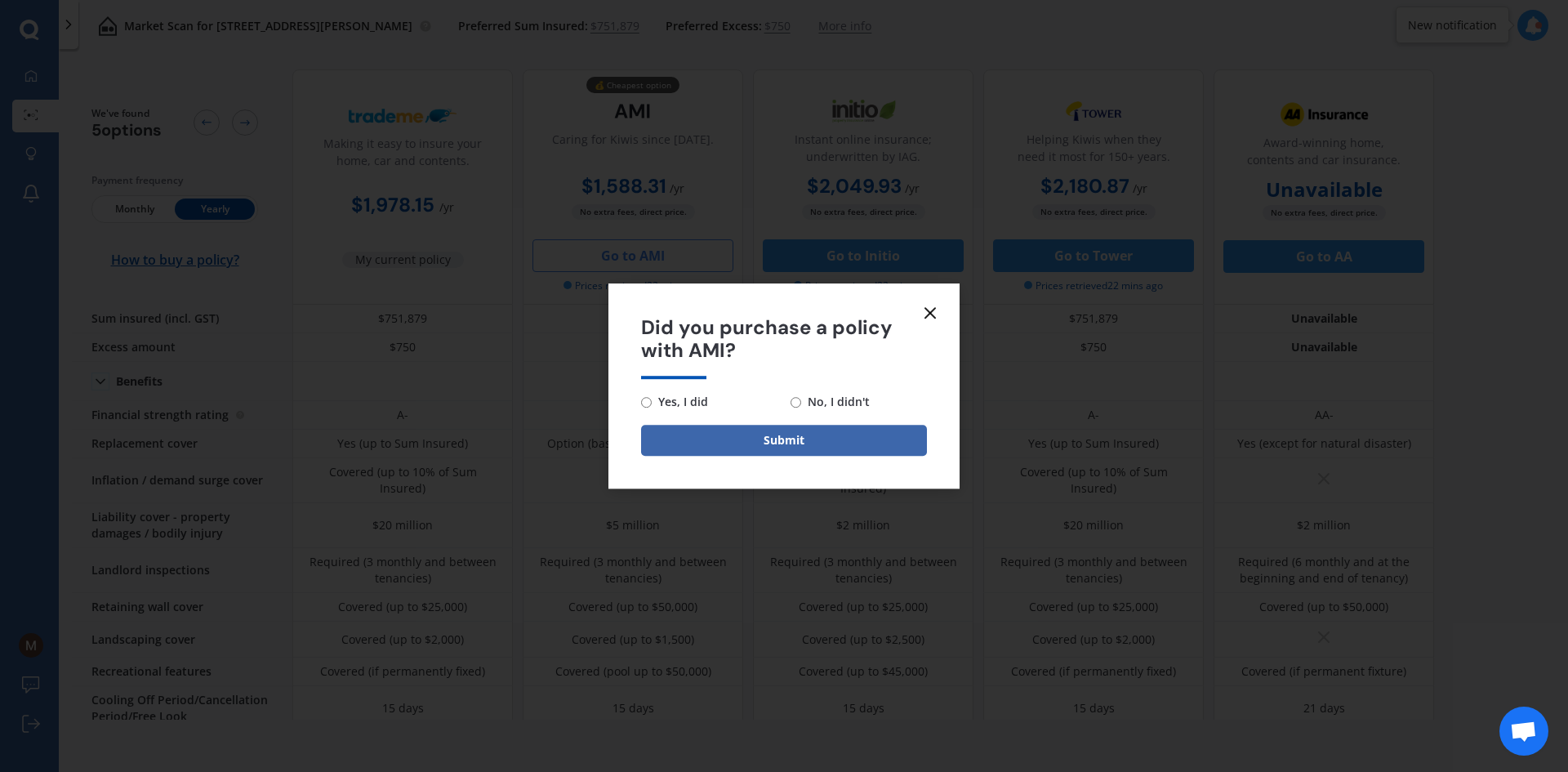
click at [935, 316] on icon at bounding box center [930, 313] width 20 height 20
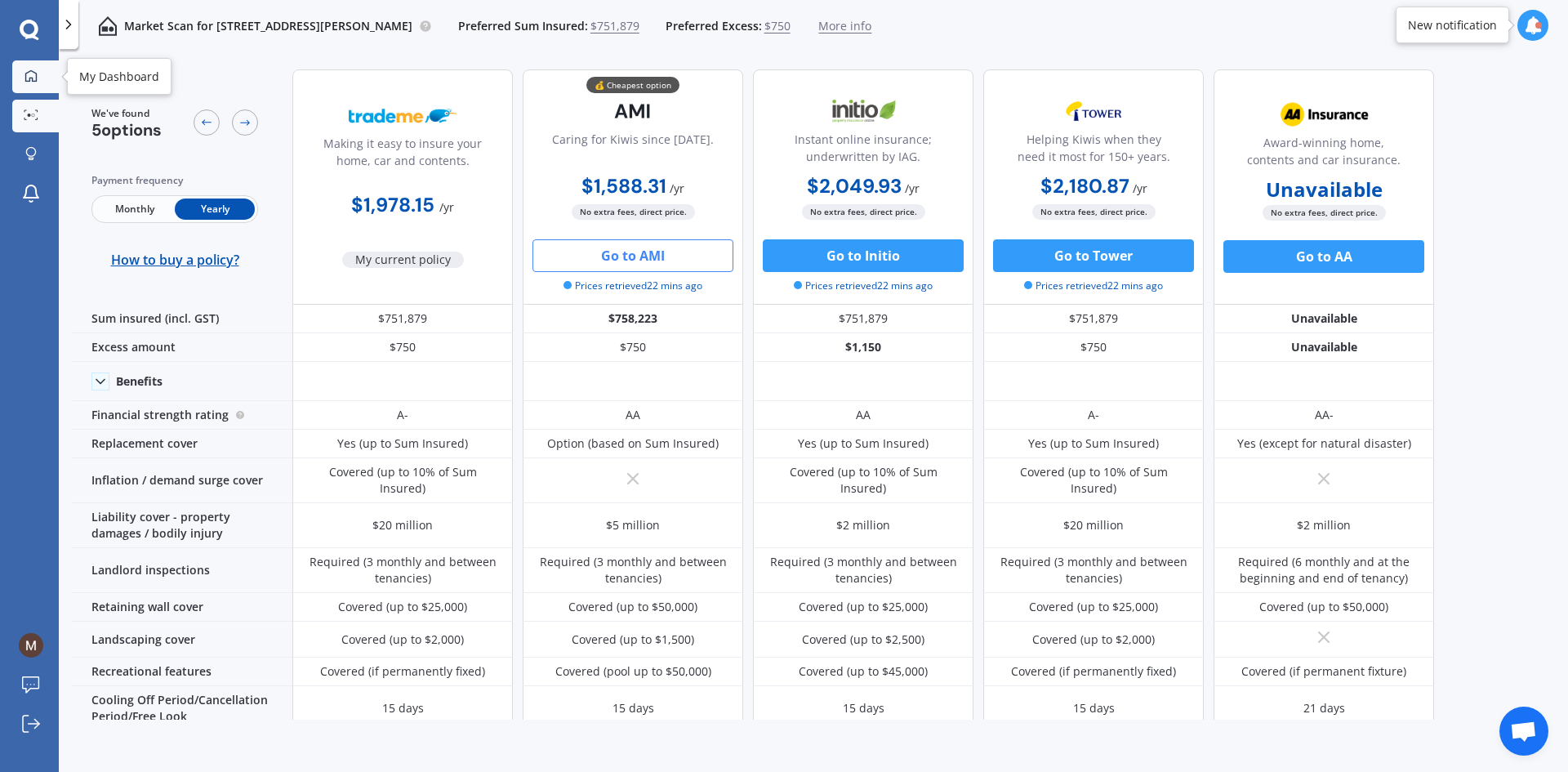
click at [31, 82] on icon at bounding box center [30, 76] width 13 height 13
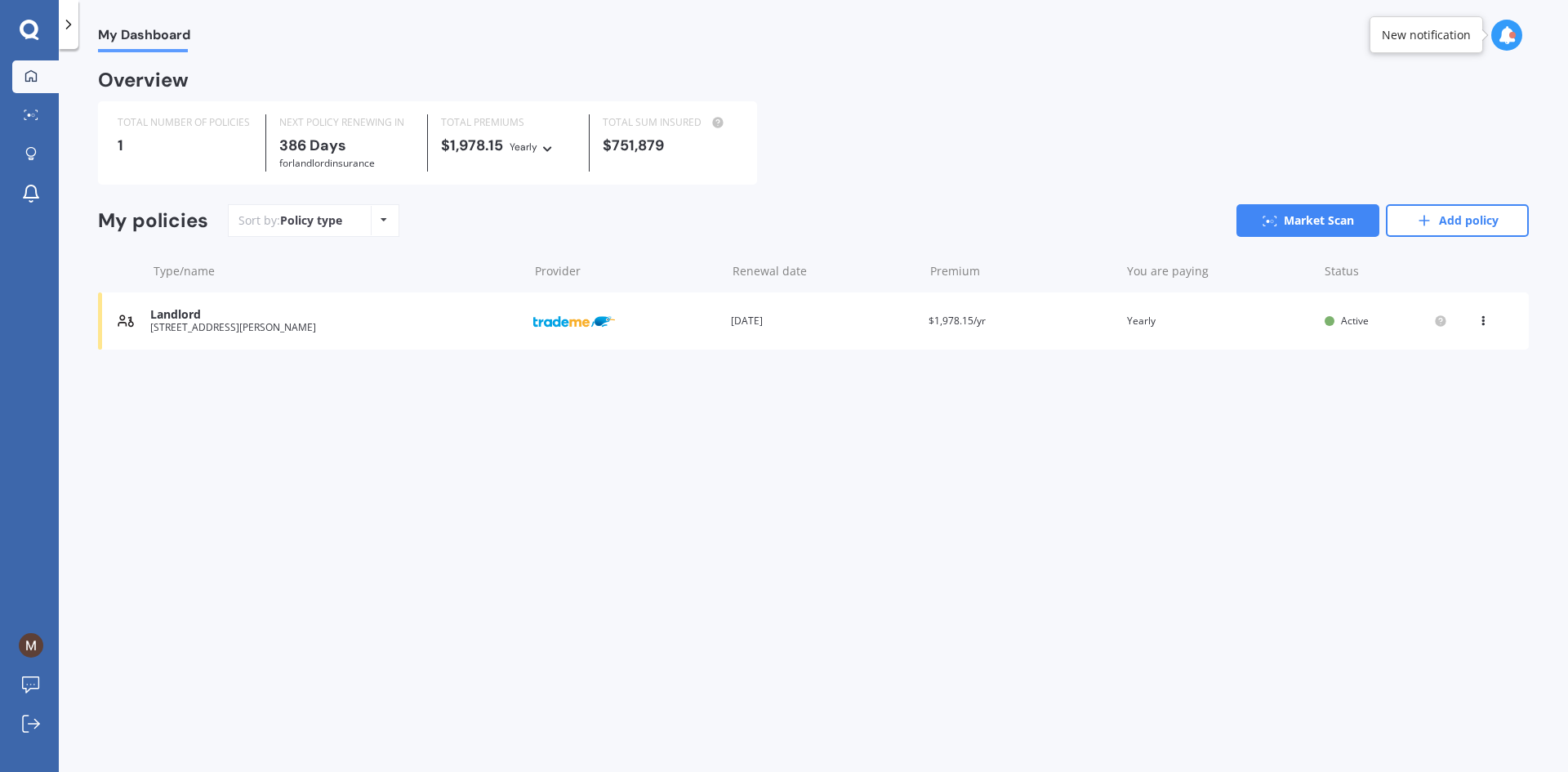
click at [435, 335] on div "Landlord 8 Te Rau Pl, Hobsonville, Tāmaki Makaurau 0616 Provider Renewal date 2…" at bounding box center [813, 321] width 1430 height 57
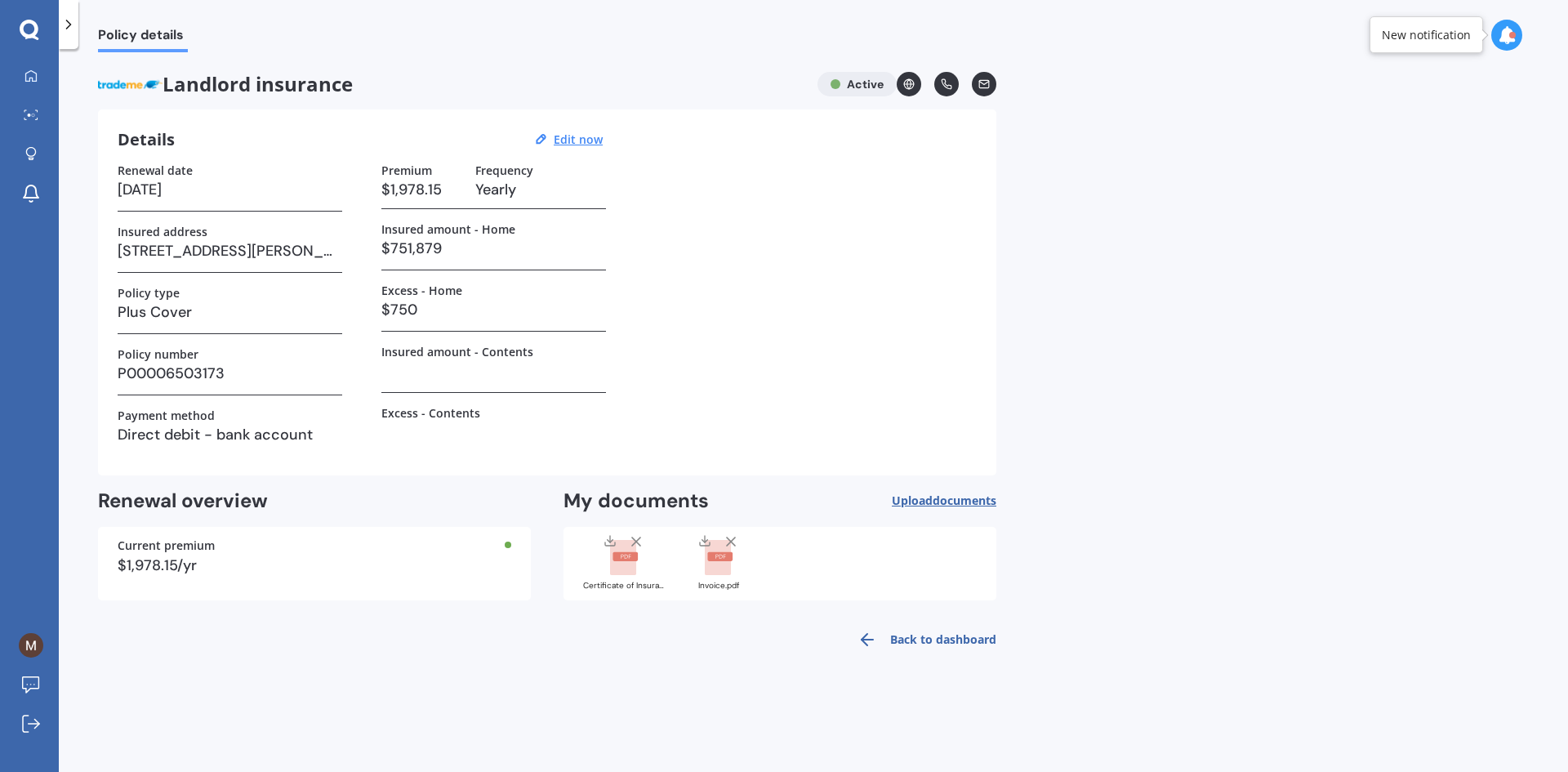
click at [718, 572] on rect at bounding box center [718, 558] width 27 height 36
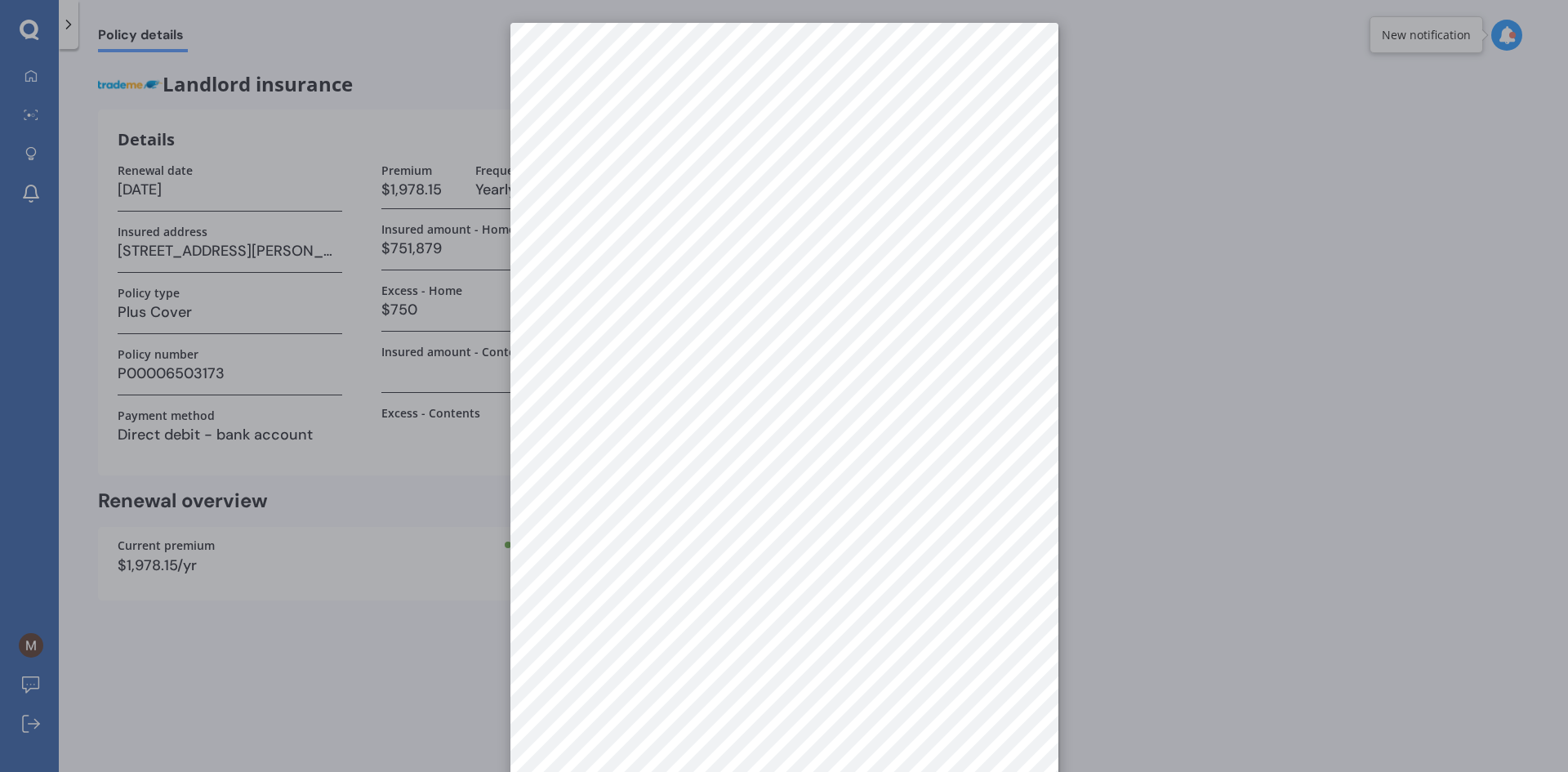
click at [1173, 507] on div at bounding box center [784, 386] width 1568 height 772
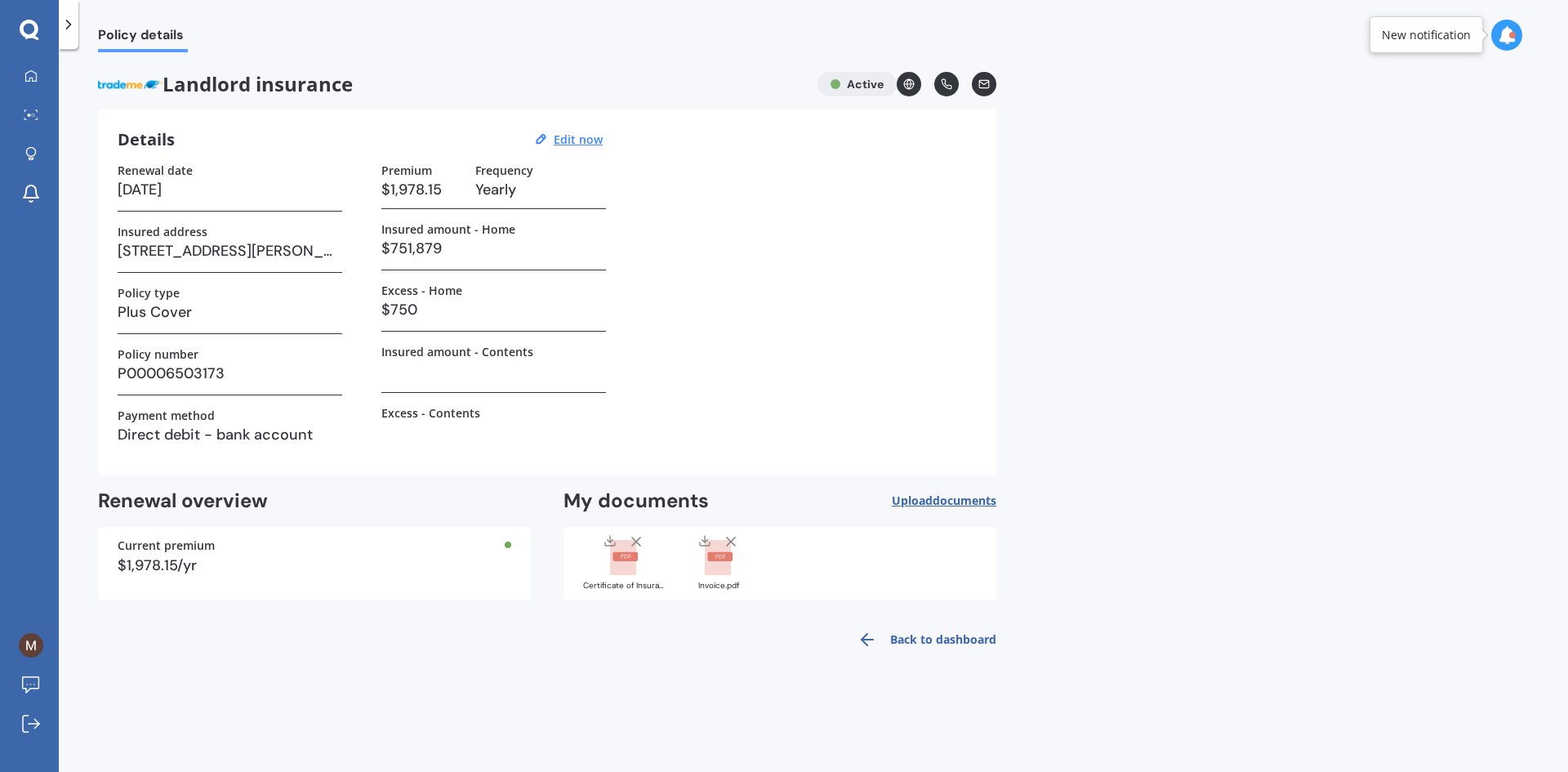
click at [621, 566] on rect at bounding box center [622, 558] width 27 height 36
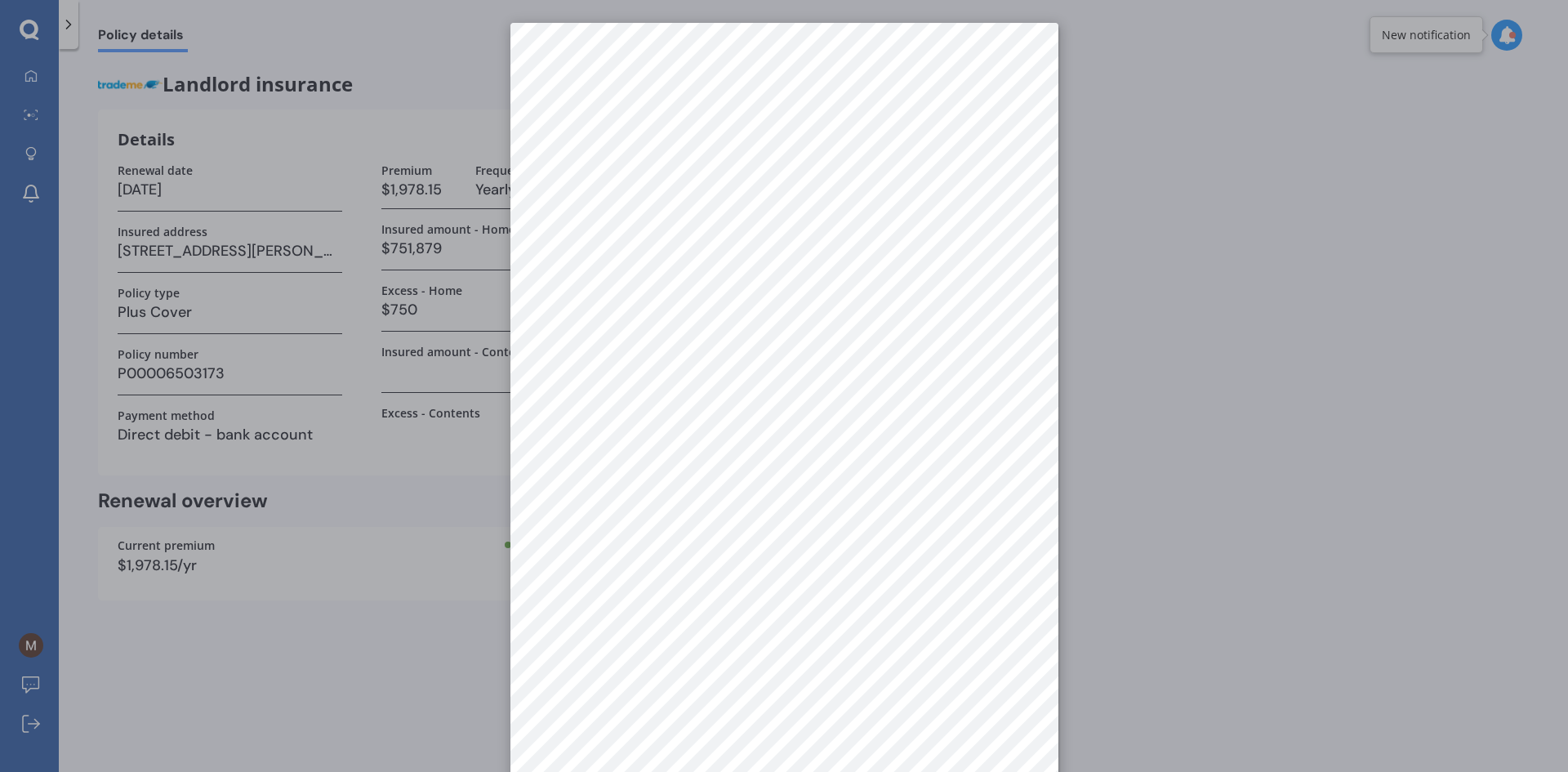
click at [1315, 390] on div at bounding box center [784, 386] width 1568 height 772
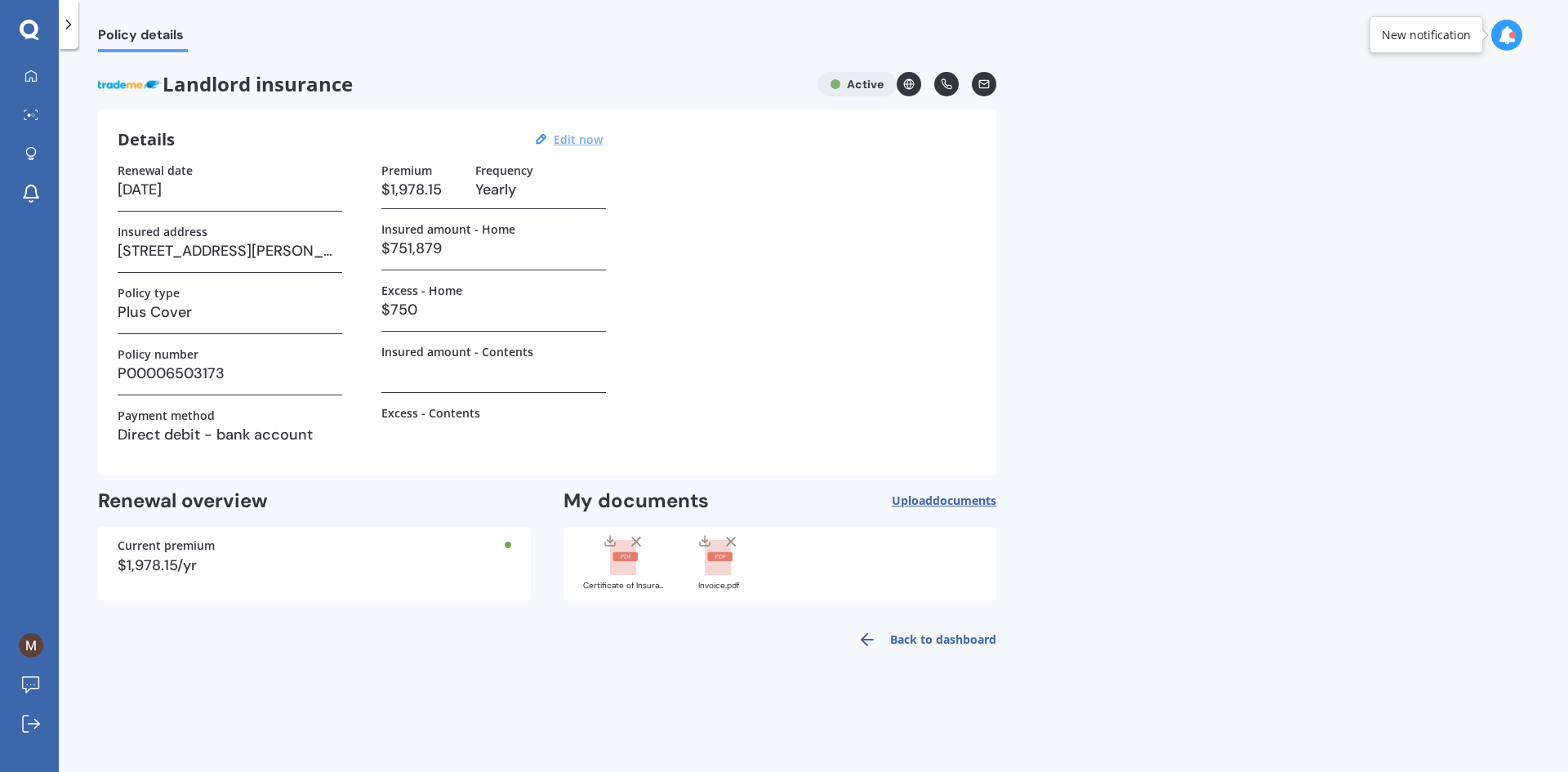
click at [593, 143] on u "Edit now" at bounding box center [578, 140] width 49 height 16
select select "29"
select select "10"
select select "2026"
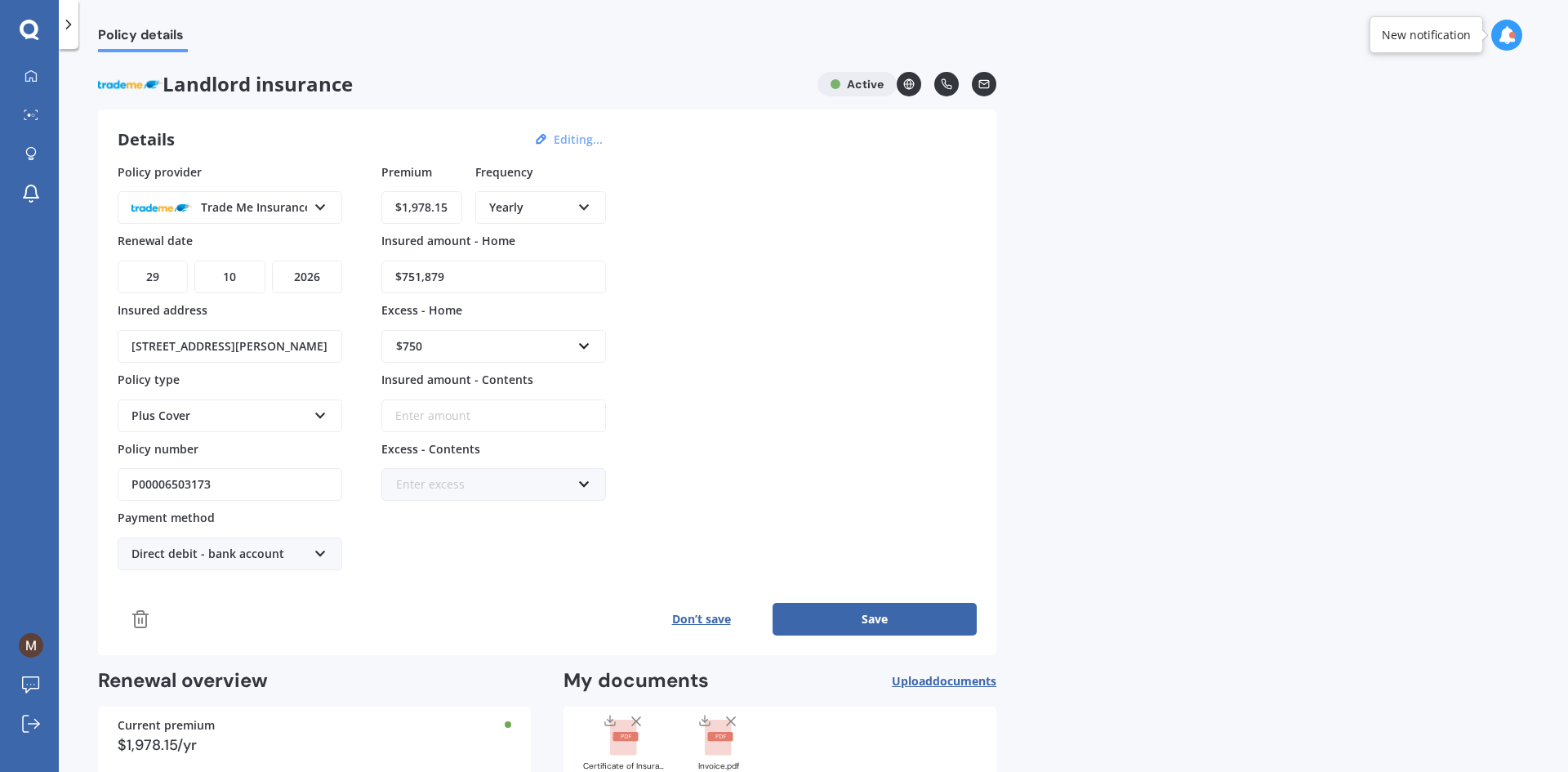
drag, startPoint x: 500, startPoint y: 285, endPoint x: 223, endPoint y: 282, distance: 277.0
click at [223, 282] on div "Policy provider Trade Me Insurance AA AMI AMP ANZ ASB Ando BNZ FMG Initio Kiwib…" at bounding box center [548, 367] width 859 height 407
type input "$450,000"
click at [879, 362] on div "Policy provider Trade Me Insurance AA AMI AMP ANZ ASB Ando BNZ FMG Initio Kiwib…" at bounding box center [548, 367] width 859 height 407
click at [900, 615] on button "Save" at bounding box center [875, 619] width 204 height 32
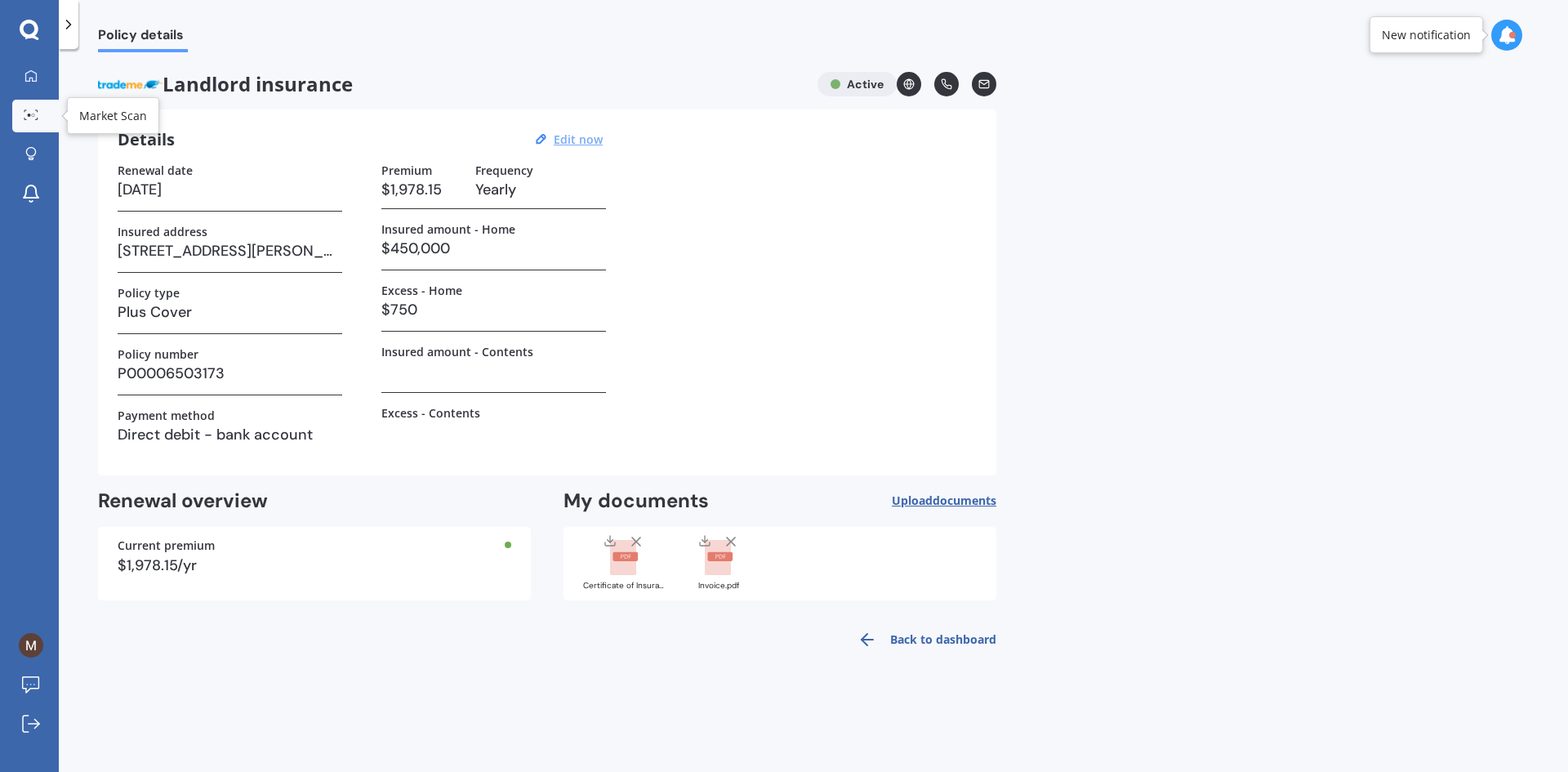
click at [42, 123] on link "Market Scan" at bounding box center [34, 115] width 46 height 32
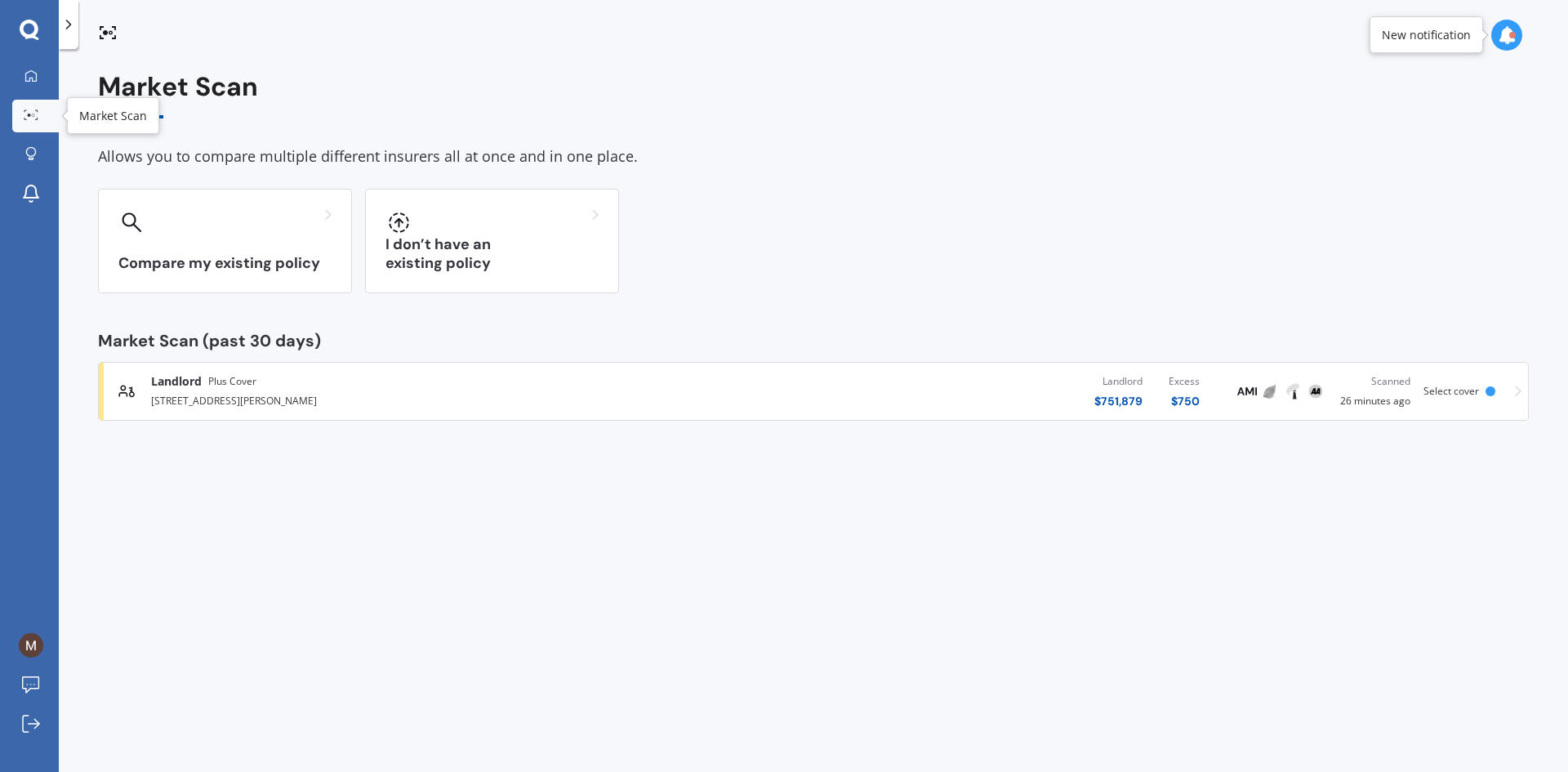
click at [29, 118] on icon at bounding box center [30, 114] width 15 height 11
click at [33, 88] on link "My Dashboard" at bounding box center [34, 76] width 46 height 32
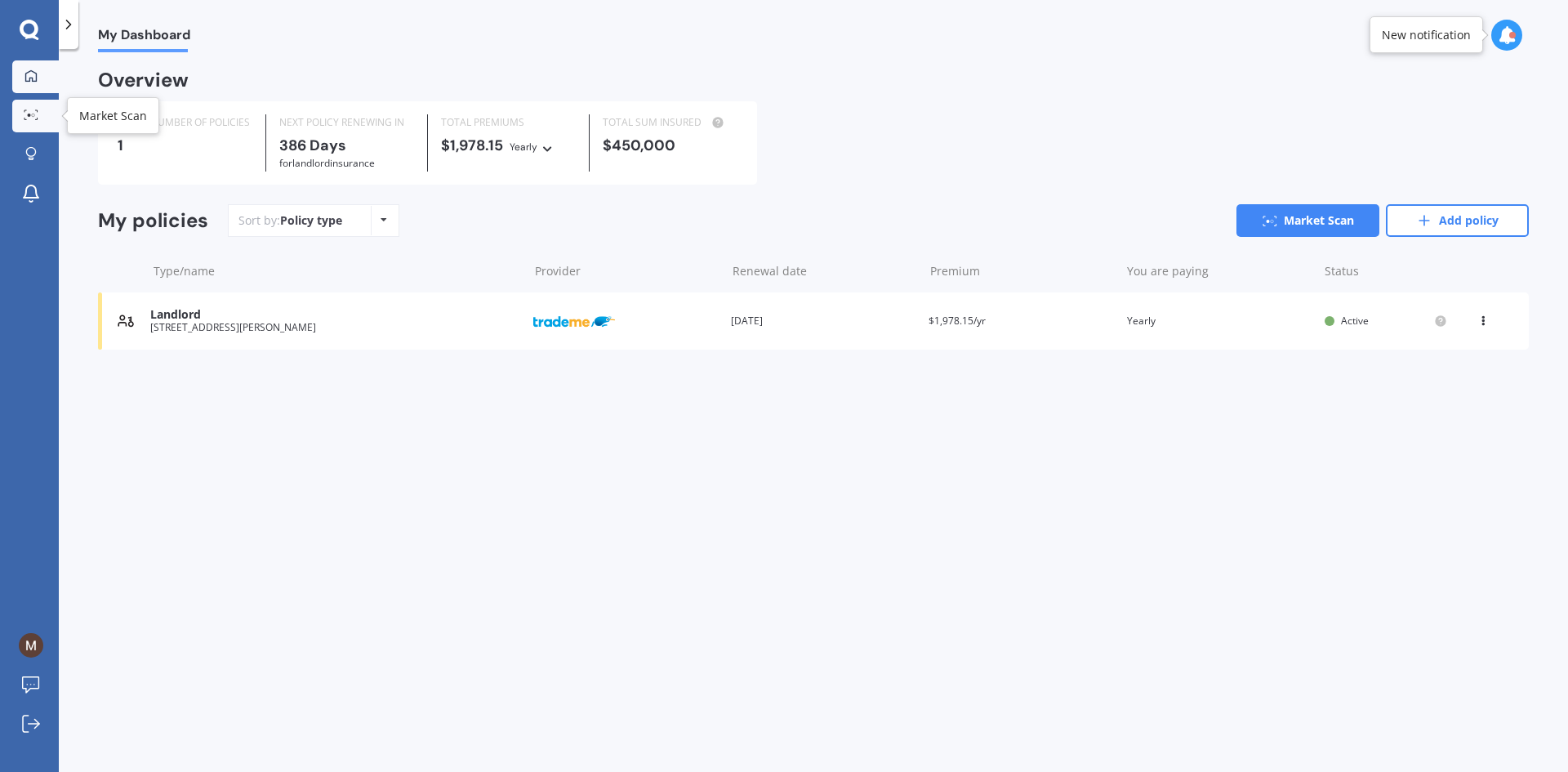
click at [48, 125] on link "Market Scan" at bounding box center [34, 115] width 46 height 32
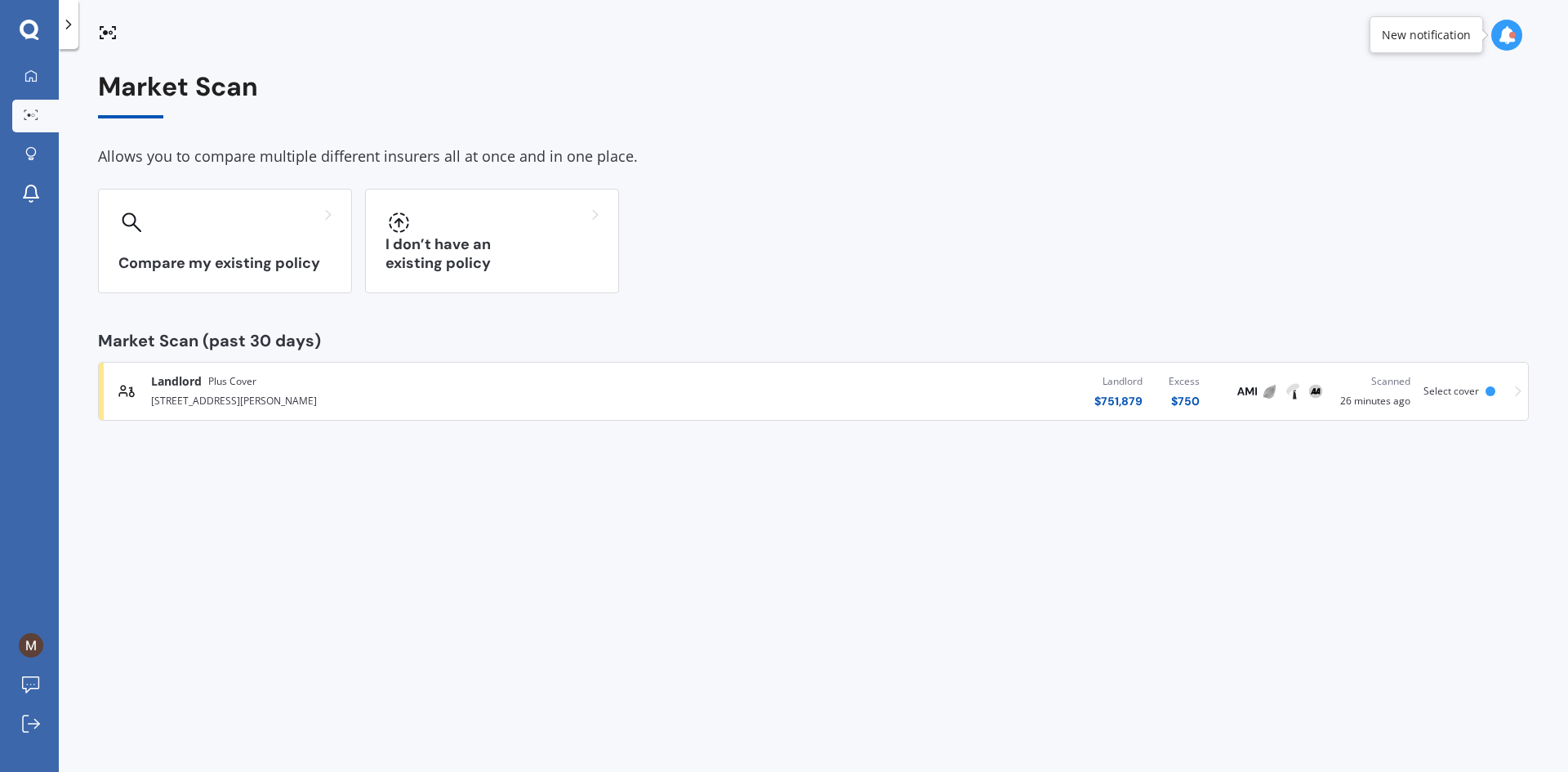
click at [984, 411] on div "Landlord $ 751,879 Excess $ 750" at bounding box center [939, 391] width 547 height 49
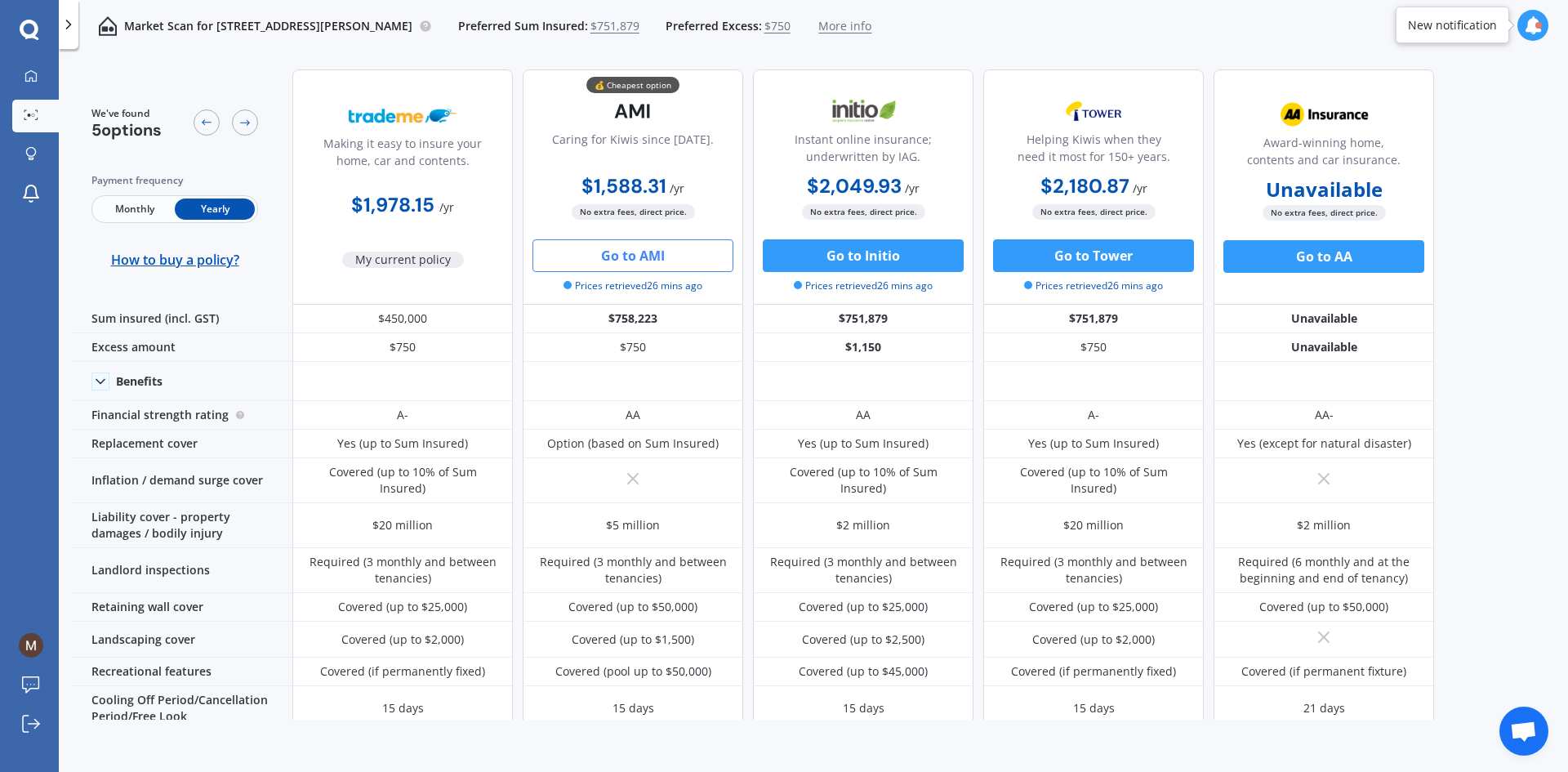
click at [639, 27] on span "$751,879" at bounding box center [614, 26] width 49 height 17
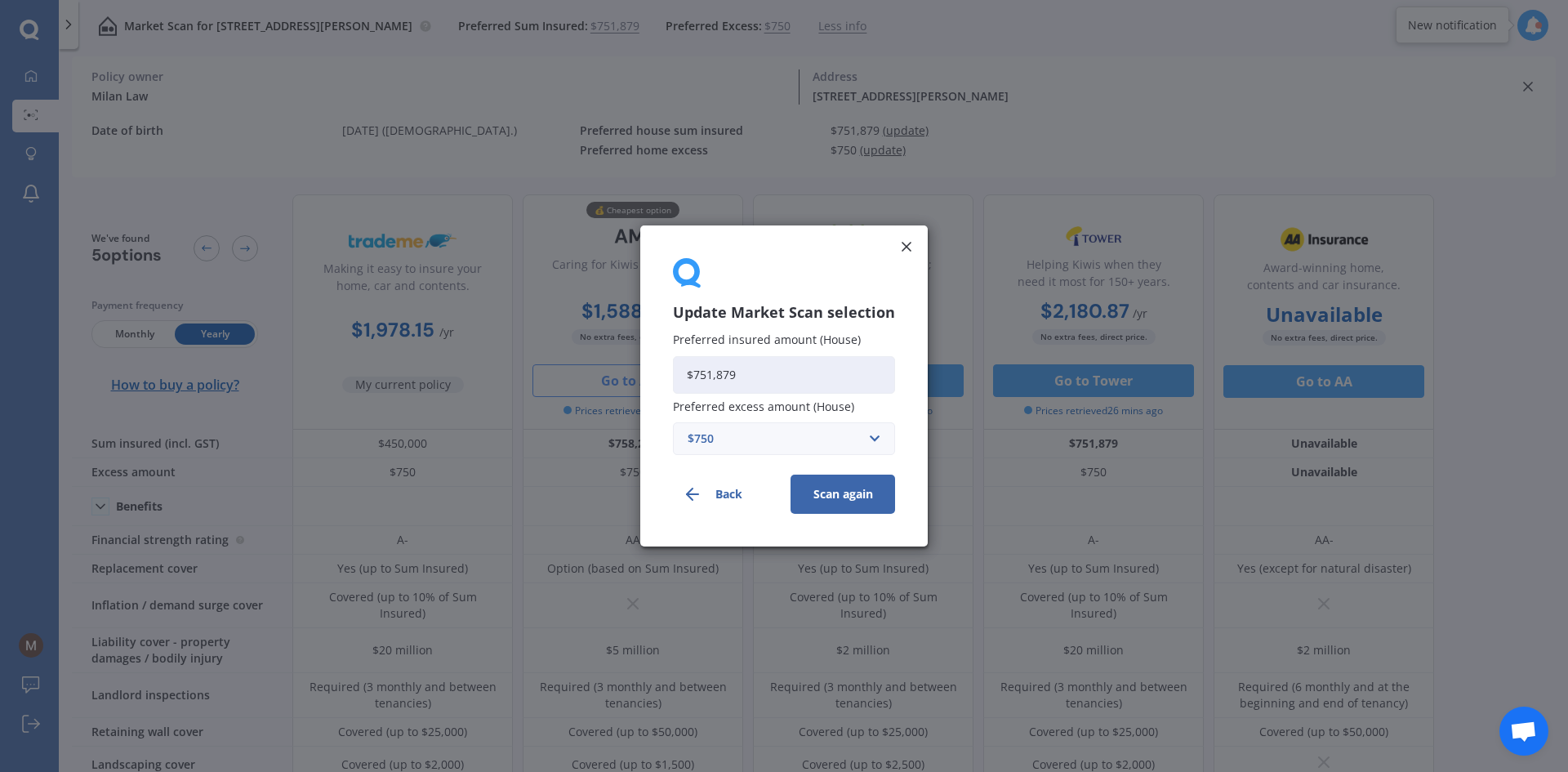
drag, startPoint x: 797, startPoint y: 374, endPoint x: 645, endPoint y: 369, distance: 152.1
click at [645, 369] on div "Update Market Scan selection Preferred insured amount (House) $751,879 Preferre…" at bounding box center [784, 386] width 287 height 321
type input "$450,000"
click at [842, 489] on button "Scan again" at bounding box center [842, 495] width 104 height 39
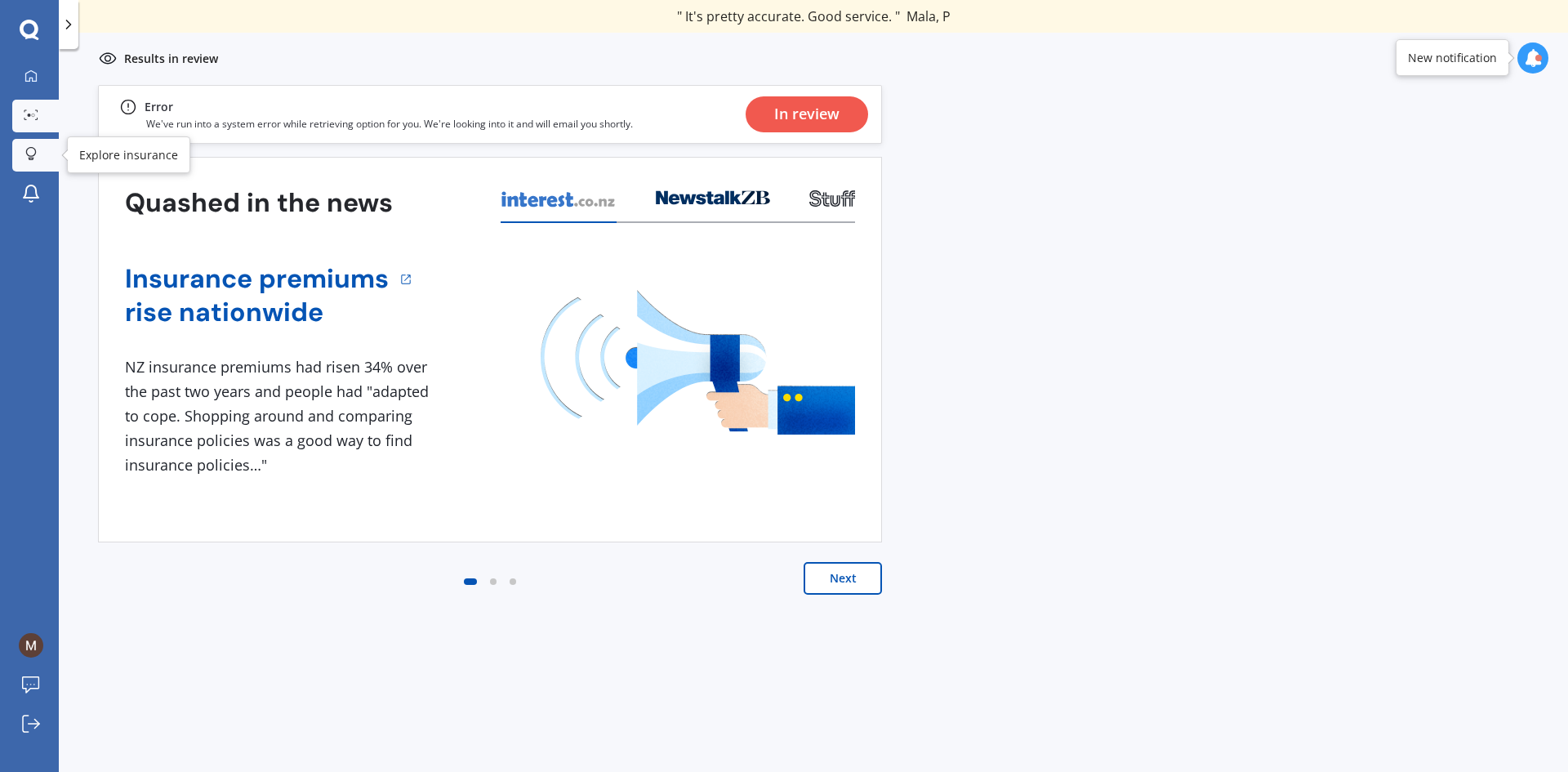
click at [46, 160] on link "Explore insurance" at bounding box center [34, 154] width 46 height 32
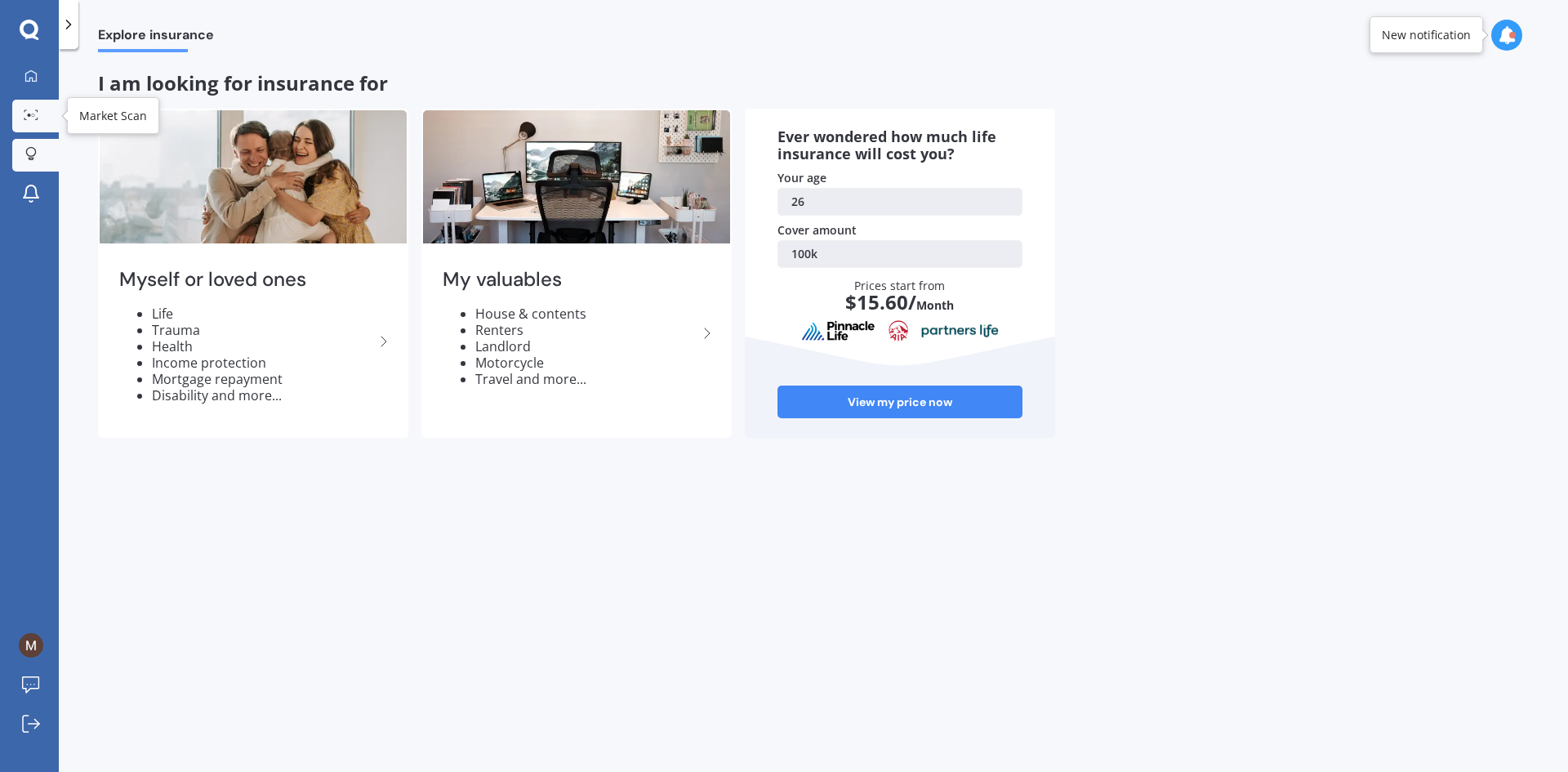
click at [52, 124] on link "Market Scan" at bounding box center [34, 115] width 46 height 32
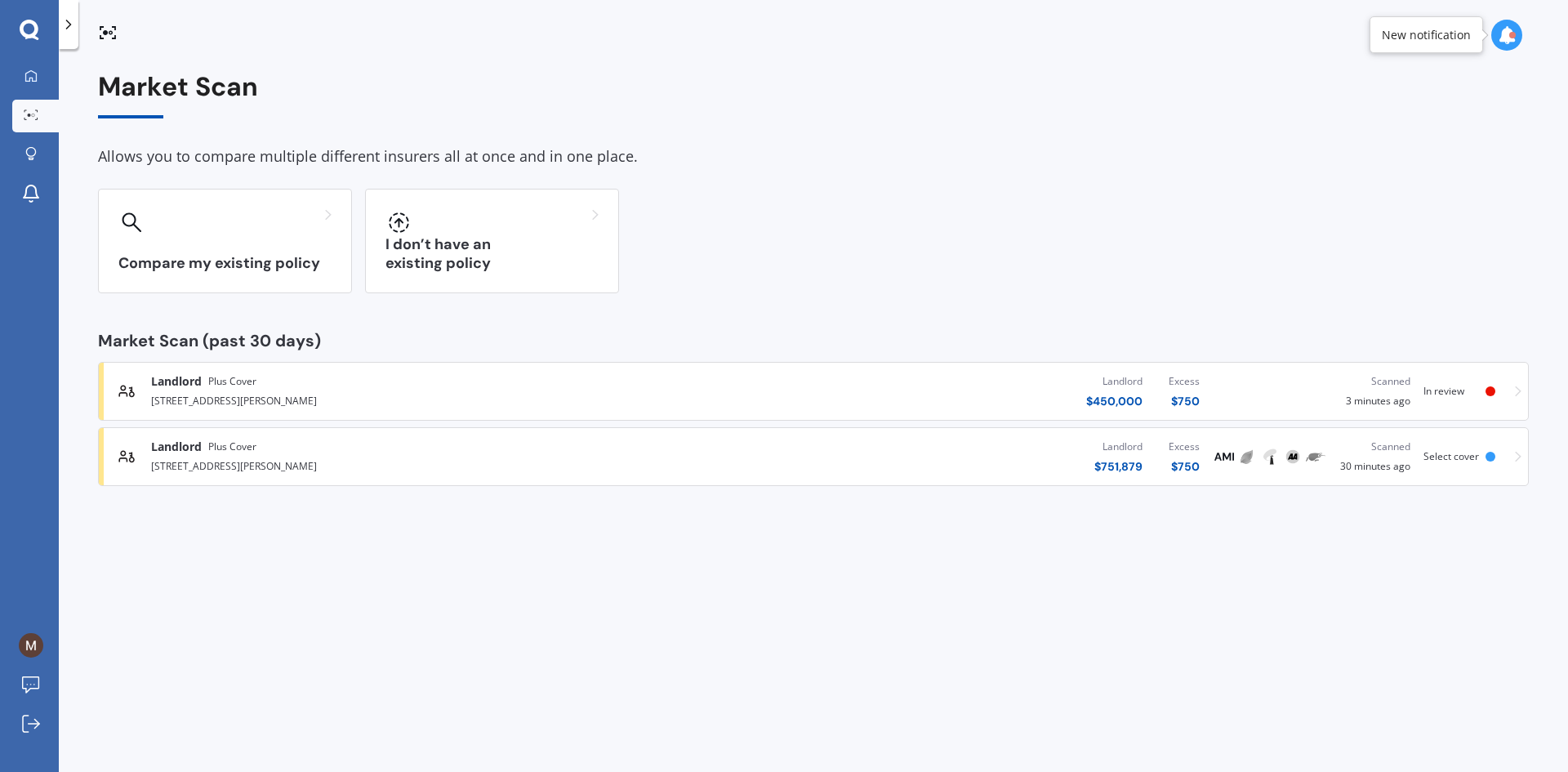
click at [69, 161] on div "Market Scan Allows you to compare multiple different insurers all at once and i…" at bounding box center [813, 413] width 1509 height 723
click at [36, 149] on icon at bounding box center [31, 153] width 12 height 14
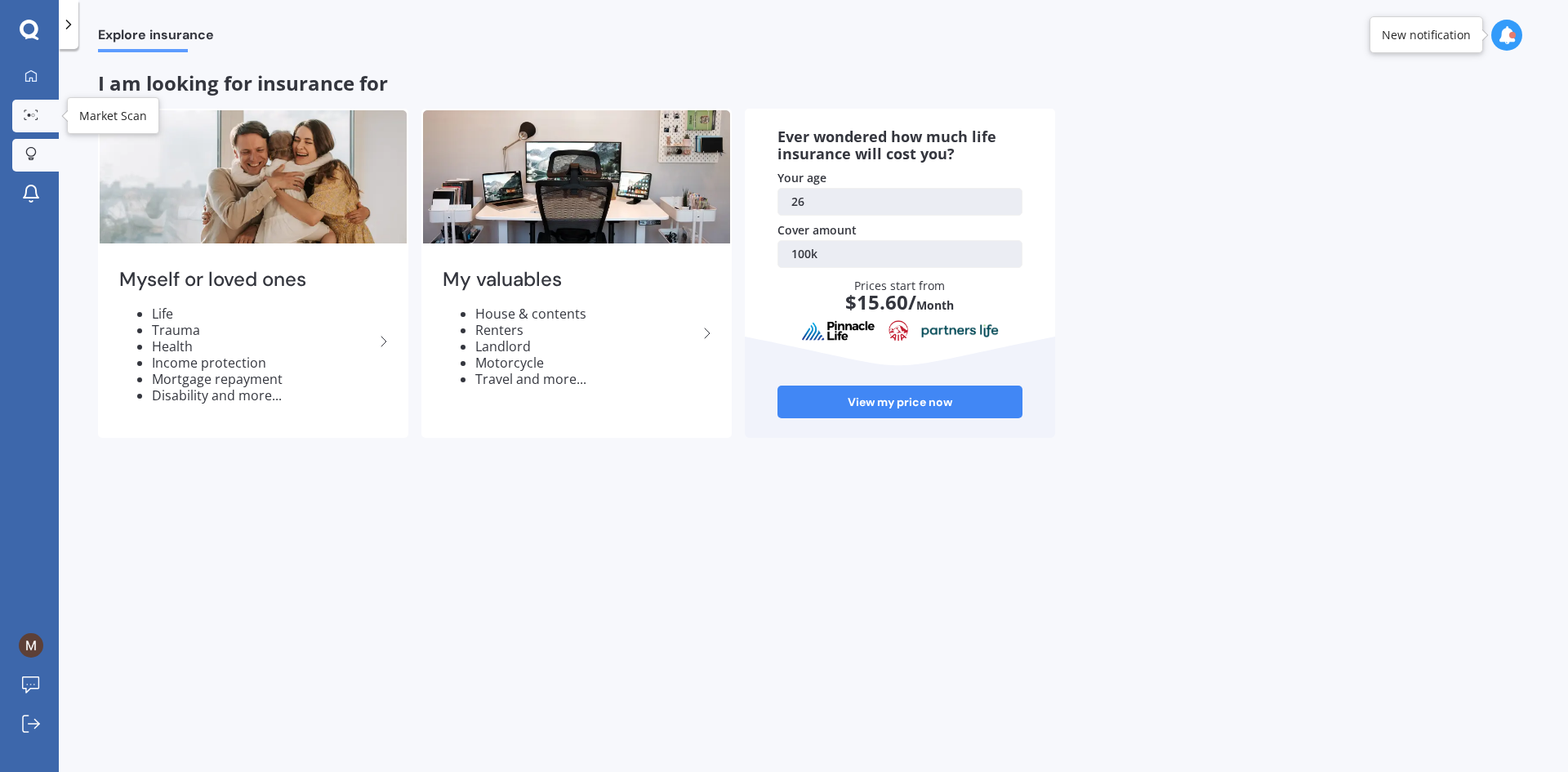
click at [35, 123] on link "Market Scan" at bounding box center [34, 115] width 46 height 32
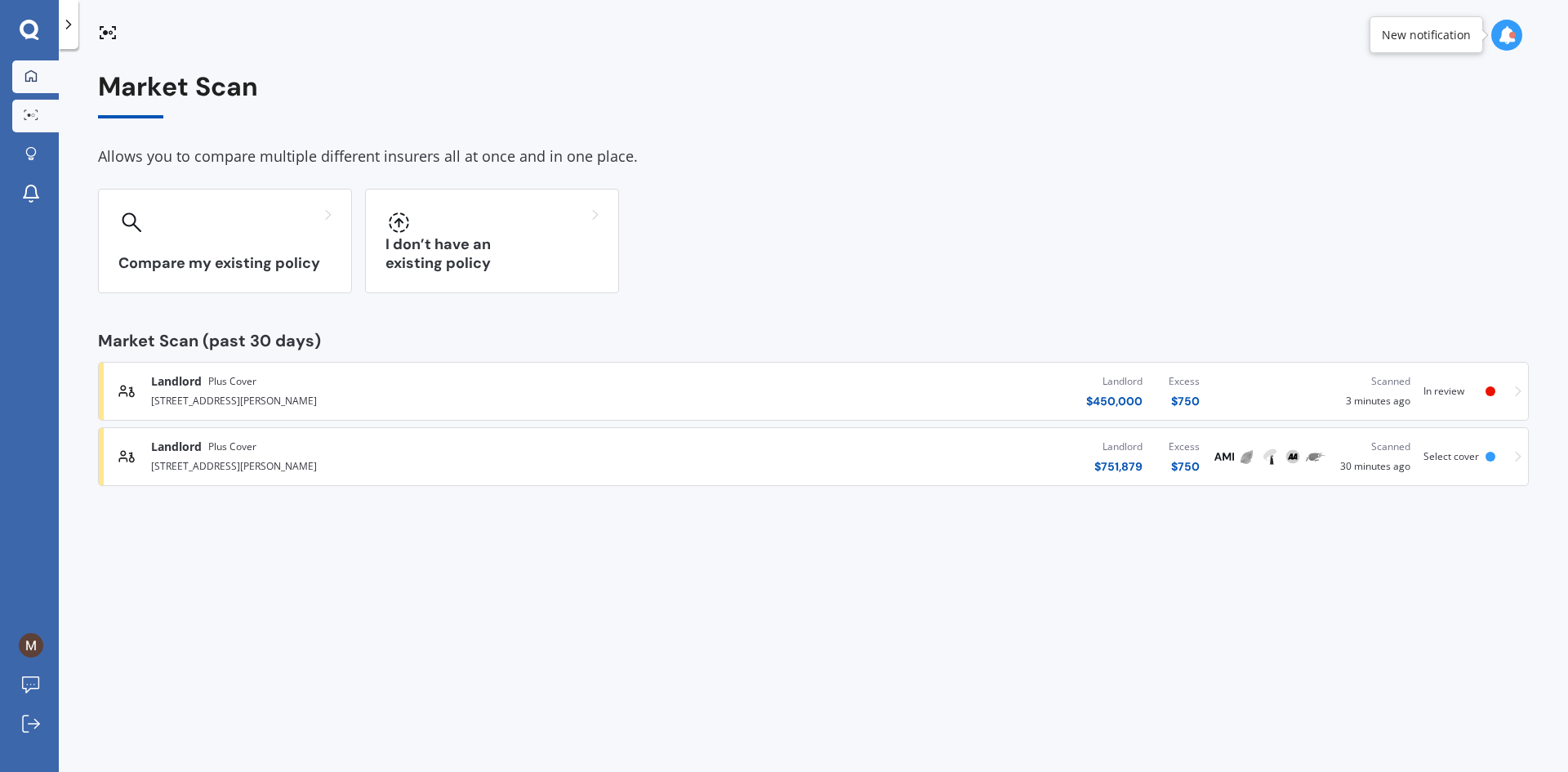
click at [34, 86] on link "My Dashboard" at bounding box center [34, 76] width 46 height 32
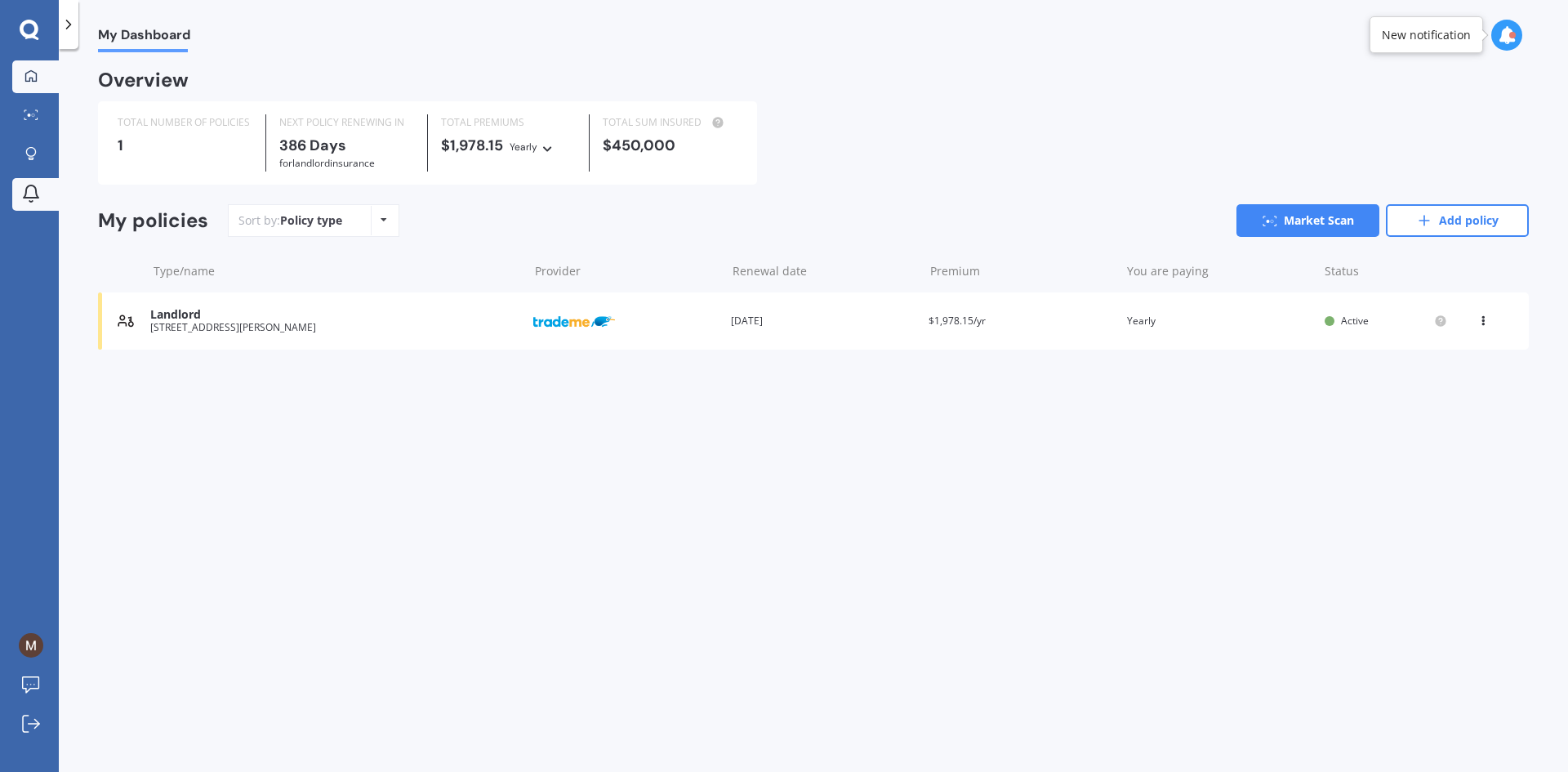
click at [47, 181] on link "Notifications" at bounding box center [34, 194] width 46 height 32
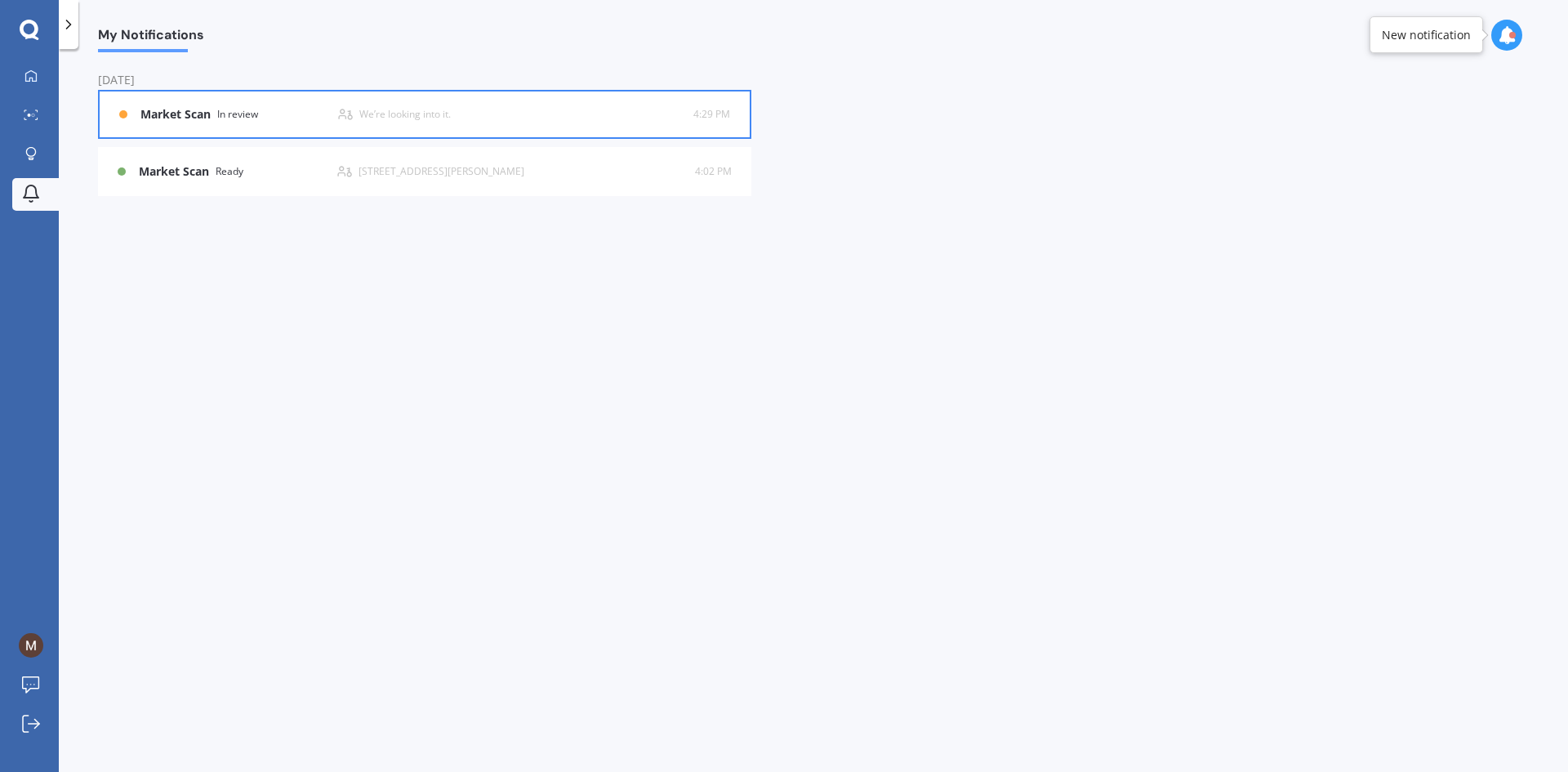
click at [409, 127] on div "Market Scan In review We’re looking into it. 4:29 PM 4:29 PM" at bounding box center [424, 114] width 610 height 46
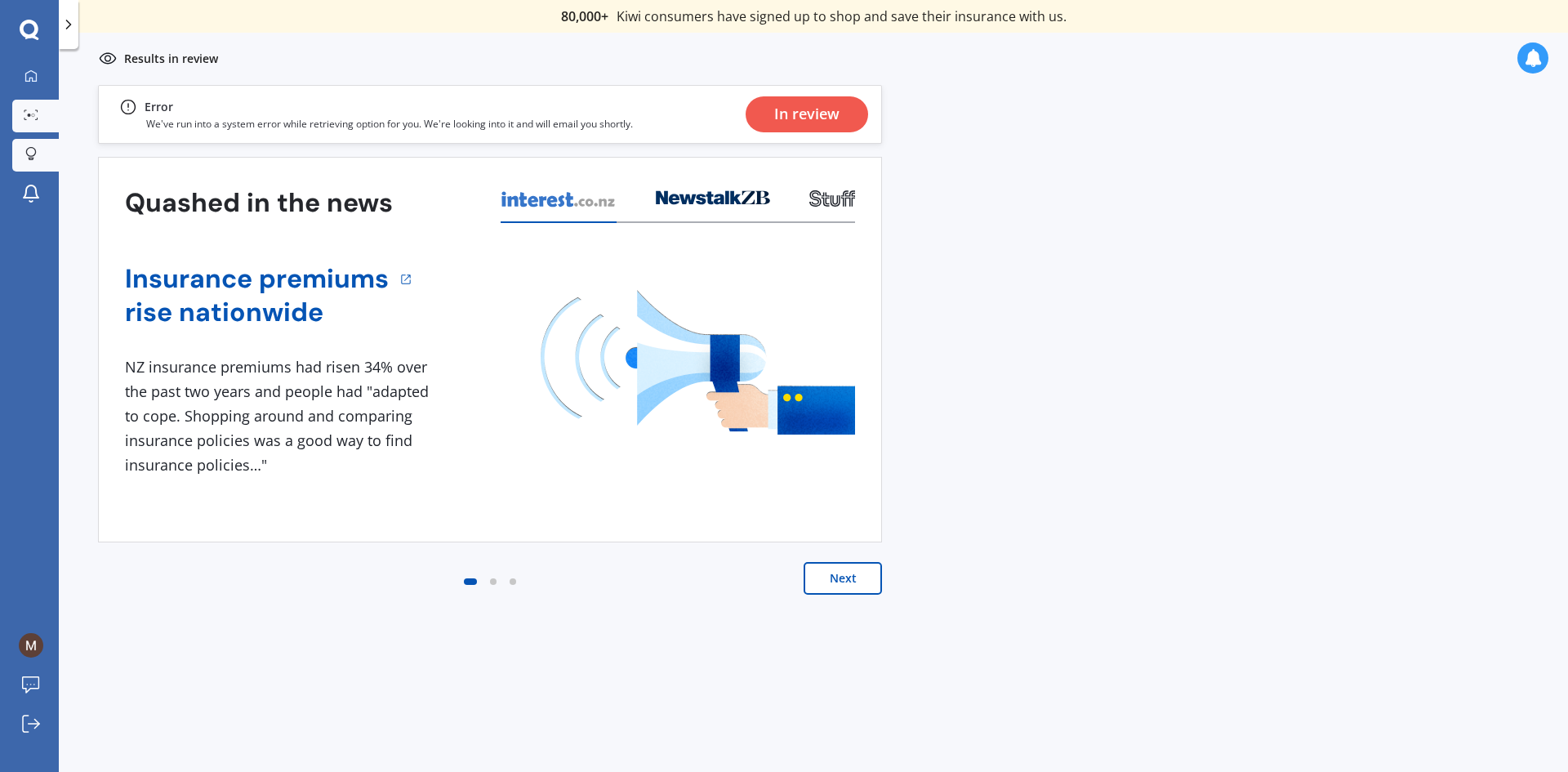
click at [31, 171] on link "Explore insurance" at bounding box center [34, 154] width 46 height 32
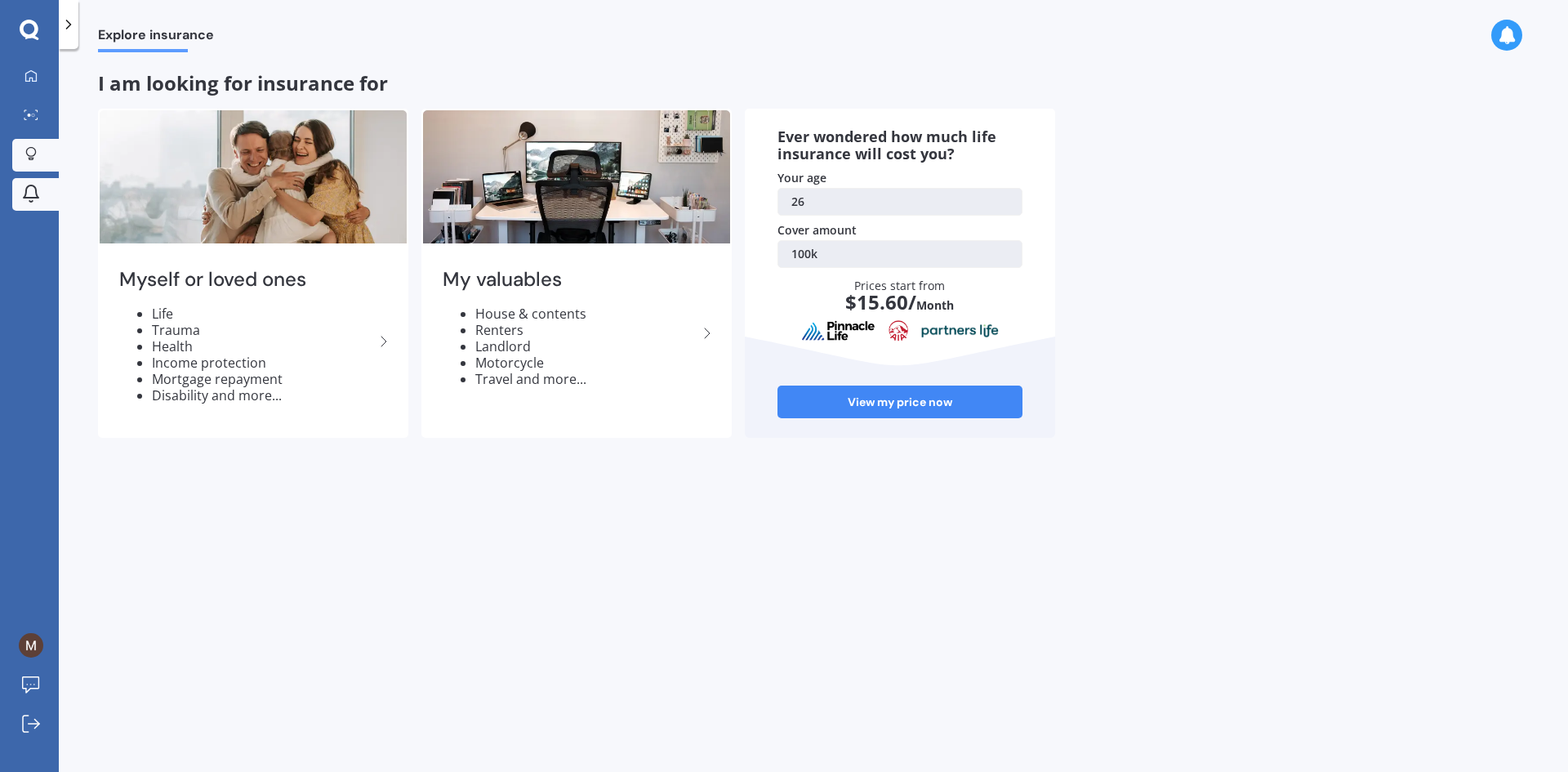
click at [38, 195] on icon at bounding box center [31, 194] width 20 height 20
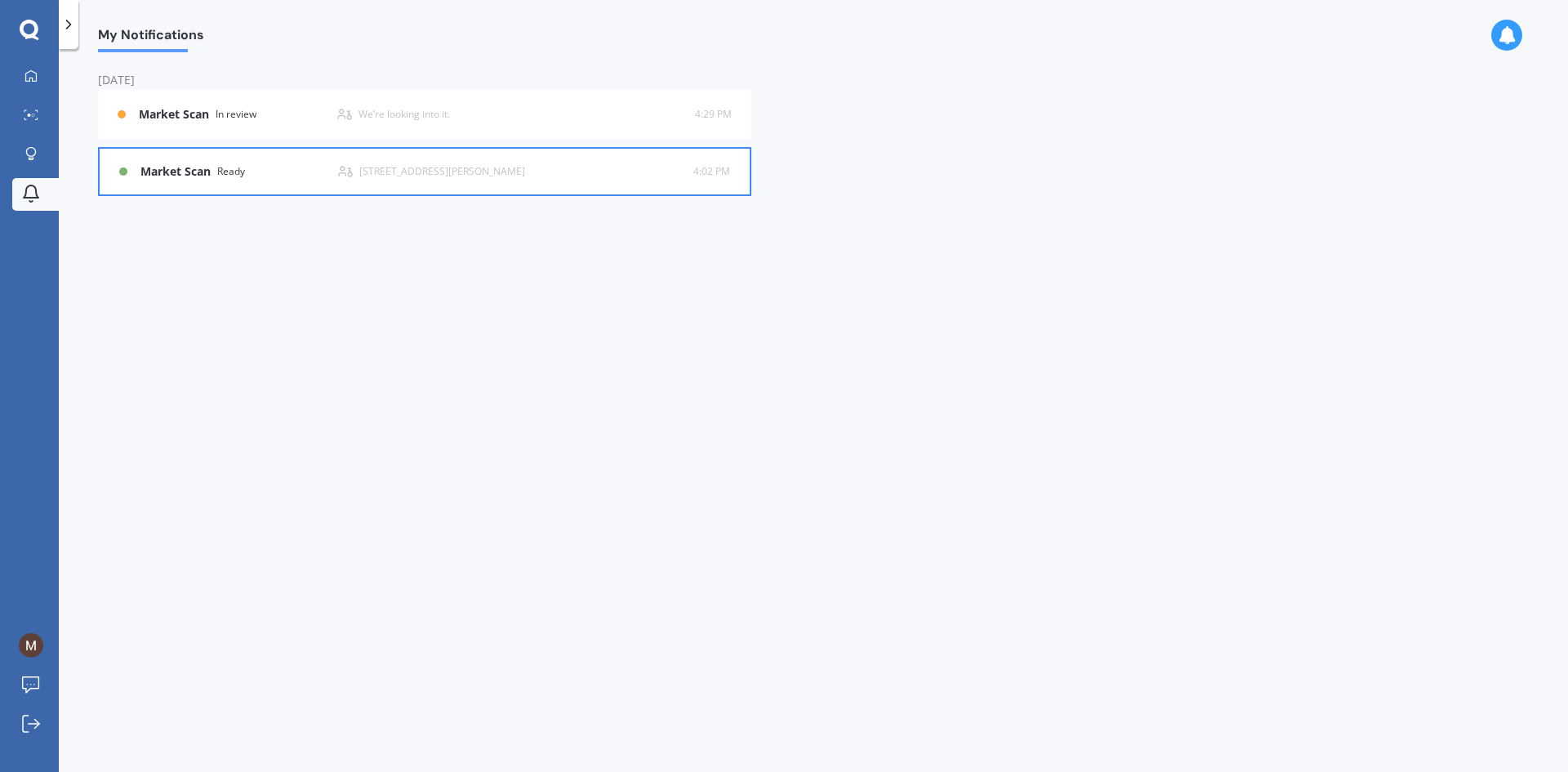
click at [181, 176] on b "Market Scan" at bounding box center [179, 172] width 77 height 14
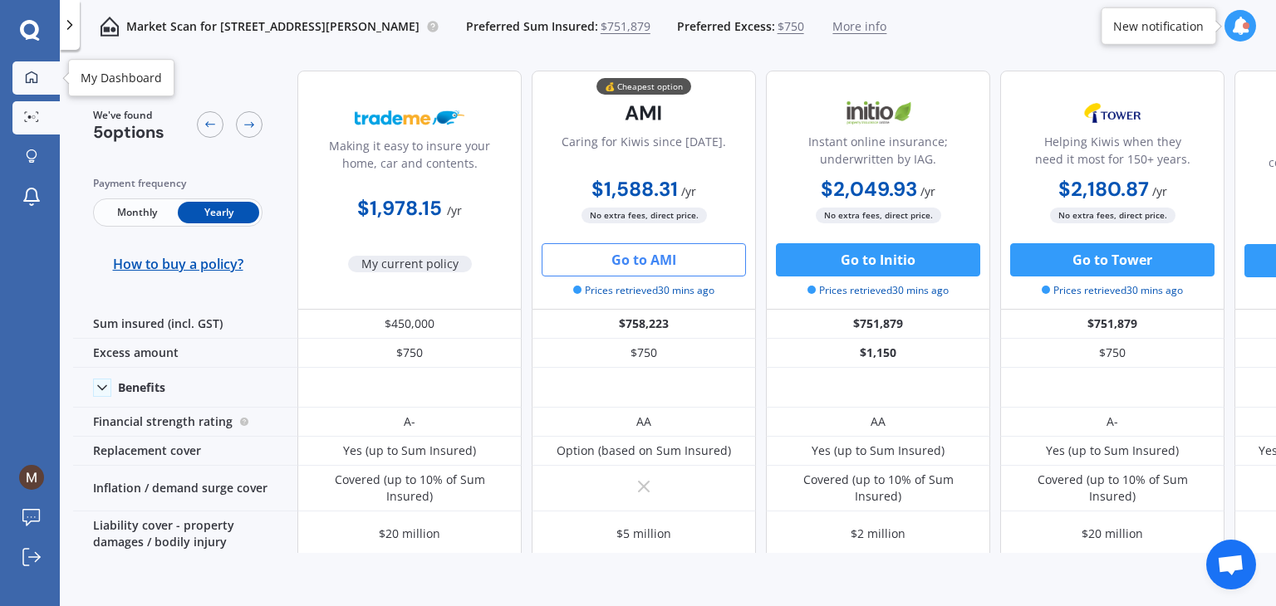
click at [39, 89] on link "My Dashboard" at bounding box center [35, 77] width 47 height 33
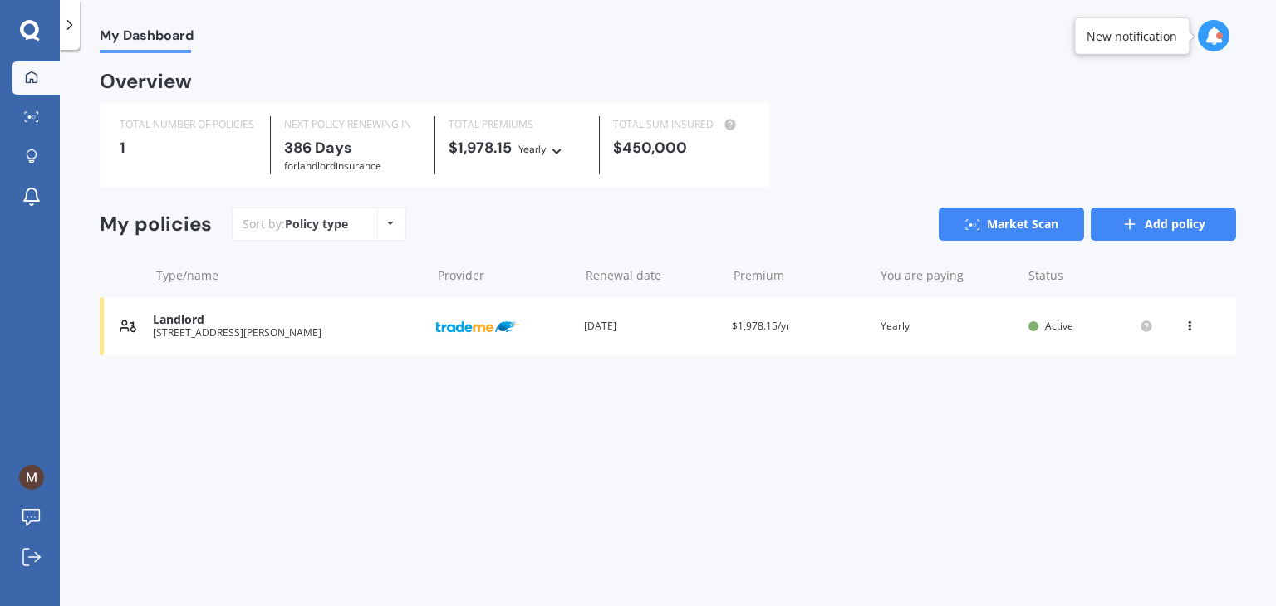
click at [1193, 219] on link "Add policy" at bounding box center [1162, 224] width 145 height 33
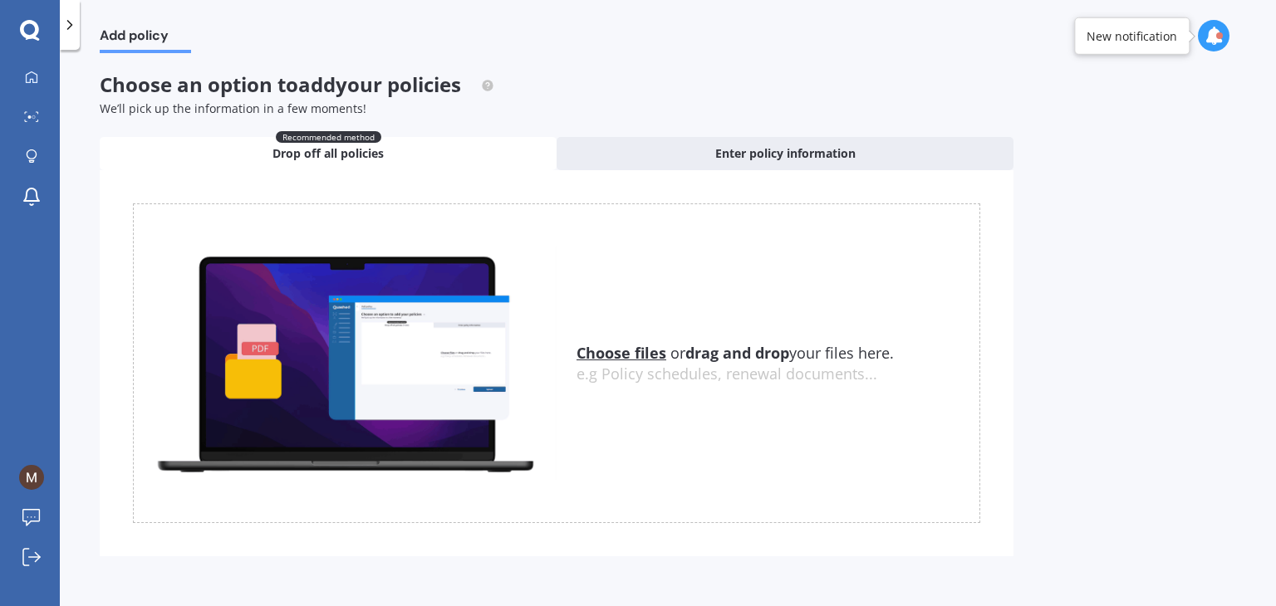
click at [640, 355] on u "Choose files" at bounding box center [621, 353] width 90 height 20
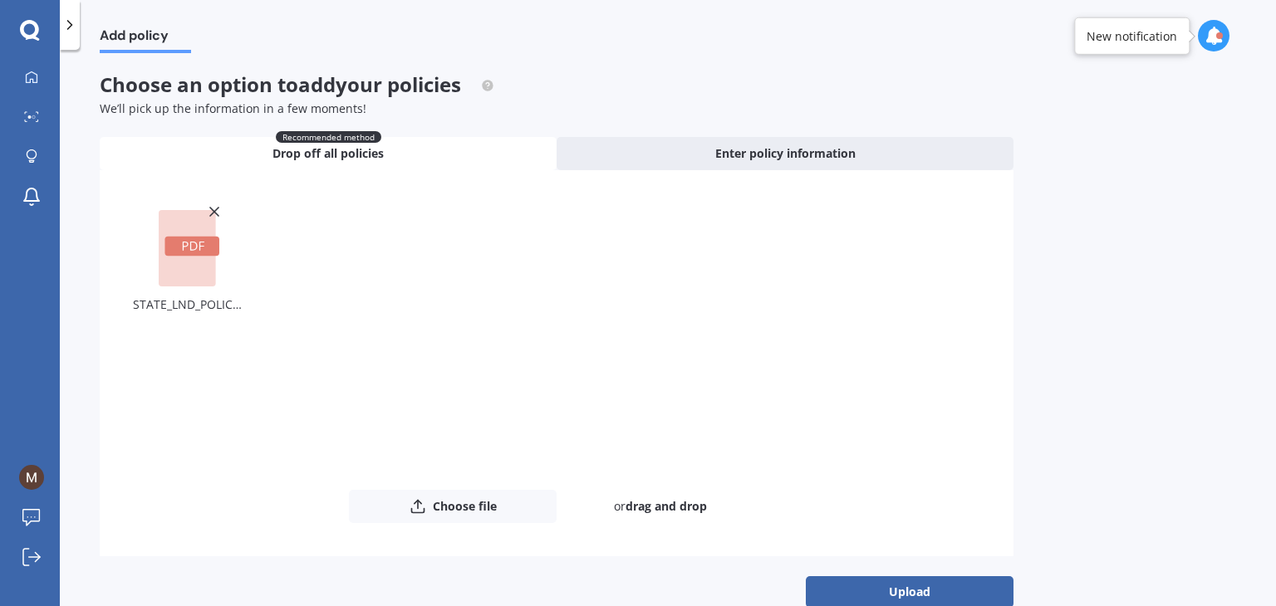
scroll to position [32, 0]
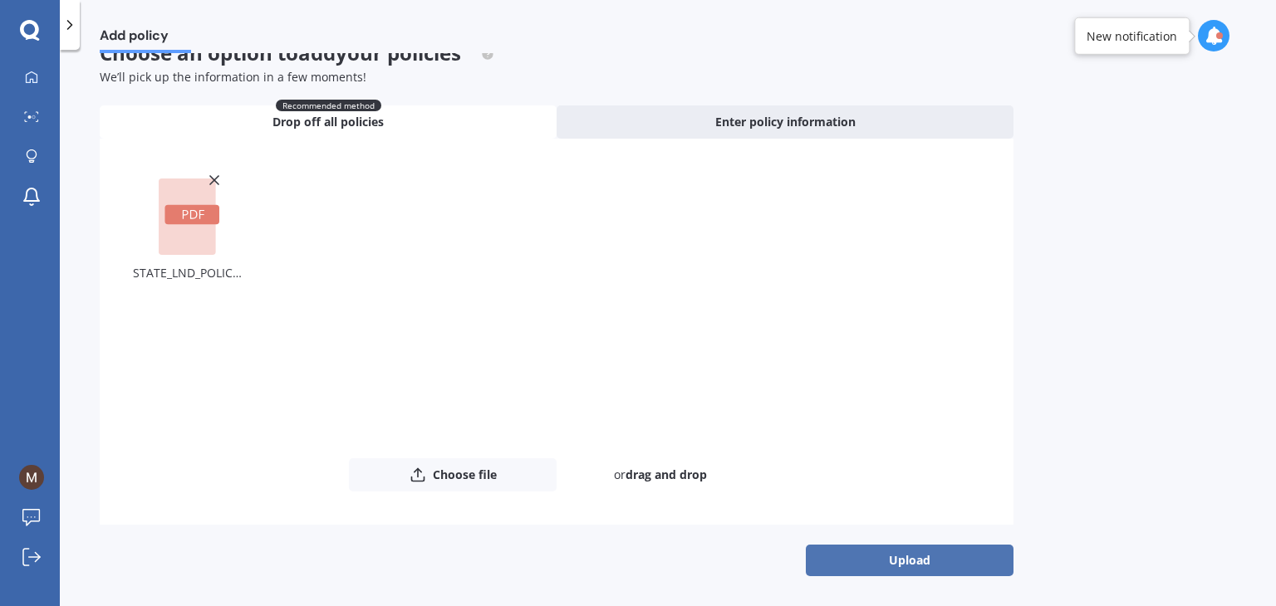
click at [892, 551] on button "Upload" at bounding box center [910, 561] width 208 height 32
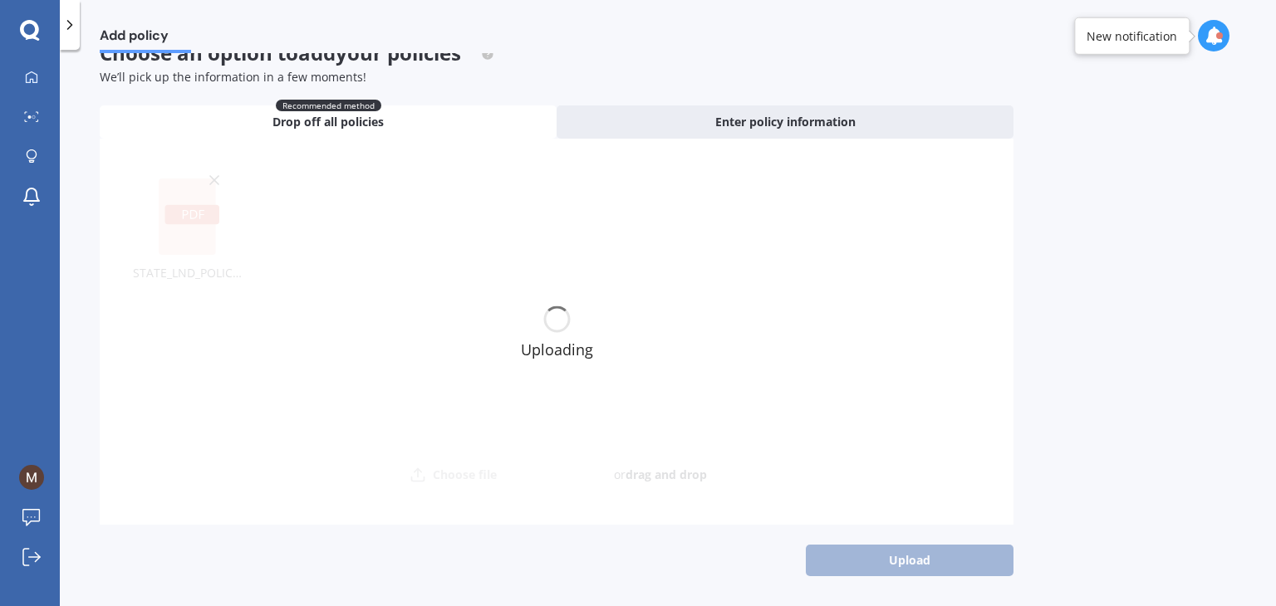
scroll to position [0, 0]
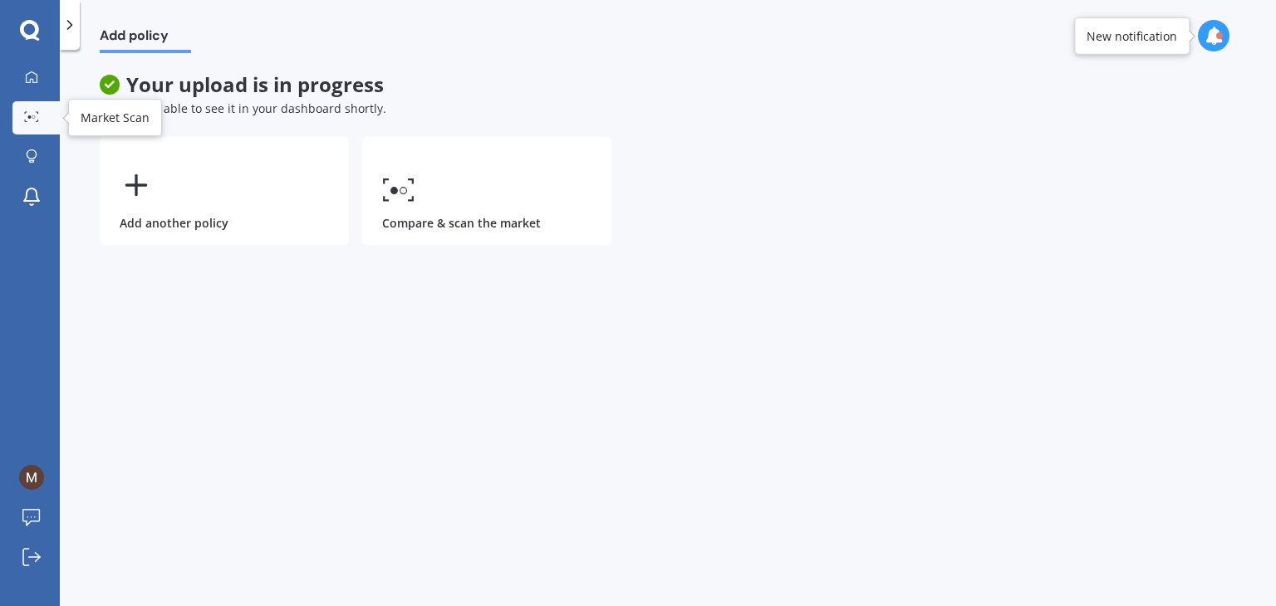
click at [17, 111] on link "Market Scan" at bounding box center [35, 117] width 47 height 33
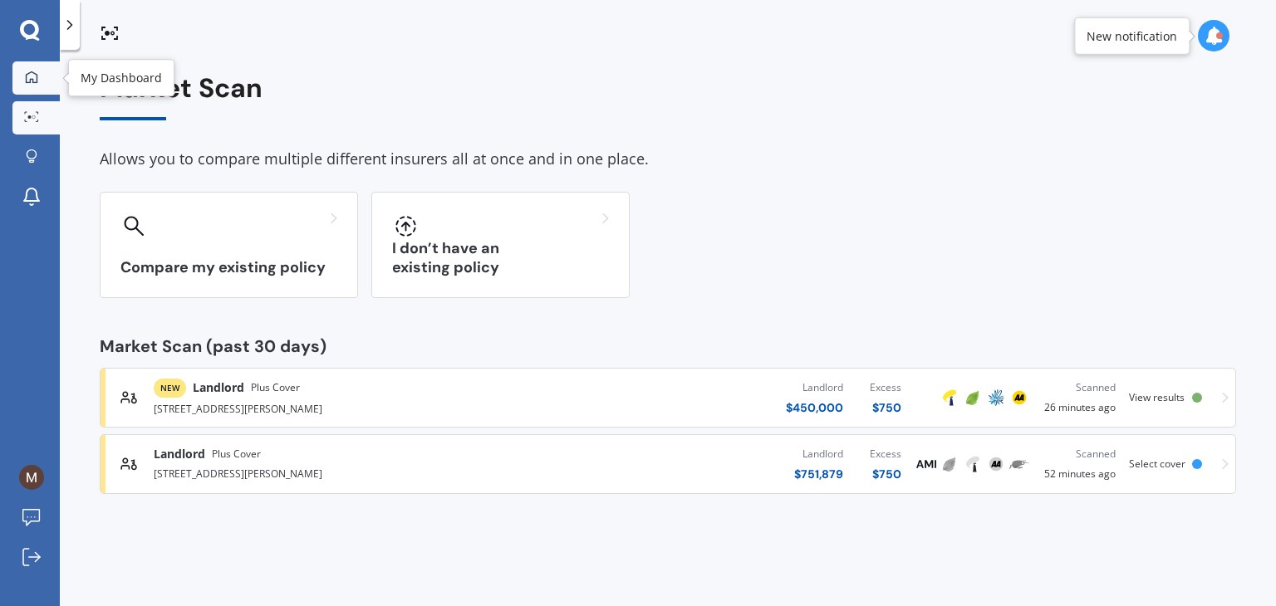
click at [33, 84] on div at bounding box center [31, 78] width 25 height 15
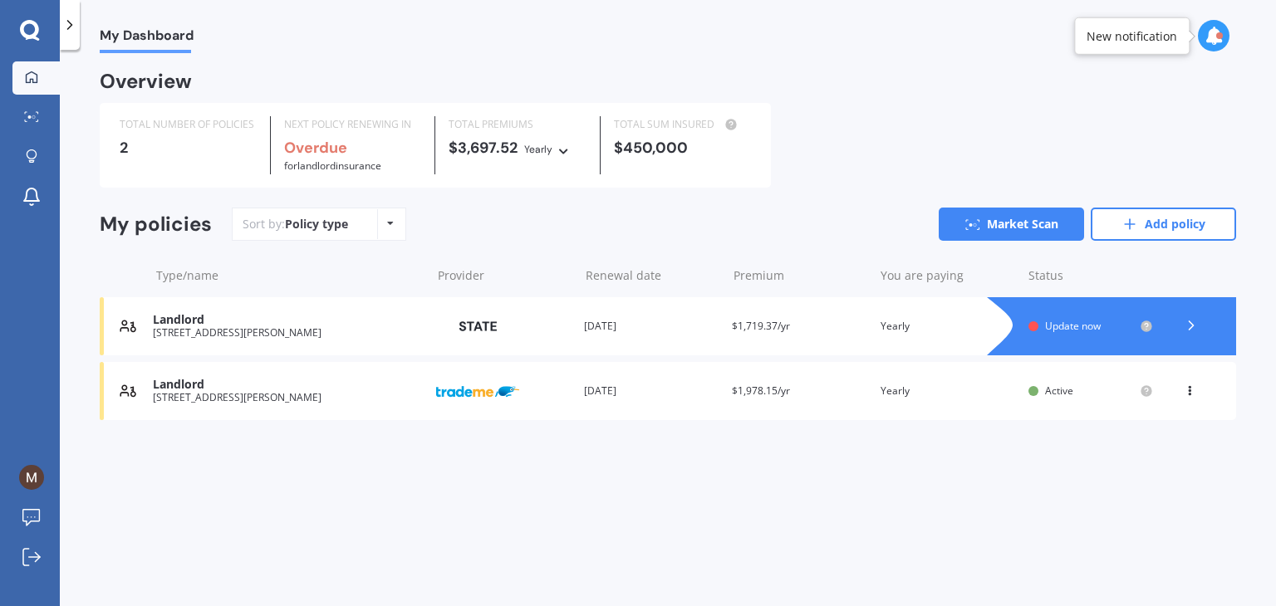
click at [273, 328] on div "23 BUSCOMB AVENUE HENDERSON AUCKLAND 0610" at bounding box center [288, 333] width 270 height 12
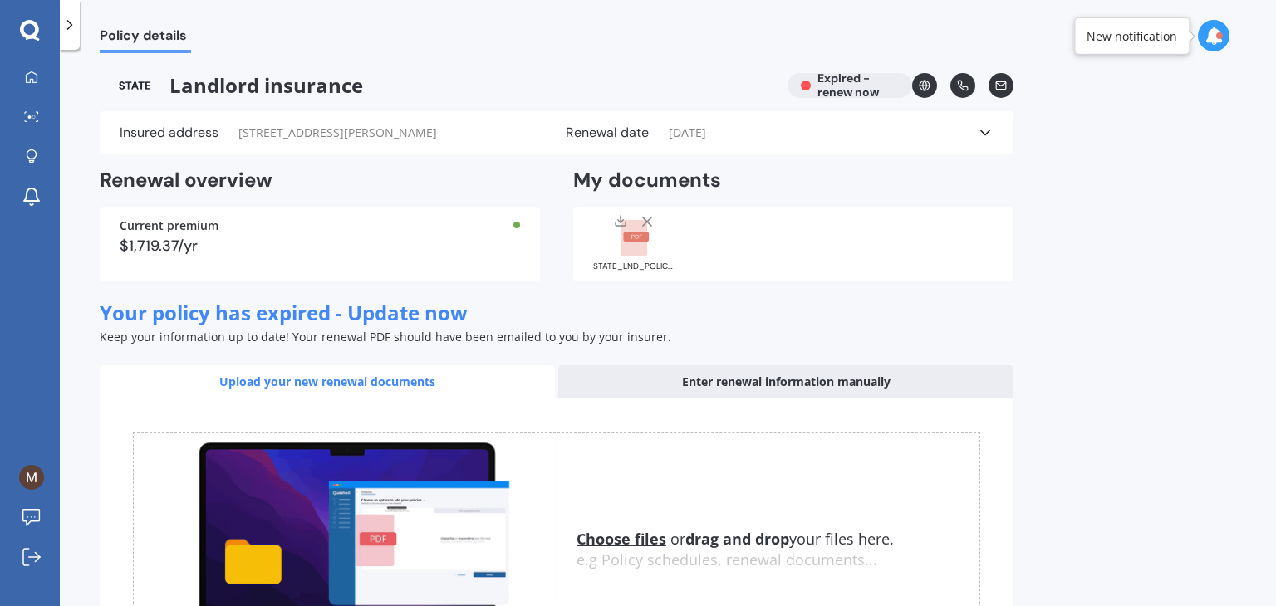
scroll to position [193, 0]
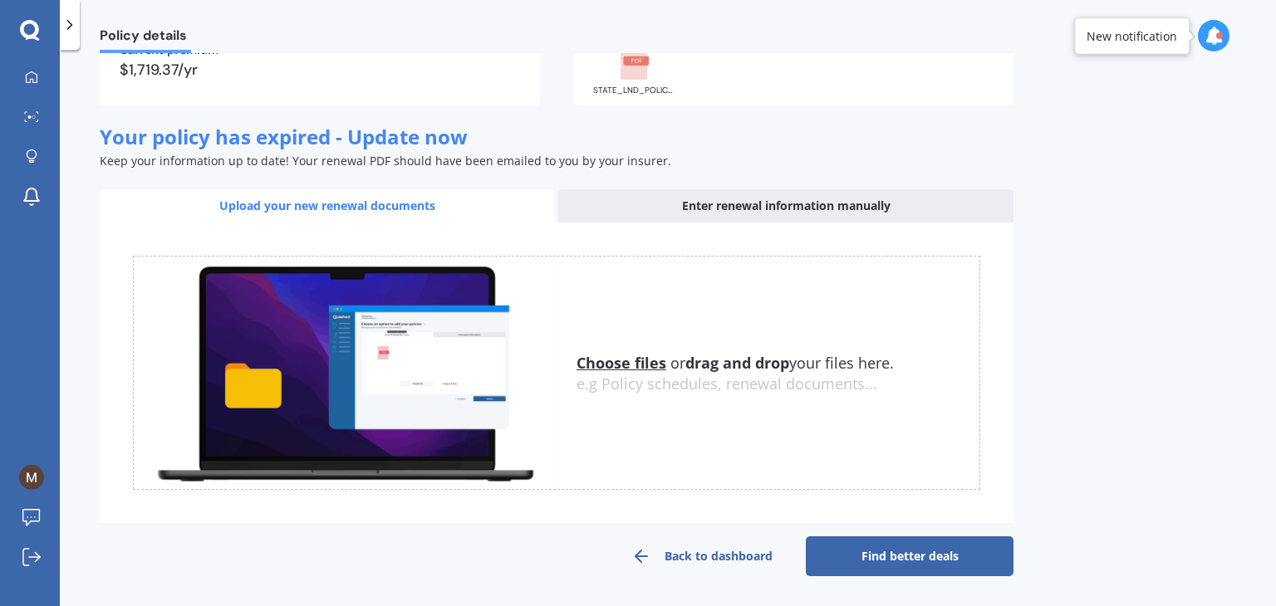
click at [918, 551] on link "Find better deals" at bounding box center [910, 557] width 208 height 40
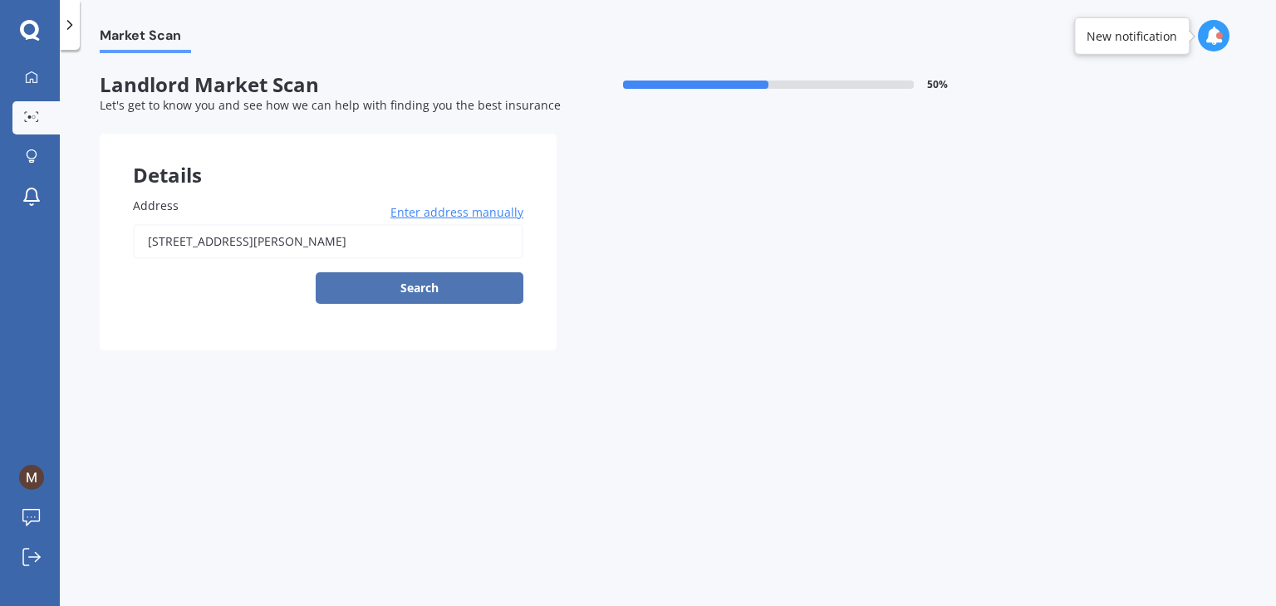
click at [458, 293] on button "Search" at bounding box center [420, 288] width 208 height 32
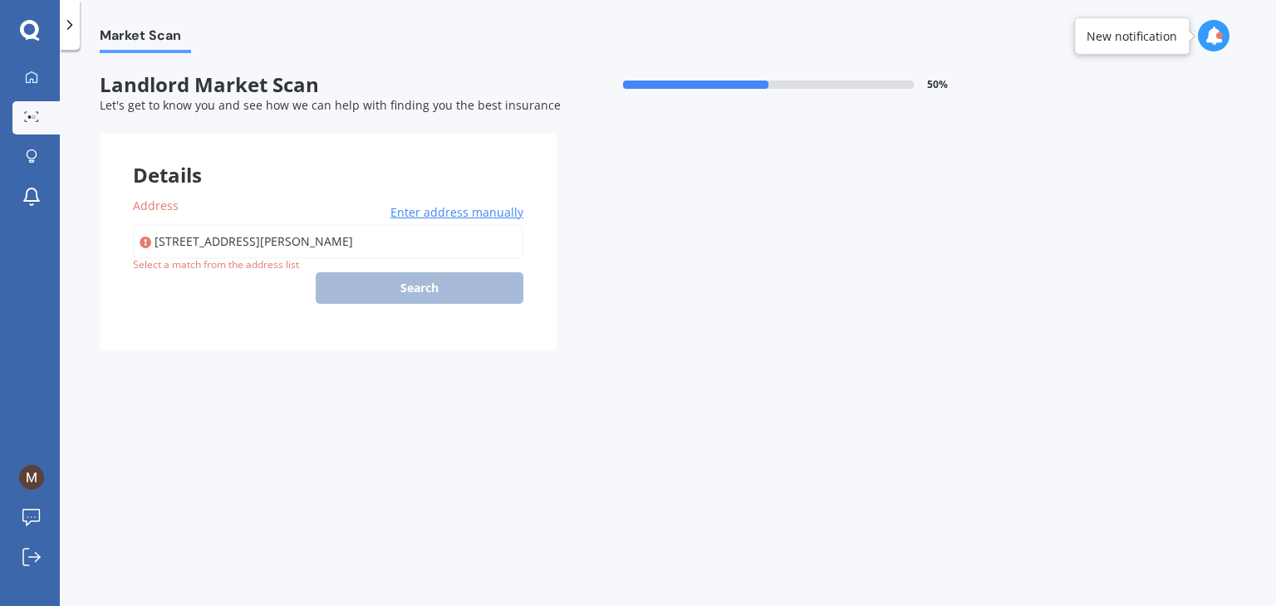
type input "23 Buscomb Avenue, Henderson, Auckland 0610"
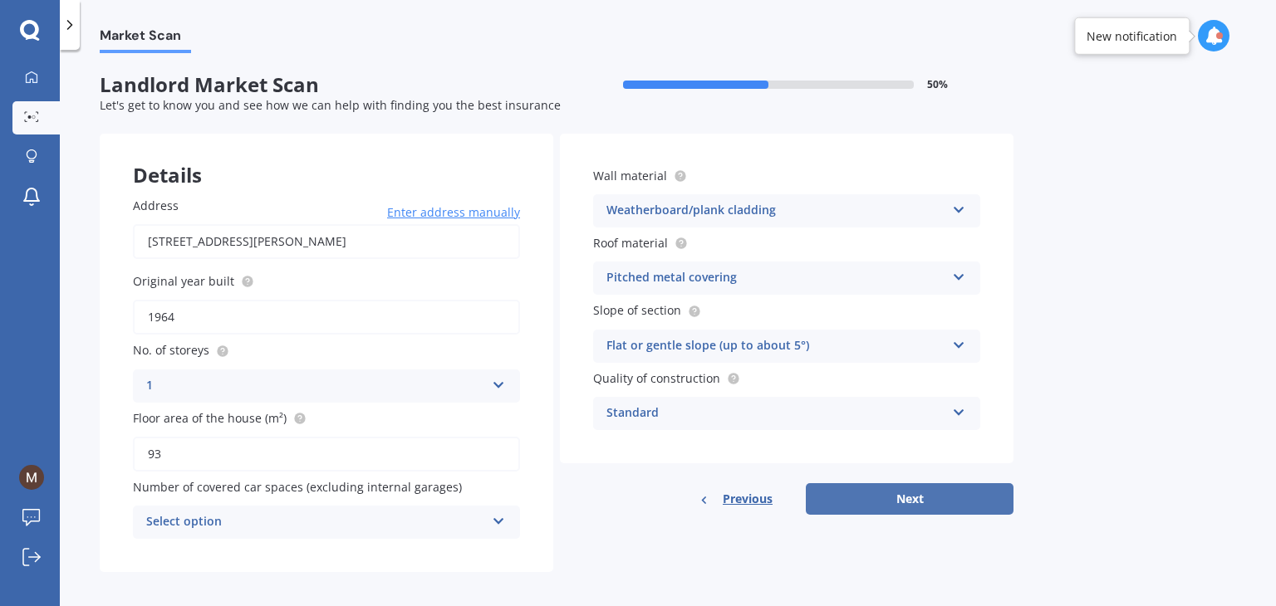
click at [901, 504] on button "Next" at bounding box center [910, 499] width 208 height 32
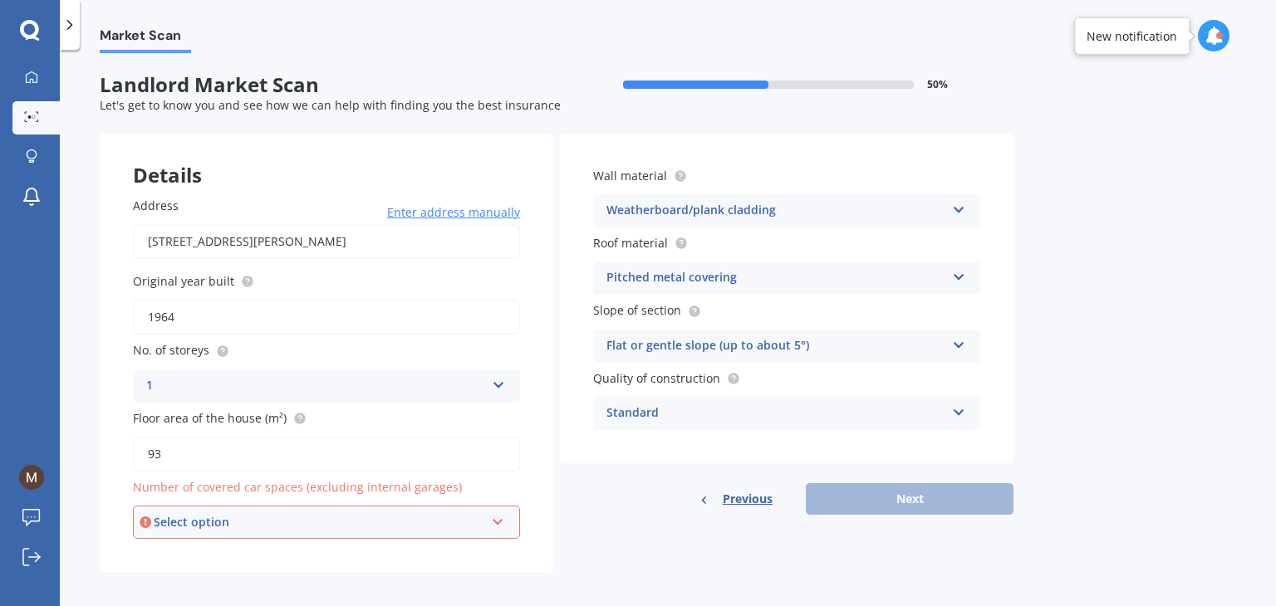
click at [365, 509] on div "Select option 0 1 2 3 4 5+" at bounding box center [326, 522] width 387 height 33
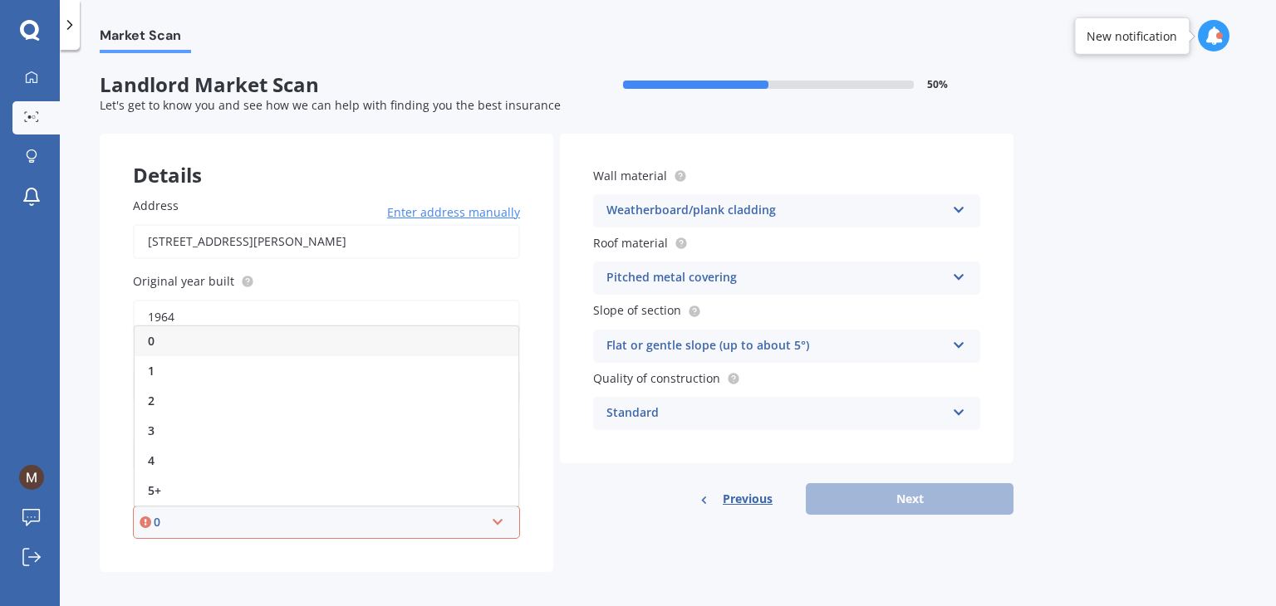
click at [429, 350] on div "0" at bounding box center [327, 341] width 384 height 30
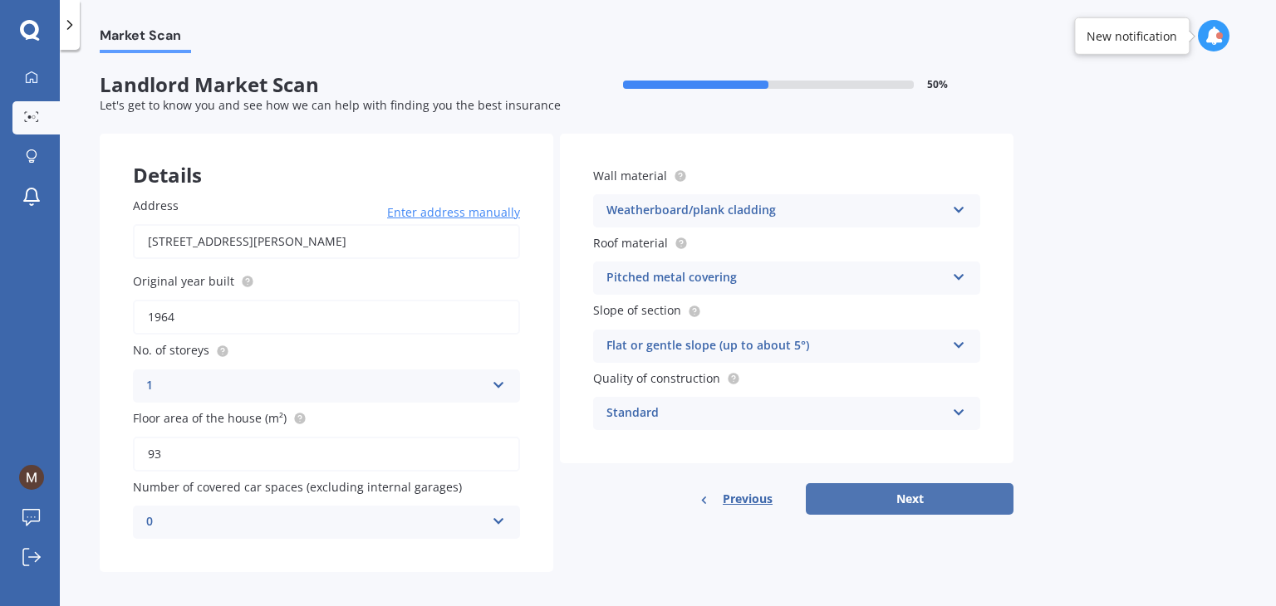
click at [930, 509] on button "Next" at bounding box center [910, 499] width 208 height 32
select select "30"
select select "09"
select select "1999"
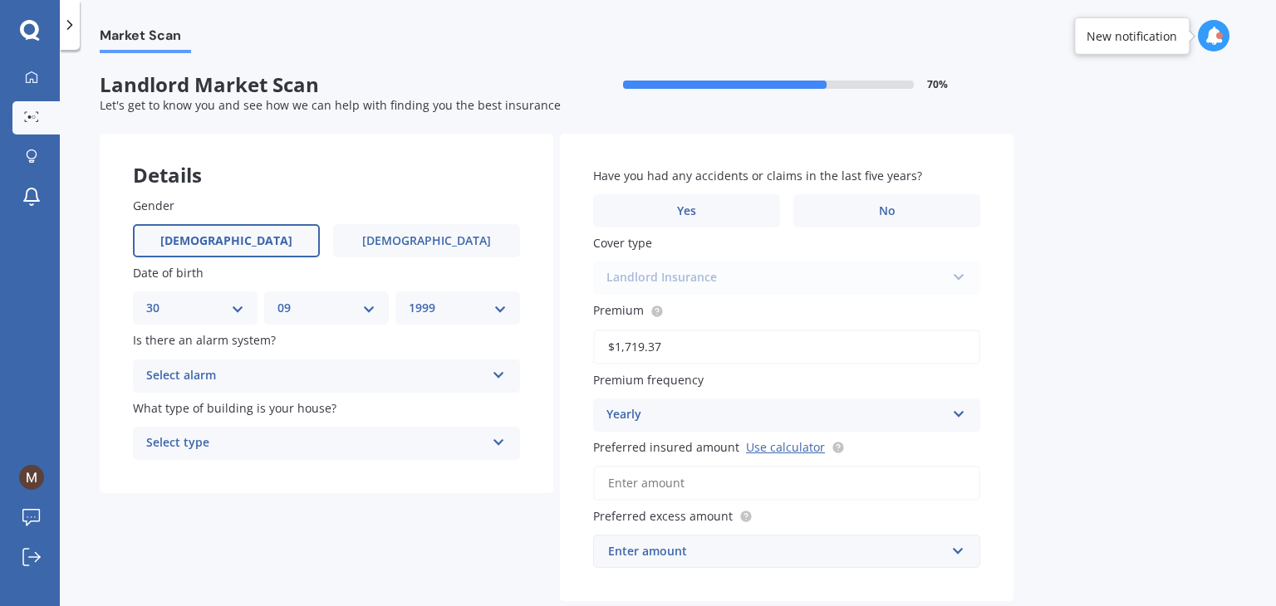
click at [325, 390] on div "Select alarm Yes, monitored Yes, not monitored No" at bounding box center [326, 376] width 387 height 33
click at [366, 400] on div "Yes, monitored" at bounding box center [326, 409] width 385 height 30
click at [368, 433] on div "Select type Freestanding Multi-unit (in a block of 6 or less) Multi-unit (in a …" at bounding box center [326, 443] width 387 height 33
click at [381, 473] on div "Freestanding" at bounding box center [326, 476] width 385 height 30
click at [867, 208] on label "No" at bounding box center [886, 210] width 187 height 33
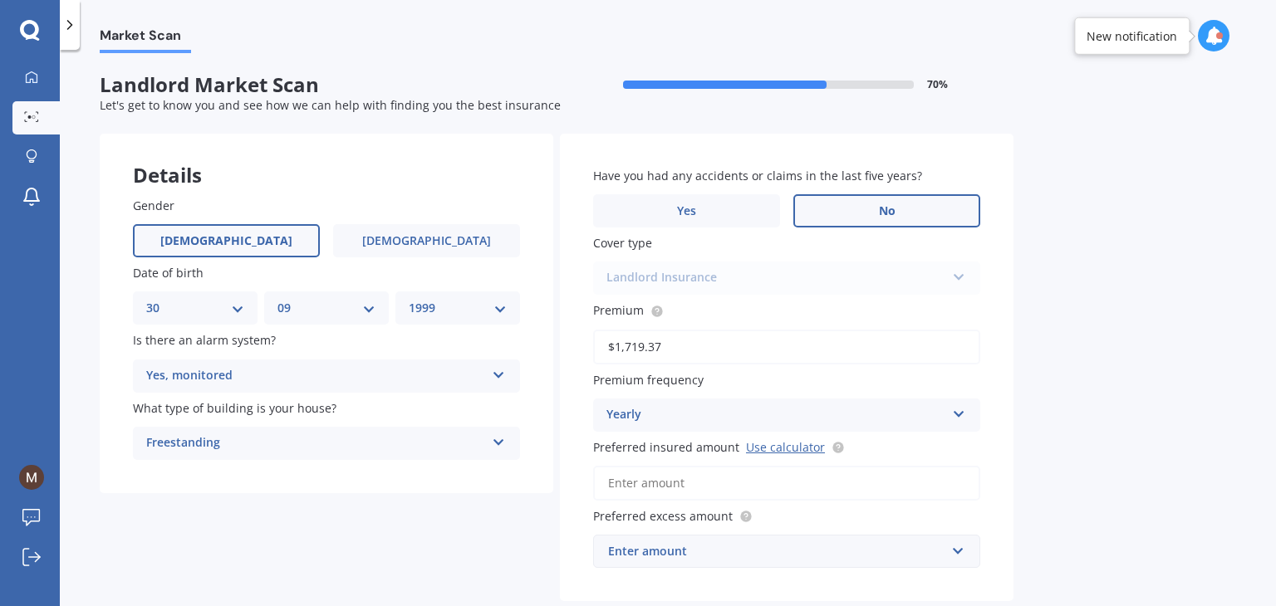
click at [0, 0] on input "No" at bounding box center [0, 0] width 0 height 0
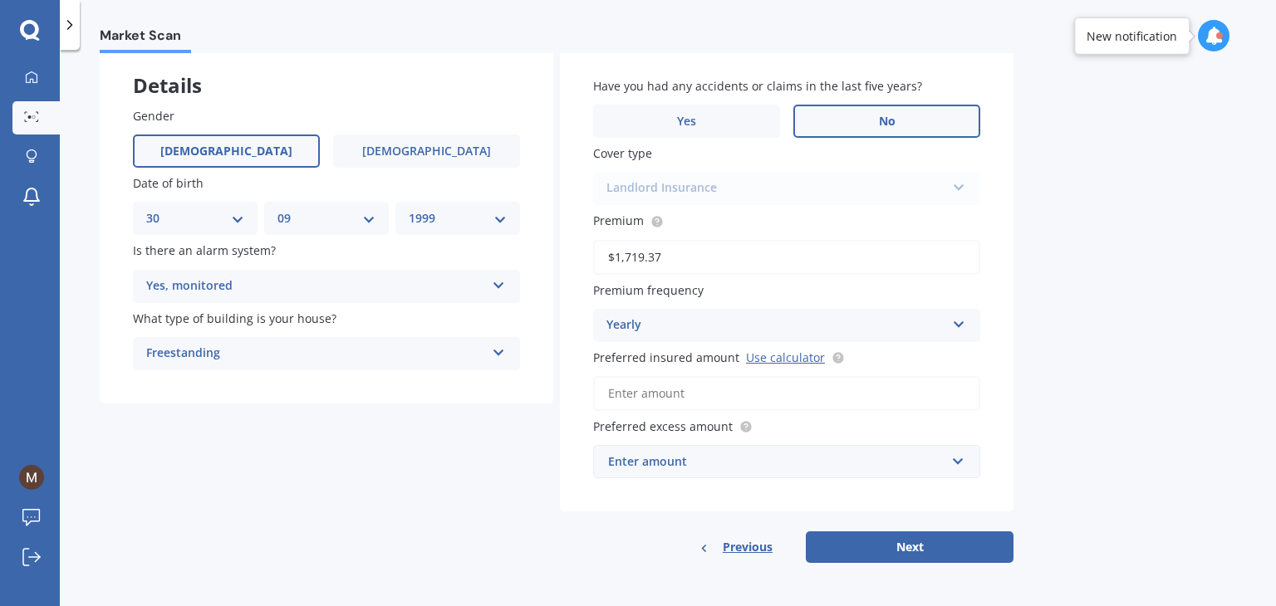
click at [850, 387] on input "Preferred insured amount Use calculator" at bounding box center [786, 393] width 387 height 35
click at [787, 360] on link "Use calculator" at bounding box center [785, 358] width 79 height 16
click at [695, 403] on input "Preferred insured amount Use calculator" at bounding box center [786, 393] width 387 height 35
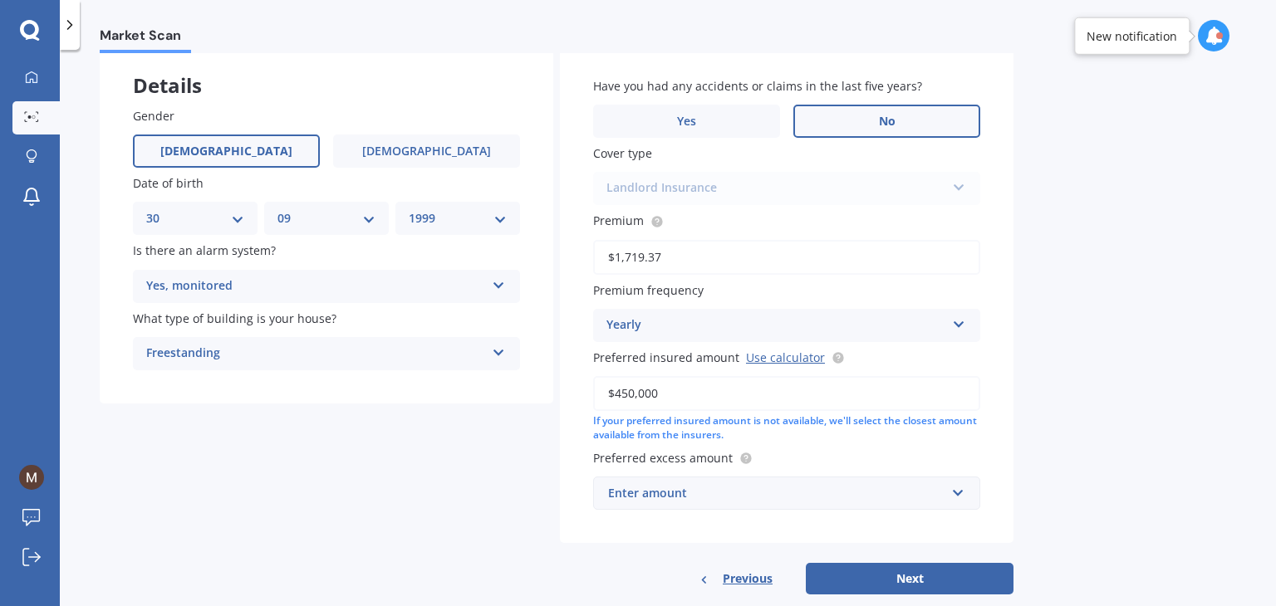
type input "$450,000"
click at [831, 484] on div "Enter amount" at bounding box center [776, 493] width 337 height 18
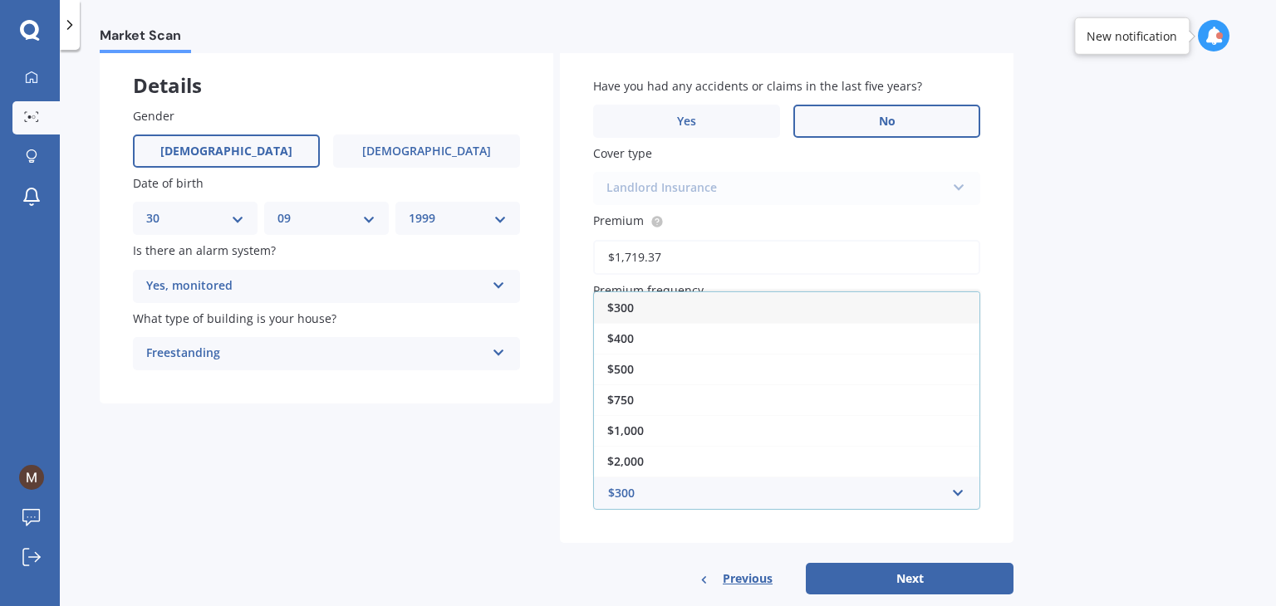
click at [707, 313] on div "$300" at bounding box center [786, 307] width 385 height 31
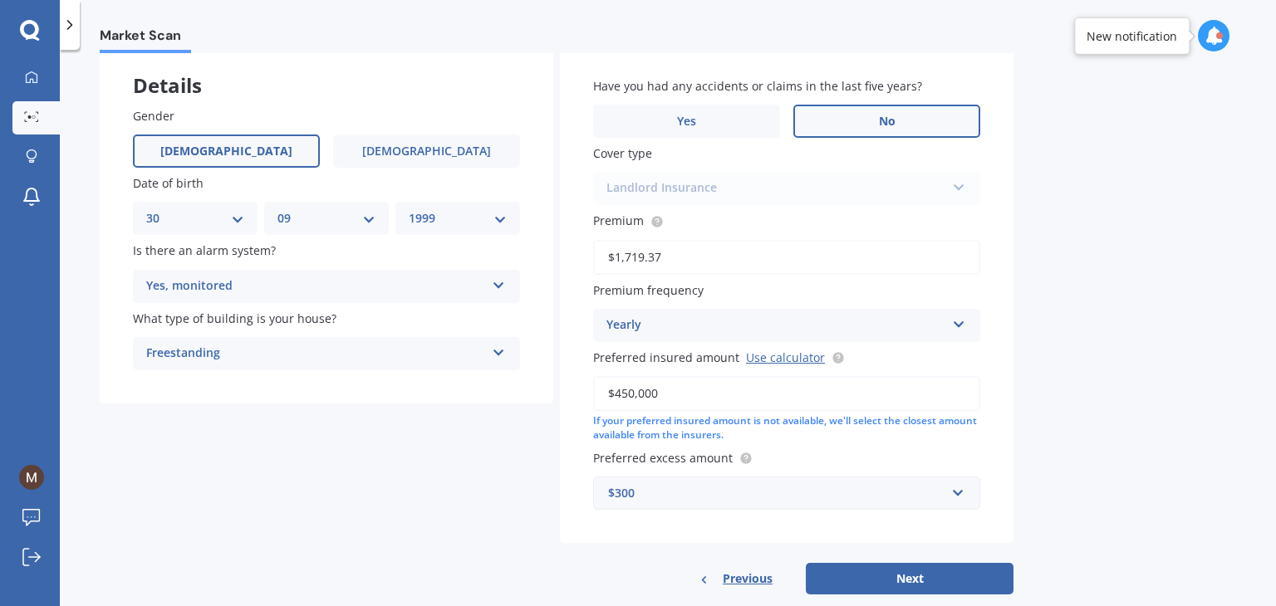
scroll to position [120, 0]
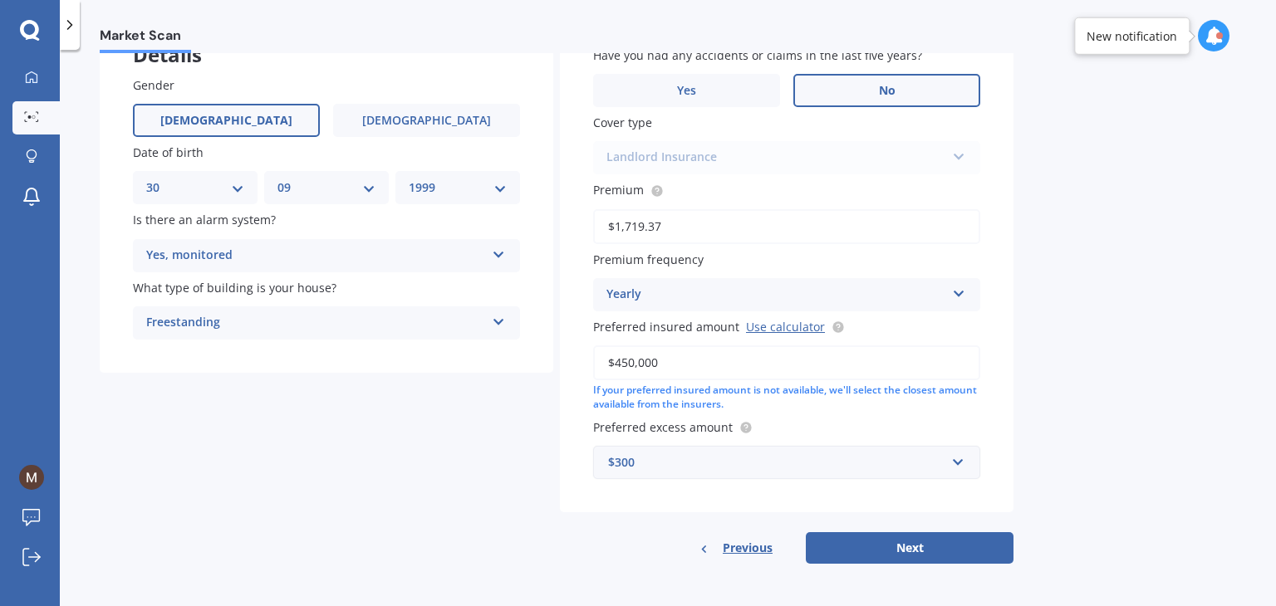
click at [824, 453] on div "$300" at bounding box center [776, 462] width 337 height 18
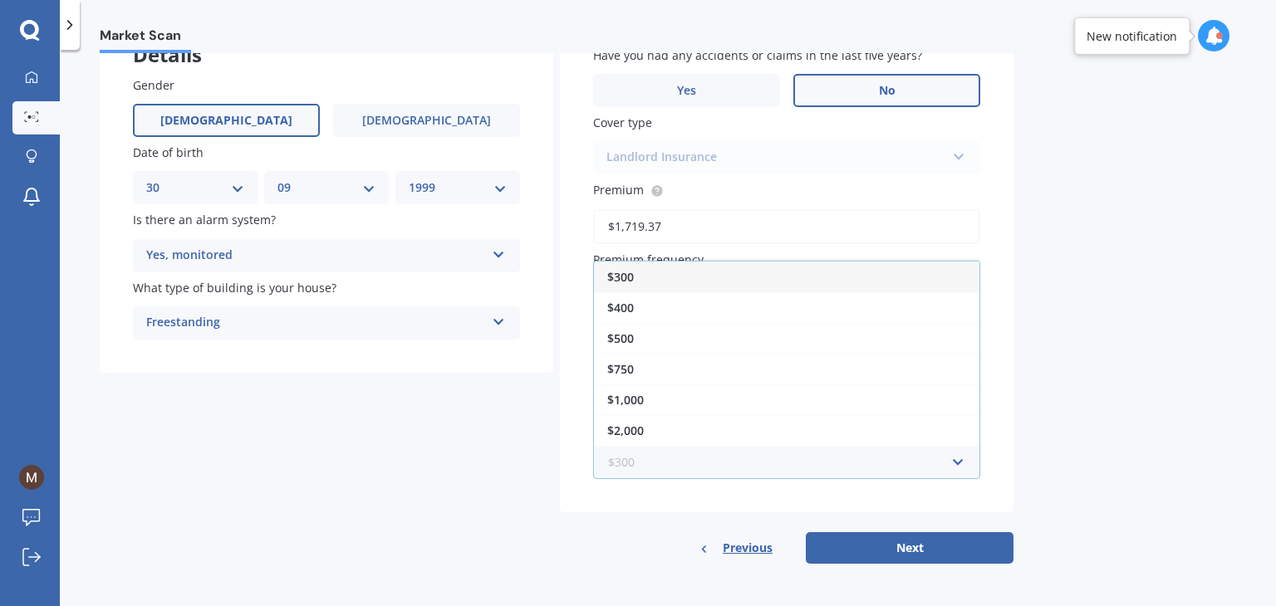
click at [824, 453] on input "text" at bounding box center [781, 463] width 372 height 32
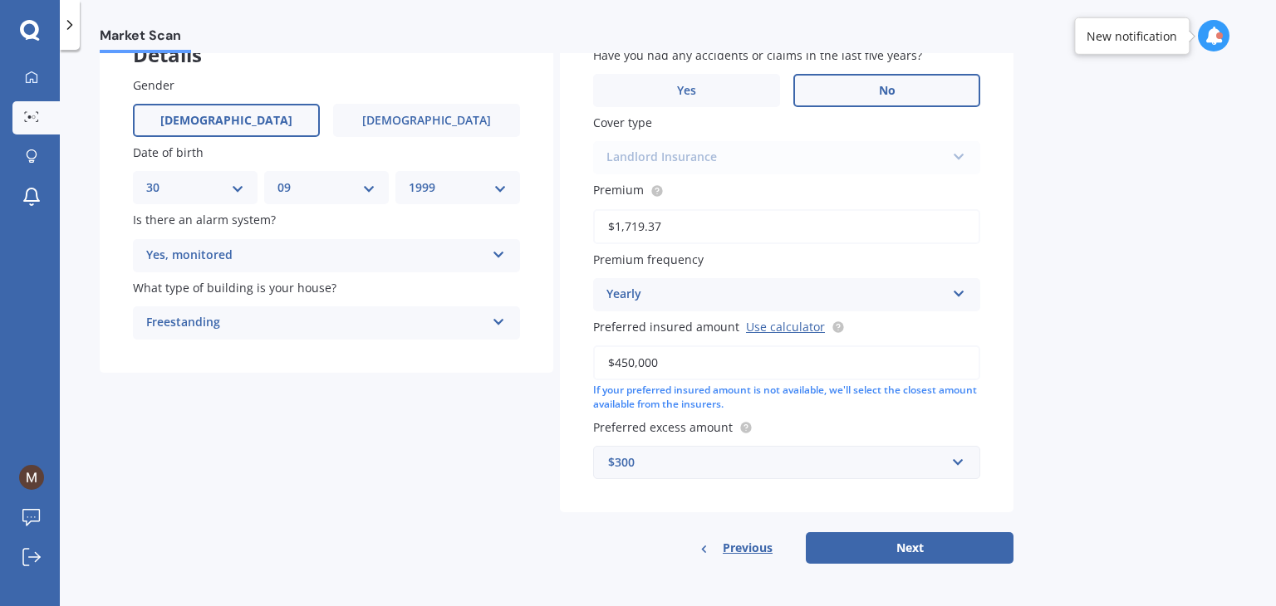
click at [1098, 419] on div "Market Scan Landlord Market Scan 70 % Let's get to know you and see how we can …" at bounding box center [668, 331] width 1216 height 556
click at [935, 556] on button "Next" at bounding box center [910, 548] width 208 height 32
select select "30"
select select "09"
select select "1999"
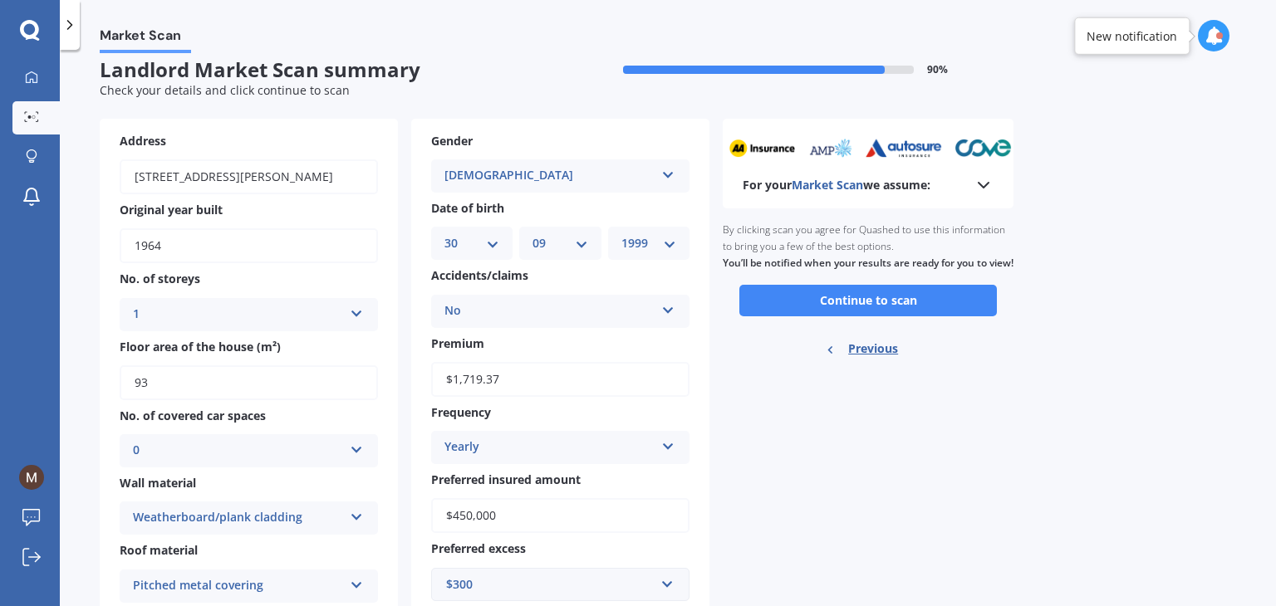
scroll to position [0, 0]
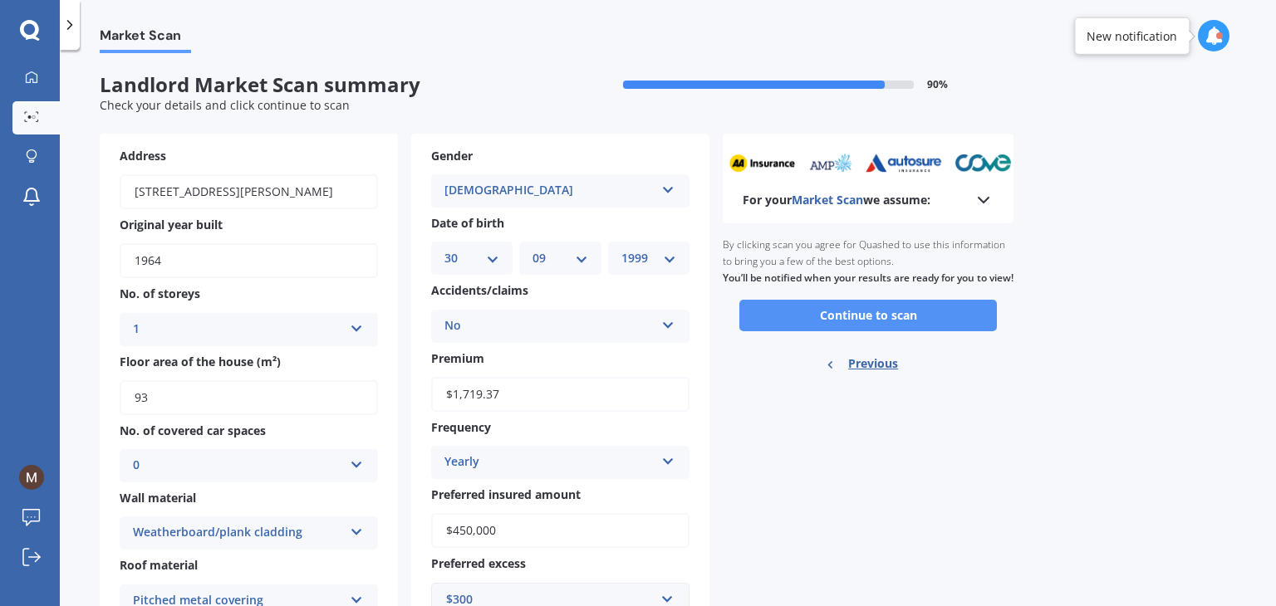
click at [836, 326] on button "Continue to scan" at bounding box center [867, 316] width 257 height 32
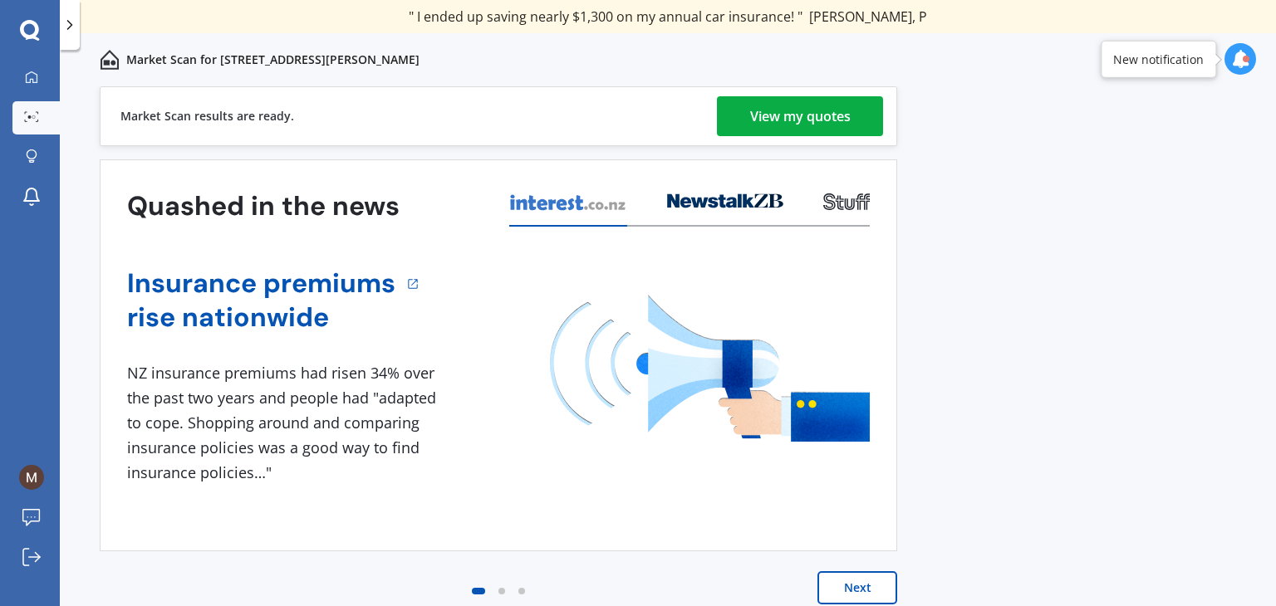
click at [805, 127] on div "View my quotes" at bounding box center [800, 116] width 100 height 40
